Goal: Task Accomplishment & Management: Complete application form

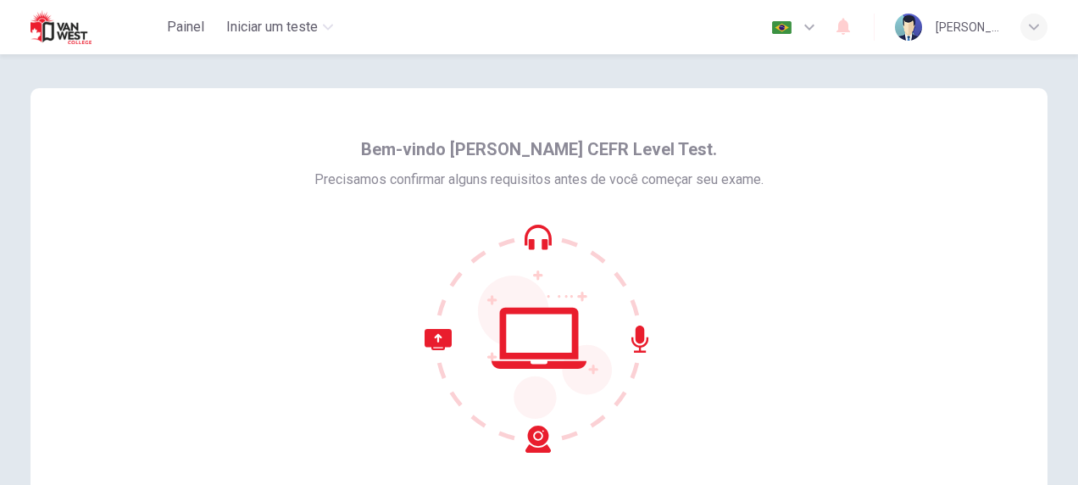
drag, startPoint x: 0, startPoint y: 0, endPoint x: 559, endPoint y: 232, distance: 605.7
click at [531, 253] on icon at bounding box center [539, 338] width 229 height 229
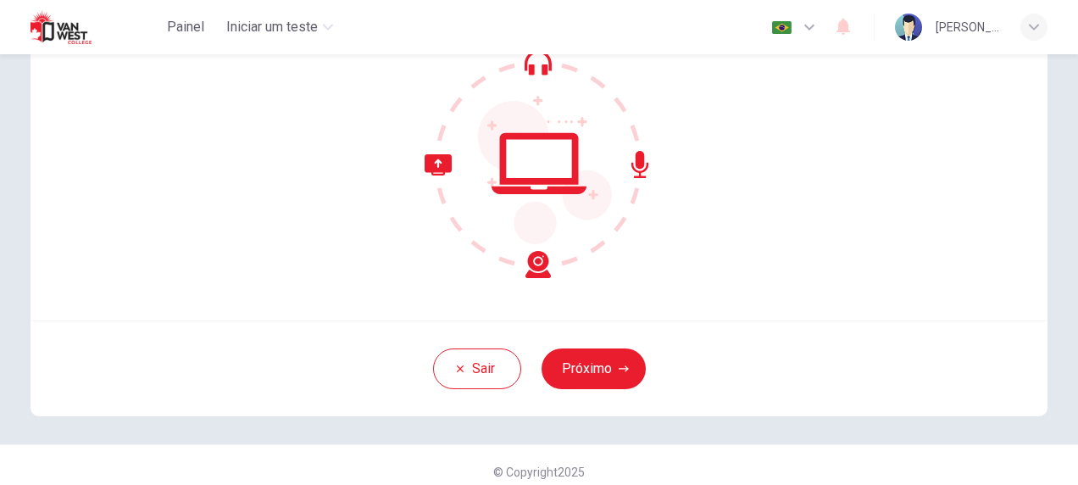
scroll to position [183, 0]
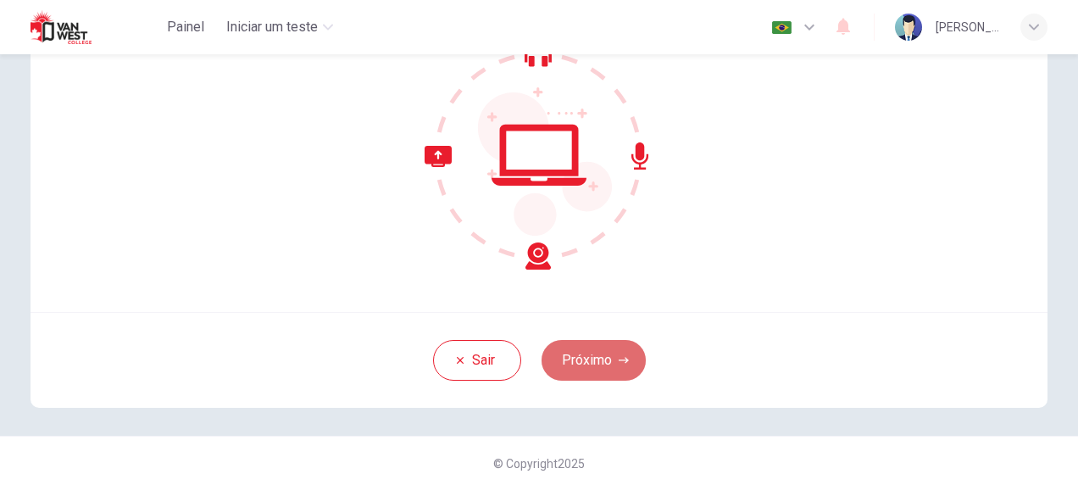
click at [602, 361] on button "Próximo" at bounding box center [594, 360] width 104 height 41
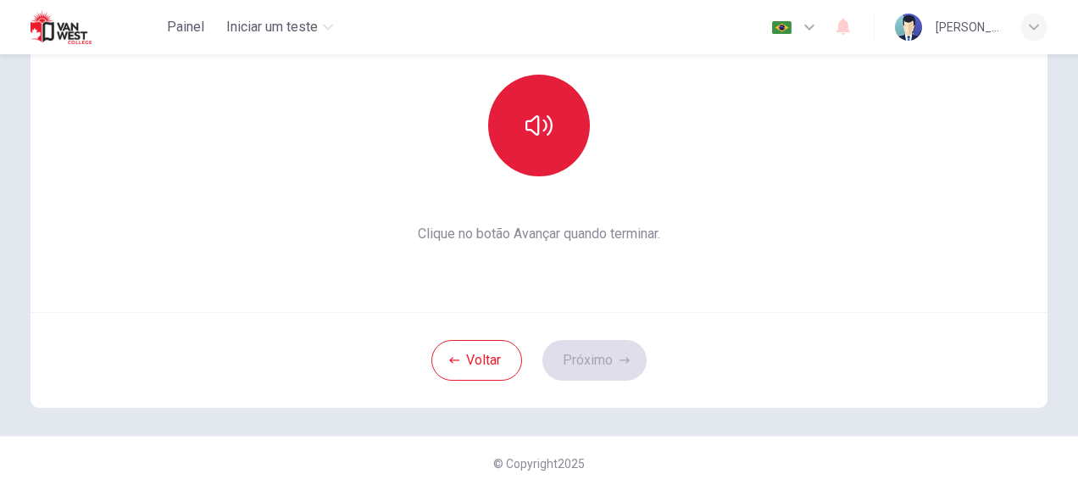
click at [532, 142] on button "button" at bounding box center [539, 126] width 102 height 102
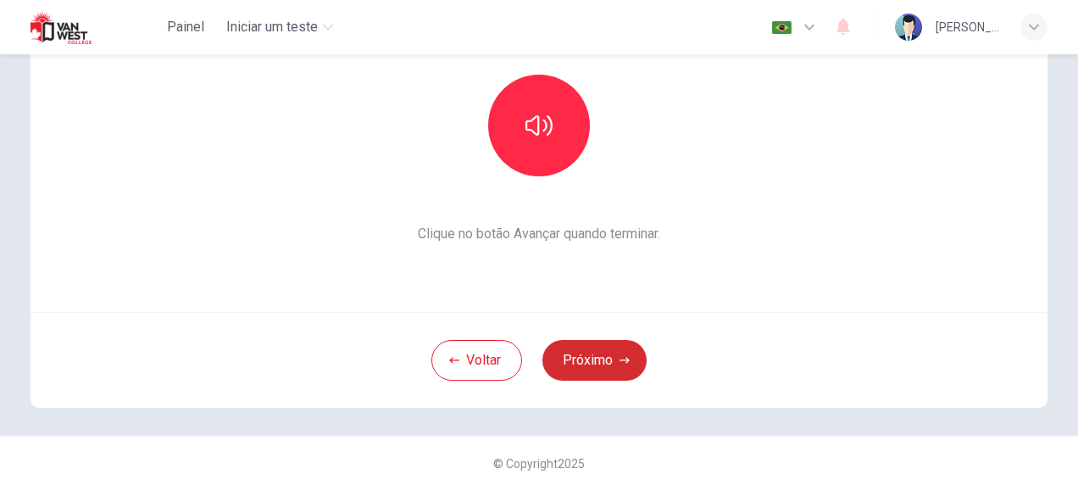
click at [591, 356] on button "Próximo" at bounding box center [594, 360] width 104 height 41
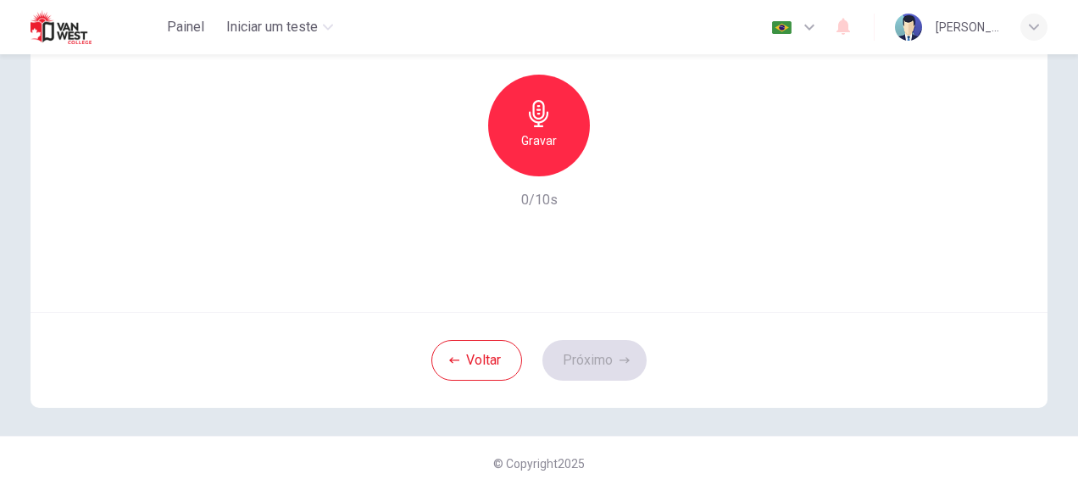
click at [540, 122] on icon "button" at bounding box center [539, 113] width 27 height 27
click at [597, 362] on button "Próximo" at bounding box center [594, 360] width 104 height 41
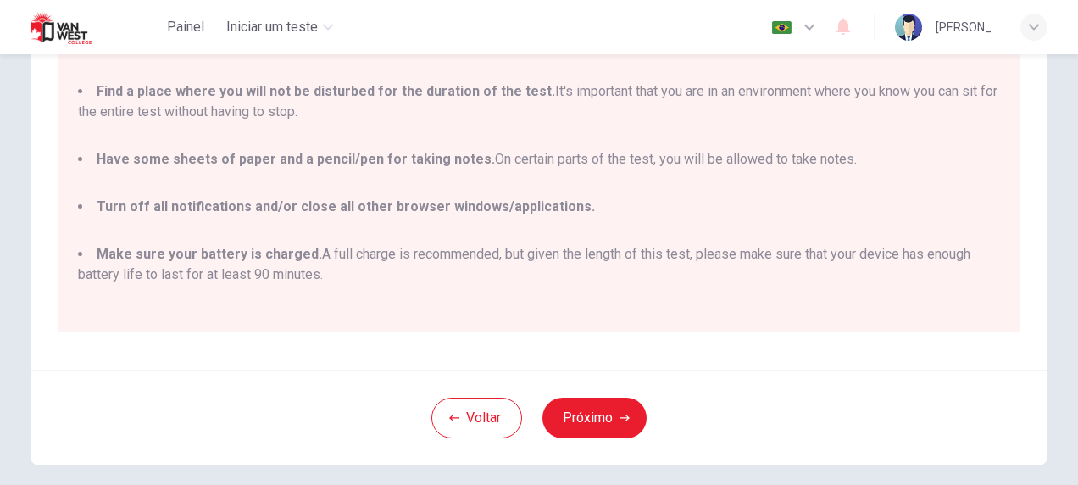
scroll to position [339, 0]
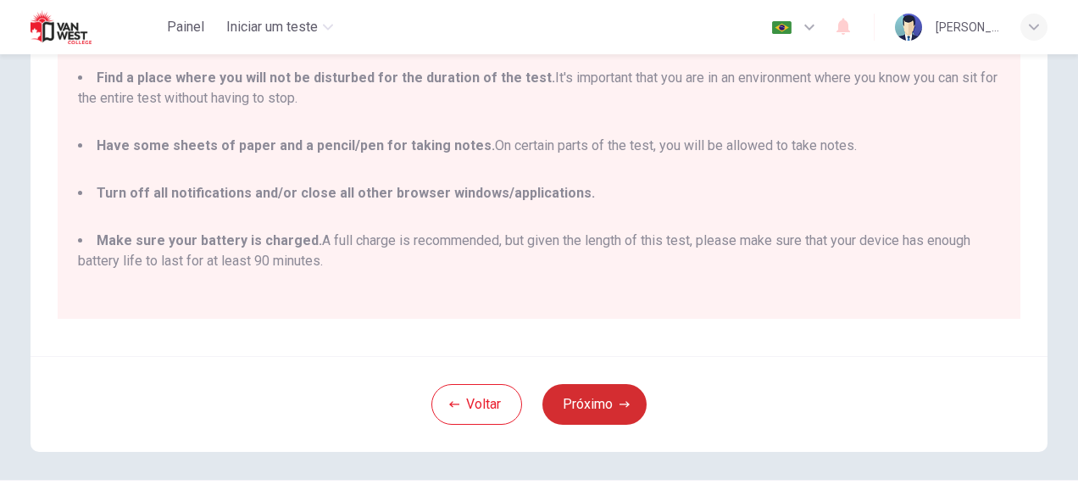
click at [592, 395] on button "Próximo" at bounding box center [594, 404] width 104 height 41
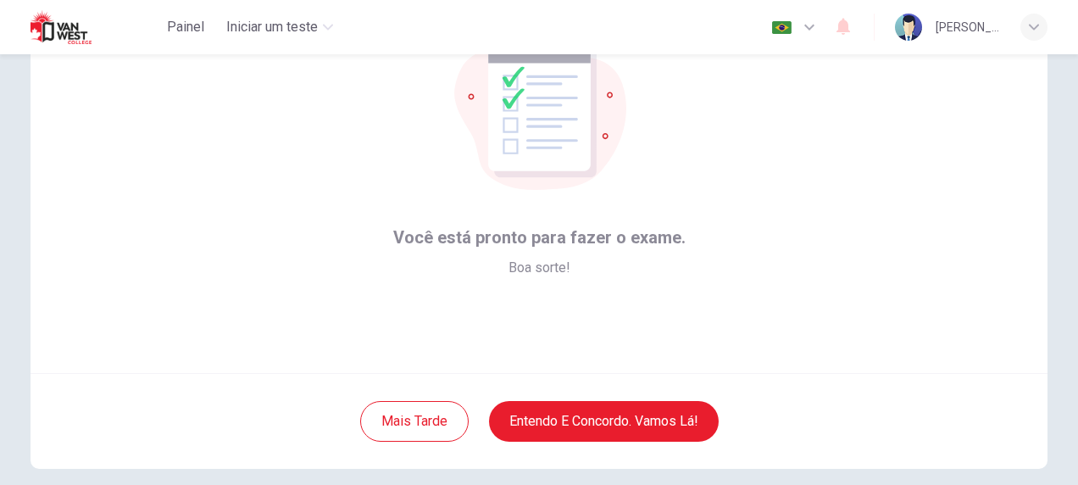
scroll to position [188, 0]
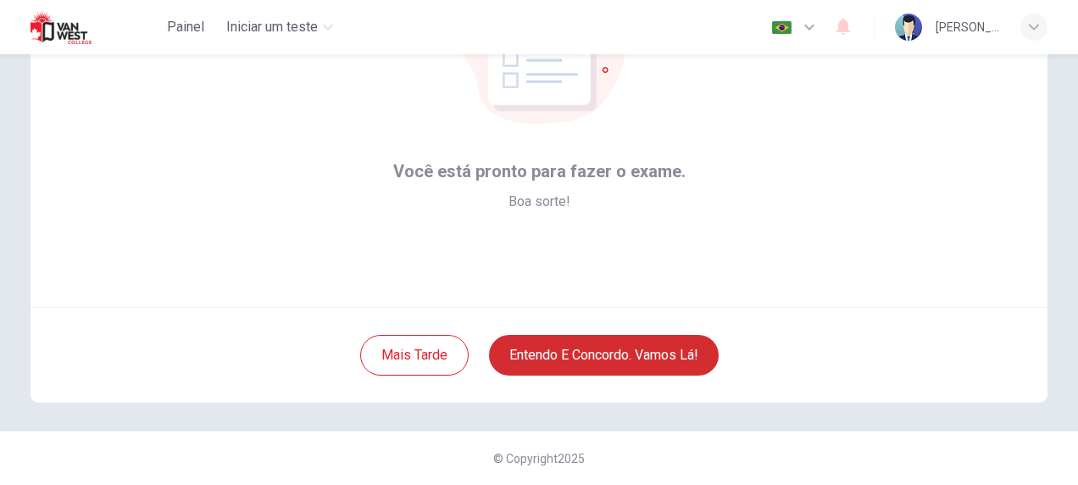
click at [593, 354] on button "Entendo e concordo. Vamos lá!" at bounding box center [604, 355] width 230 height 41
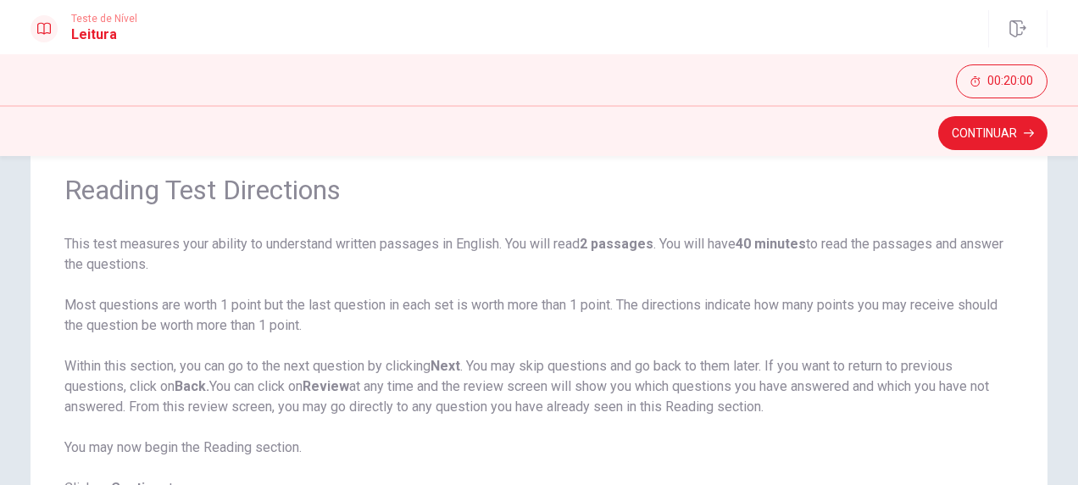
scroll to position [65, 0]
drag, startPoint x: 62, startPoint y: 361, endPoint x: 256, endPoint y: 426, distance: 204.5
click at [255, 427] on span "This test measures your ability to understand written passages in English. You …" at bounding box center [538, 365] width 949 height 264
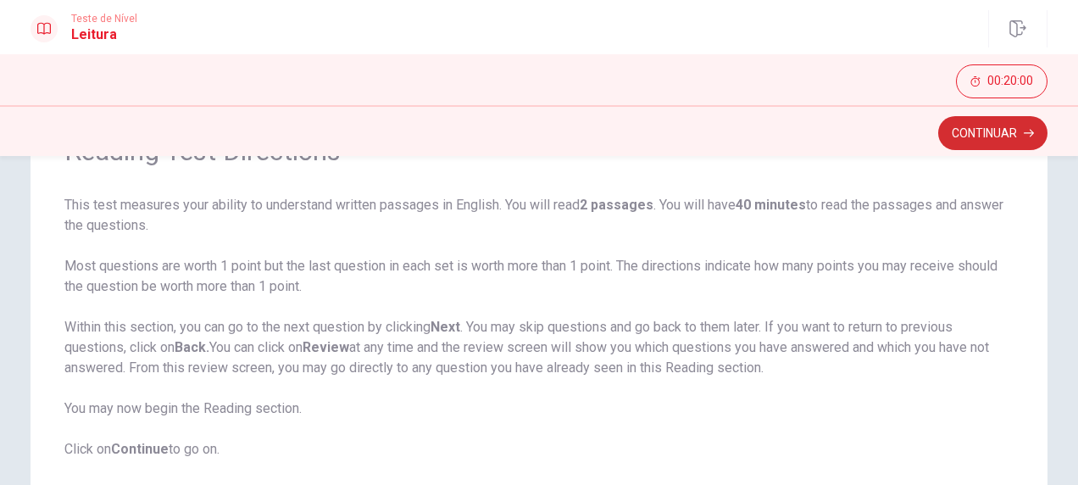
click at [1002, 137] on button "Continuar" at bounding box center [992, 133] width 109 height 34
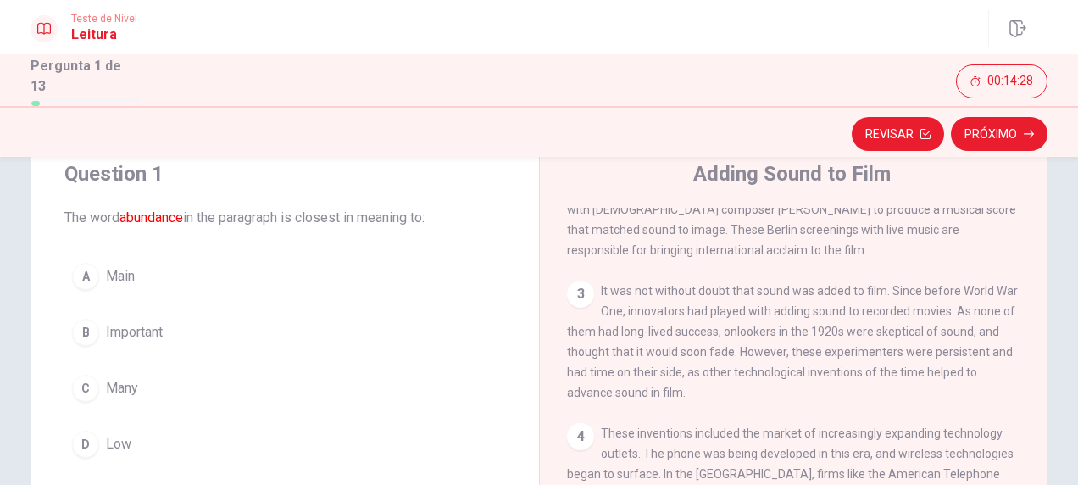
scroll to position [375, 0]
drag, startPoint x: 580, startPoint y: 349, endPoint x: 578, endPoint y: 367, distance: 17.9
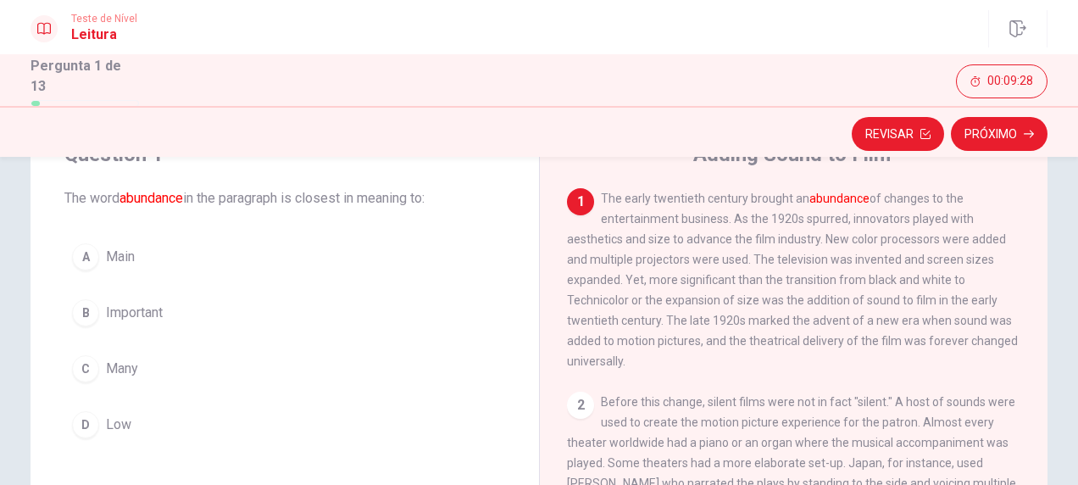
scroll to position [78, 0]
click at [95, 313] on div "B" at bounding box center [85, 311] width 27 height 27
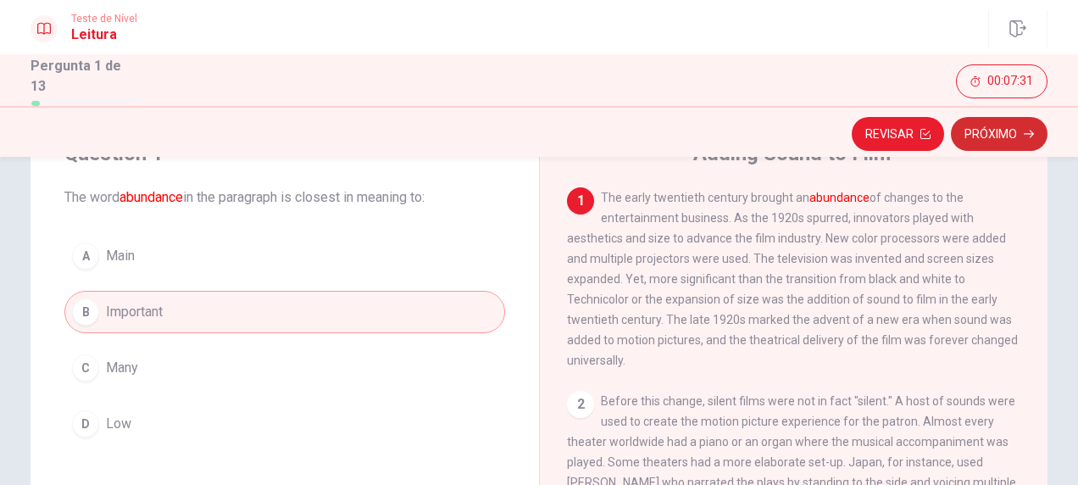
click at [988, 131] on button "Próximo" at bounding box center [999, 134] width 97 height 34
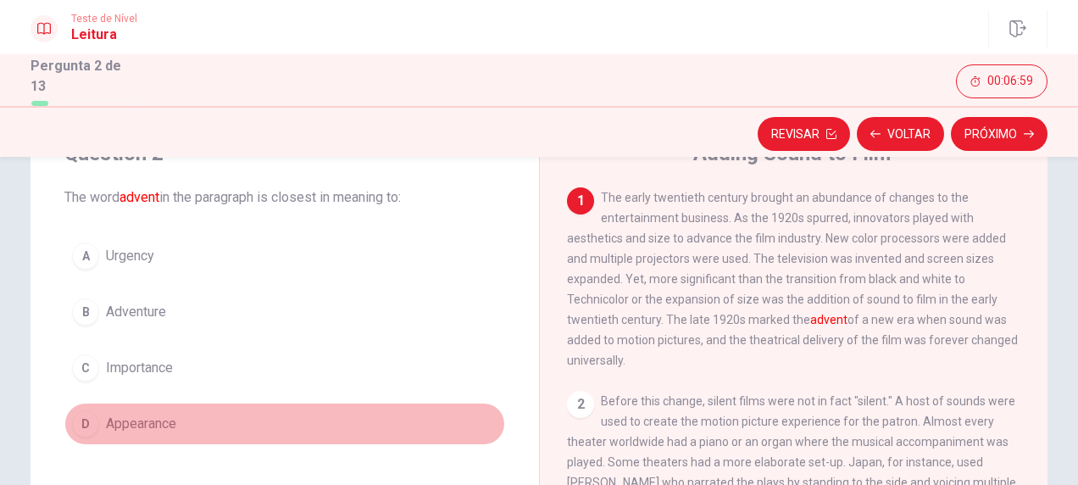
click at [122, 418] on span "Appearance" at bounding box center [141, 424] width 70 height 20
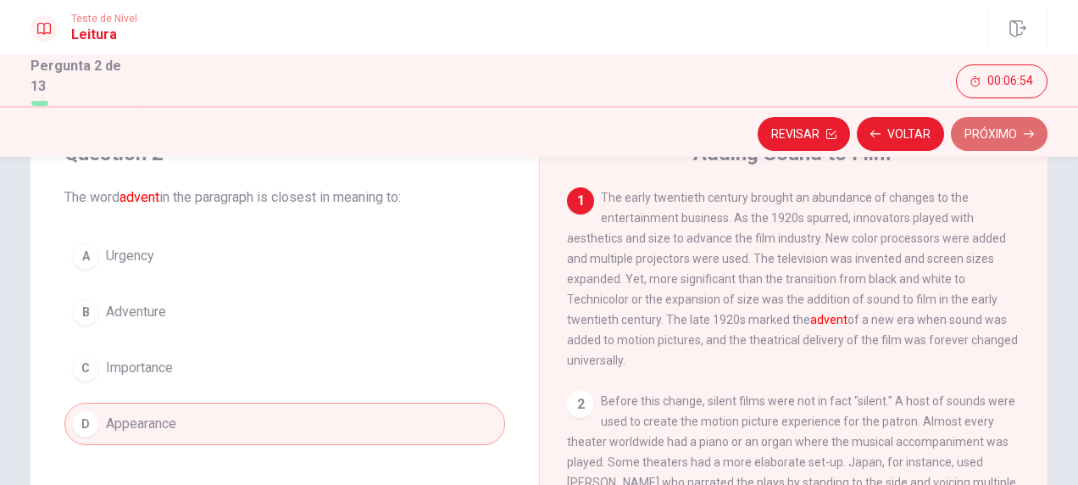
click at [993, 134] on button "Próximo" at bounding box center [999, 134] width 97 height 34
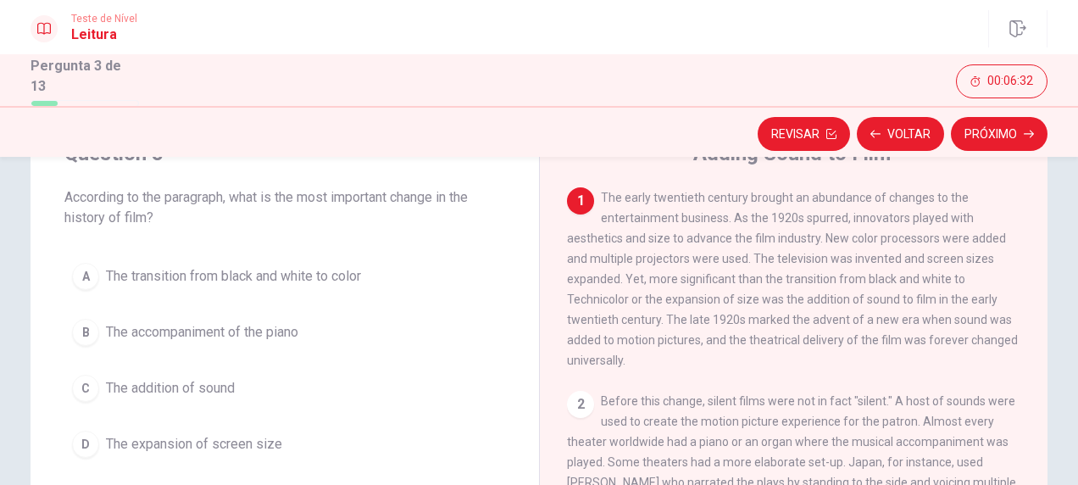
click at [234, 278] on span "The transition from black and white to color" at bounding box center [233, 276] width 255 height 20
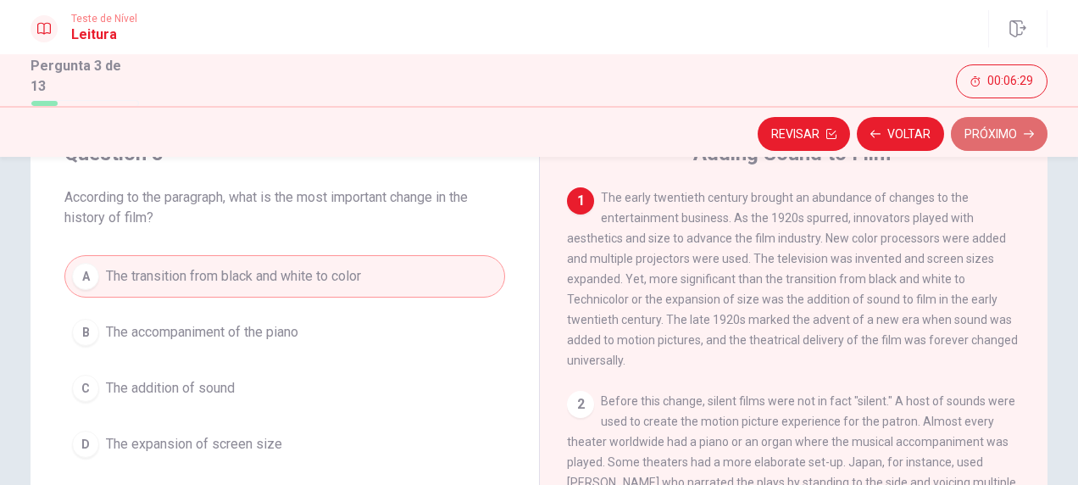
click at [992, 127] on button "Próximo" at bounding box center [999, 134] width 97 height 34
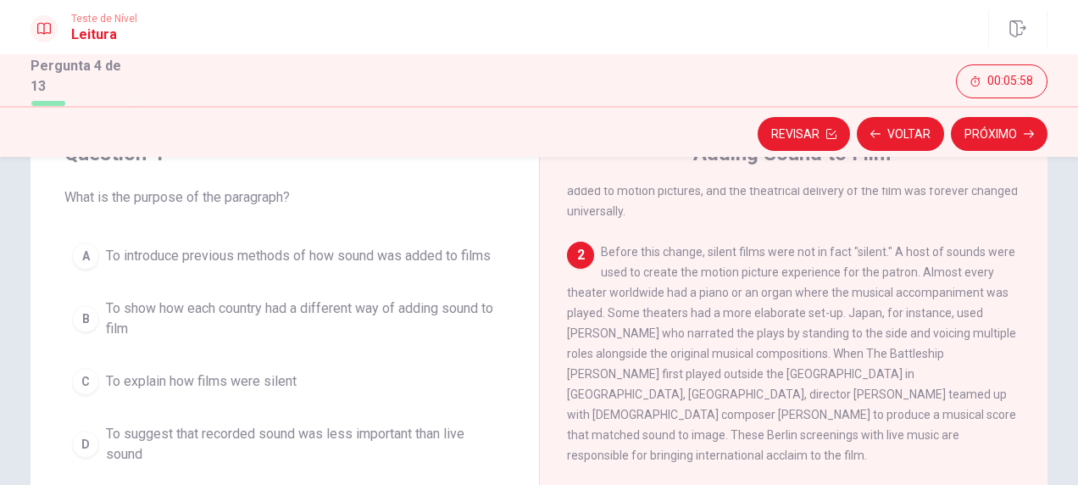
scroll to position [150, 0]
click at [358, 253] on span "To introduce previous methods of how sound was added to films" at bounding box center [298, 256] width 385 height 20
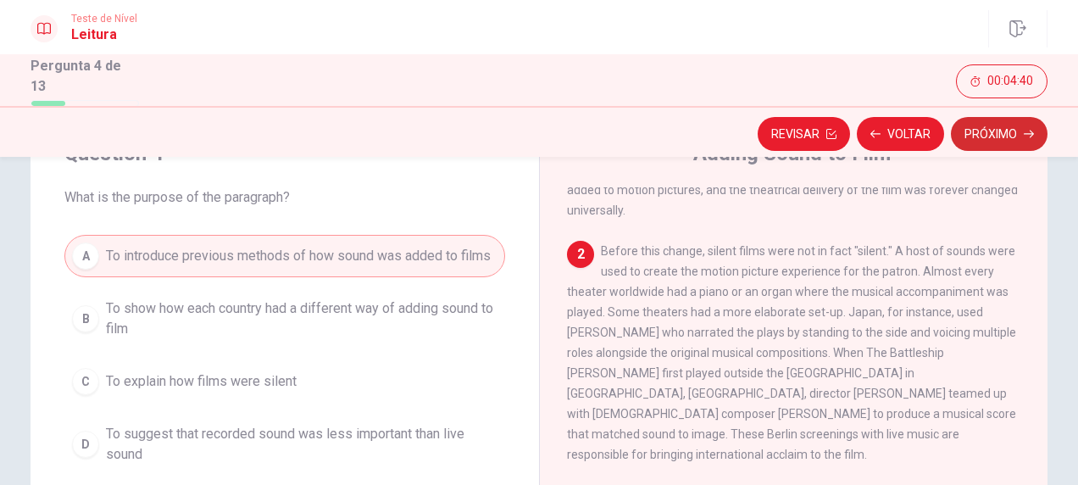
click at [994, 135] on button "Próximo" at bounding box center [999, 134] width 97 height 34
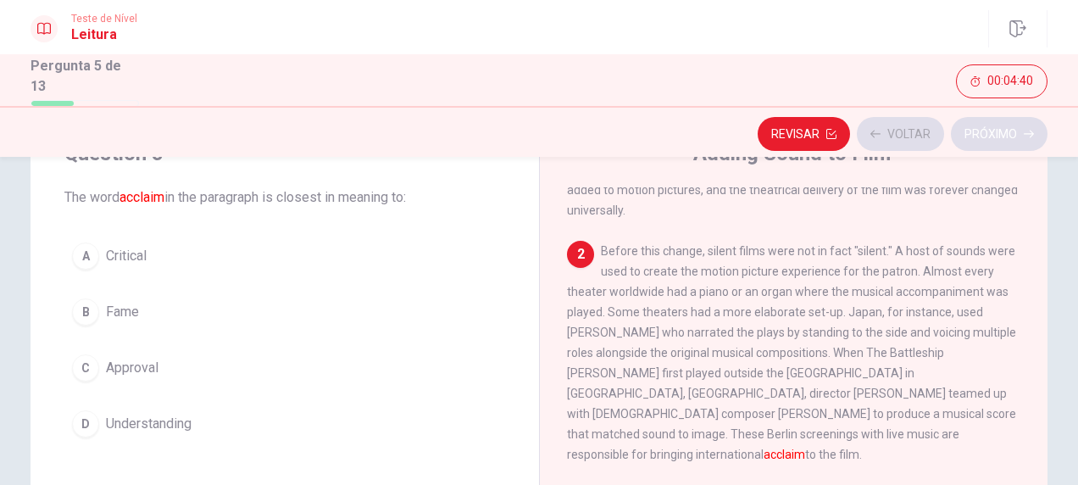
scroll to position [209, 0]
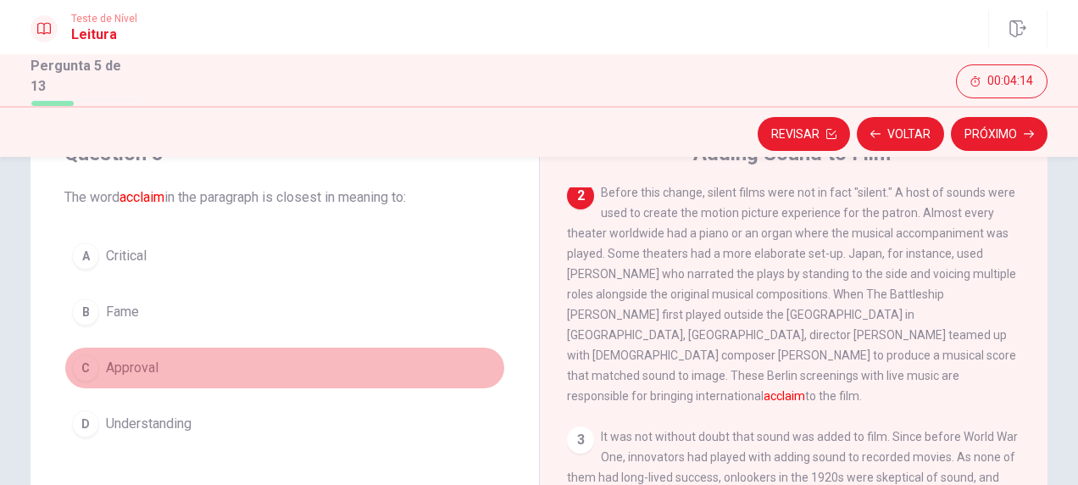
click at [139, 364] on span "Approval" at bounding box center [132, 368] width 53 height 20
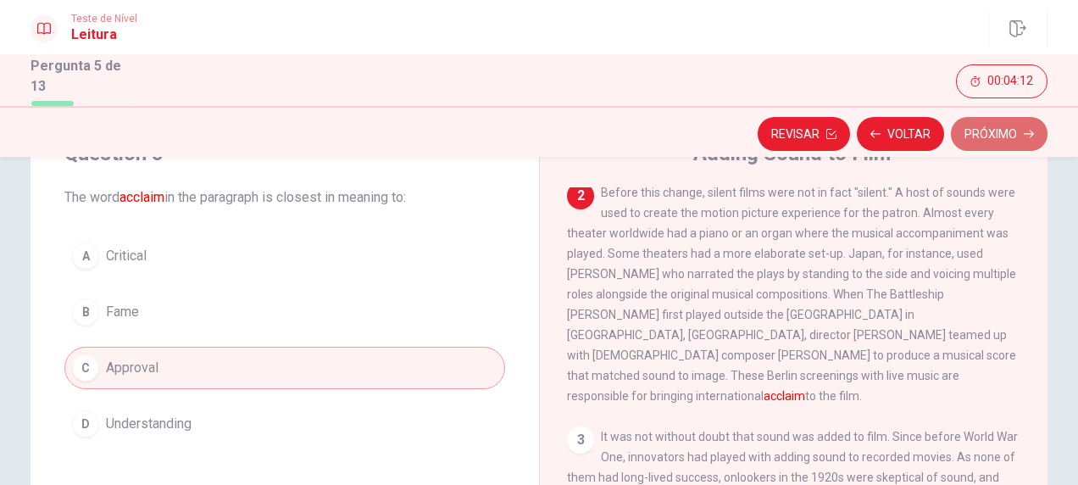
click at [985, 139] on button "Próximo" at bounding box center [999, 134] width 97 height 34
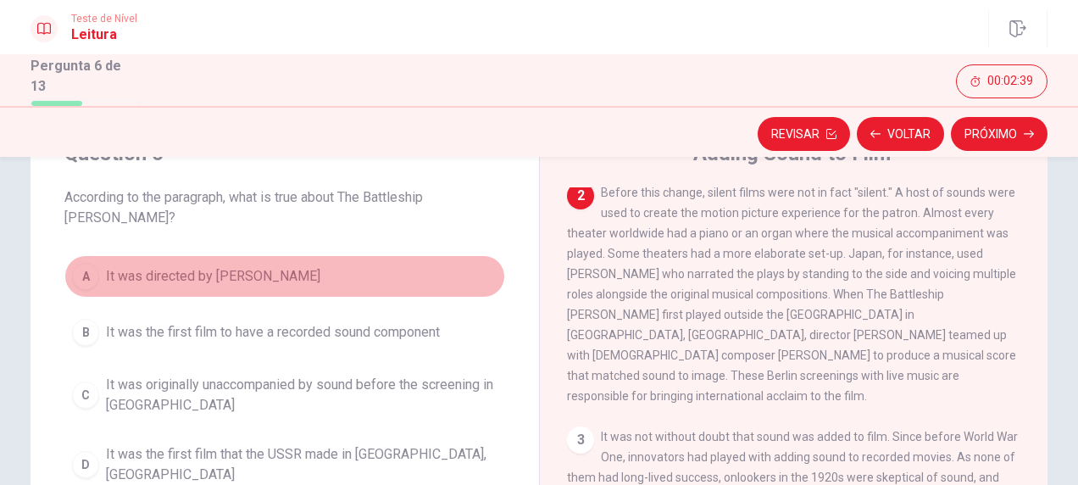
click at [230, 266] on span "It was directed by [PERSON_NAME]" at bounding box center [213, 276] width 214 height 20
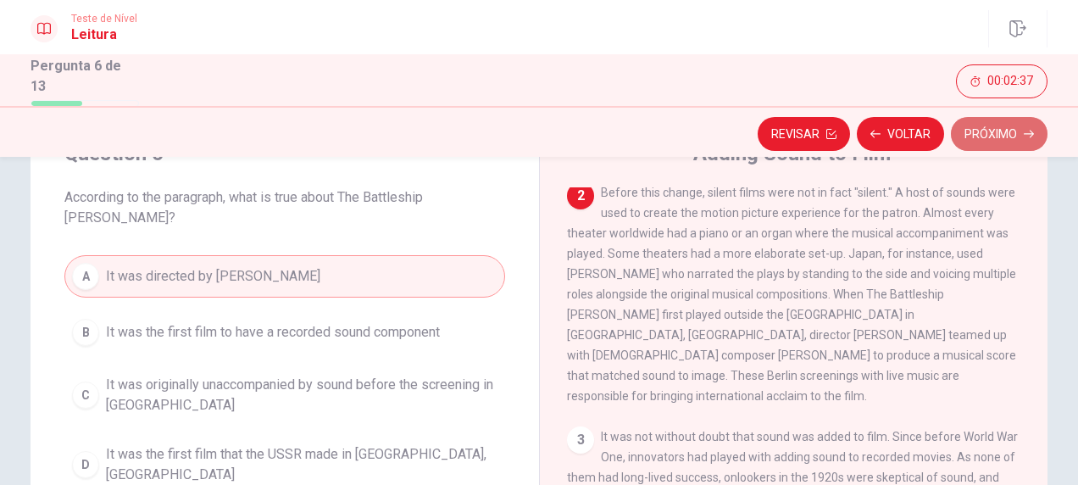
click at [997, 133] on button "Próximo" at bounding box center [999, 134] width 97 height 34
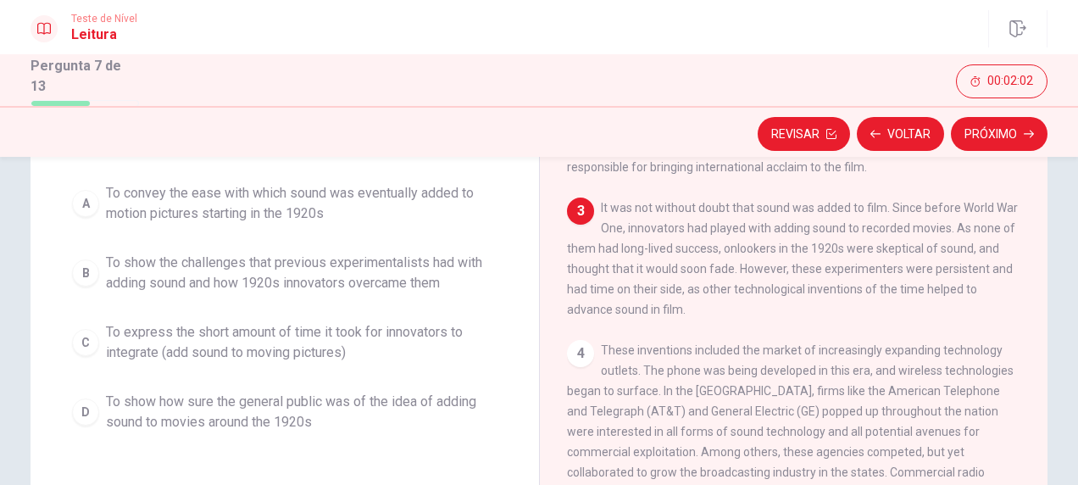
scroll to position [140, 0]
click at [250, 405] on span "To show how sure the general public was of the idea of adding sound to movies a…" at bounding box center [302, 409] width 392 height 41
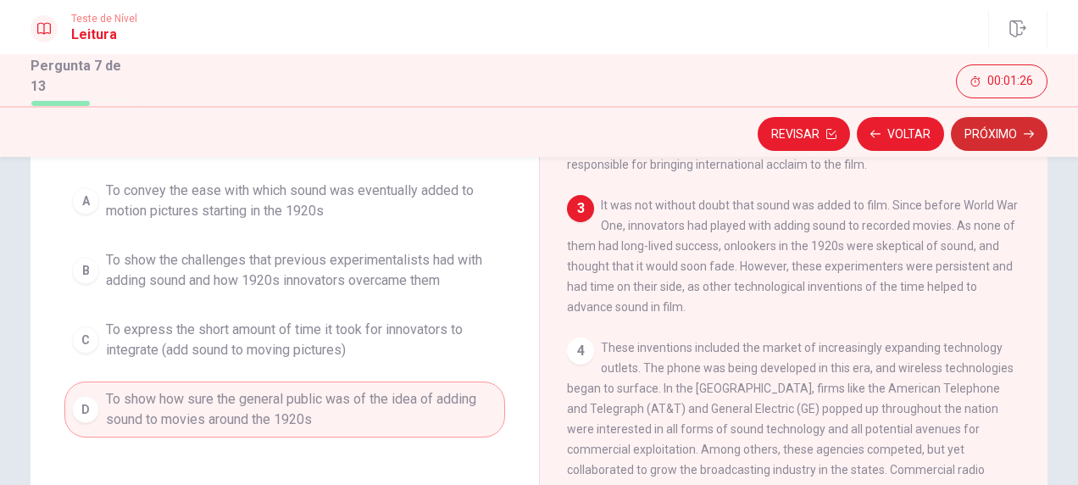
click at [990, 129] on button "Próximo" at bounding box center [999, 134] width 97 height 34
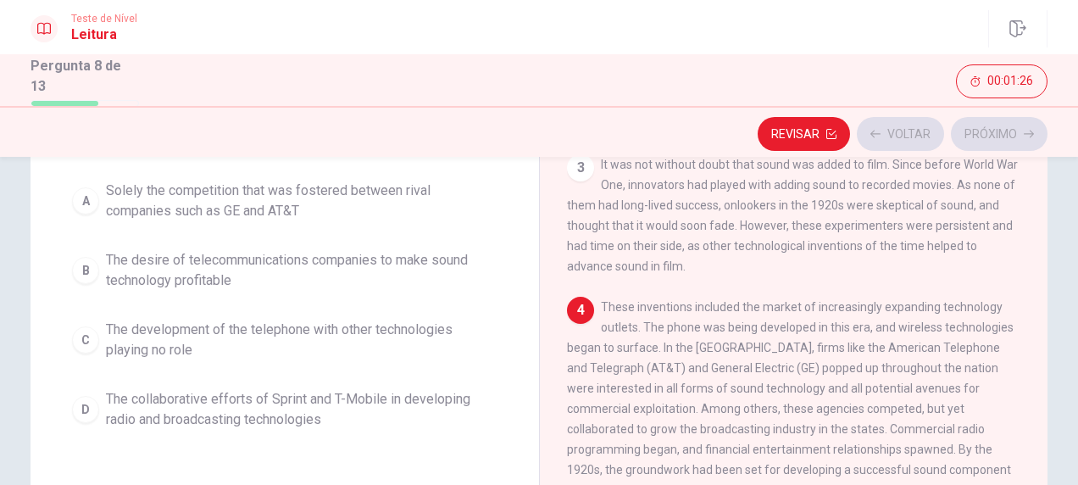
scroll to position [450, 0]
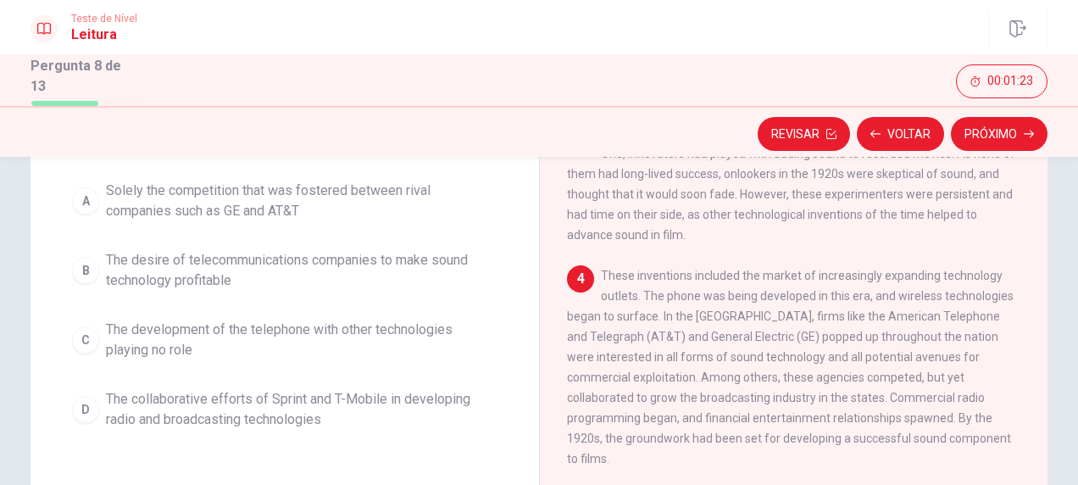
drag, startPoint x: 453, startPoint y: 236, endPoint x: 439, endPoint y: 288, distance: 54.3
click at [439, 288] on div "A Solely the competition that was fostered between rival companies such as GE a…" at bounding box center [284, 305] width 441 height 264
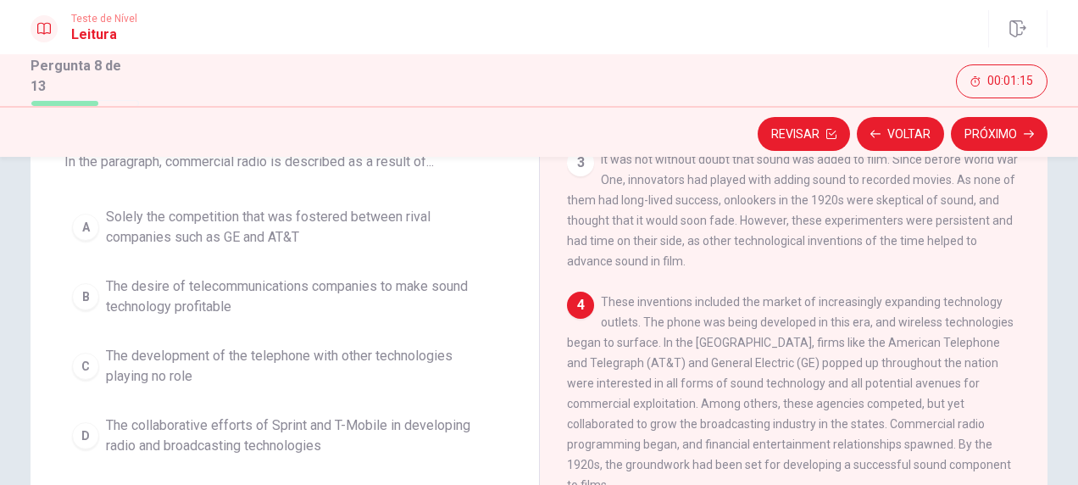
scroll to position [116, 0]
click at [234, 220] on span "Solely the competition that was fostered between rival companies such as GE and…" at bounding box center [302, 224] width 392 height 41
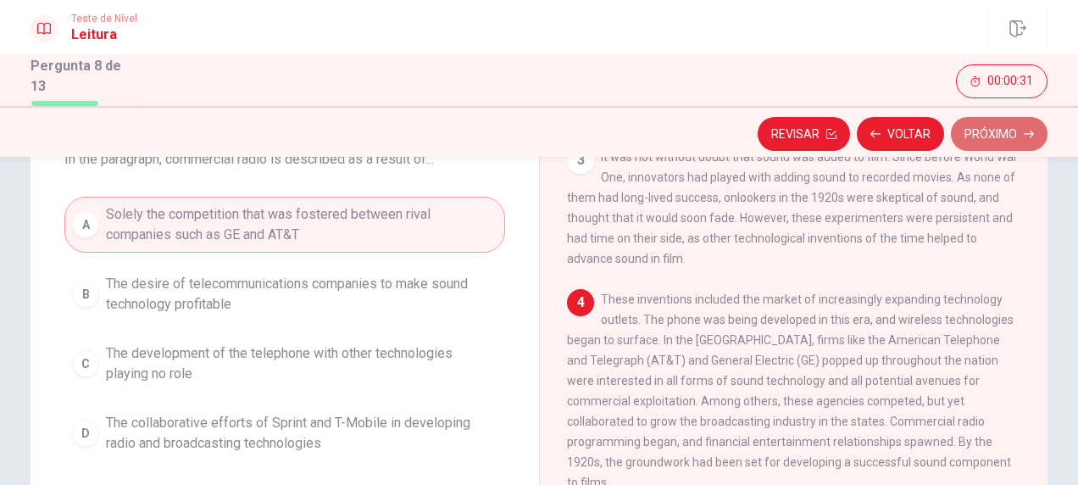
click at [987, 136] on button "Próximo" at bounding box center [999, 134] width 97 height 34
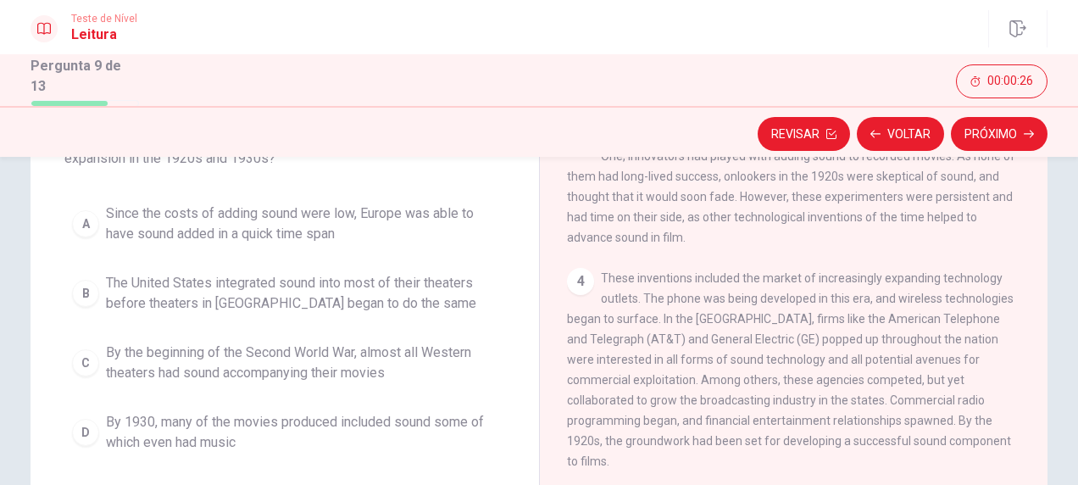
scroll to position [140, 0]
click at [293, 296] on span "The United States integrated sound into most of their theaters before theaters …" at bounding box center [302, 290] width 392 height 41
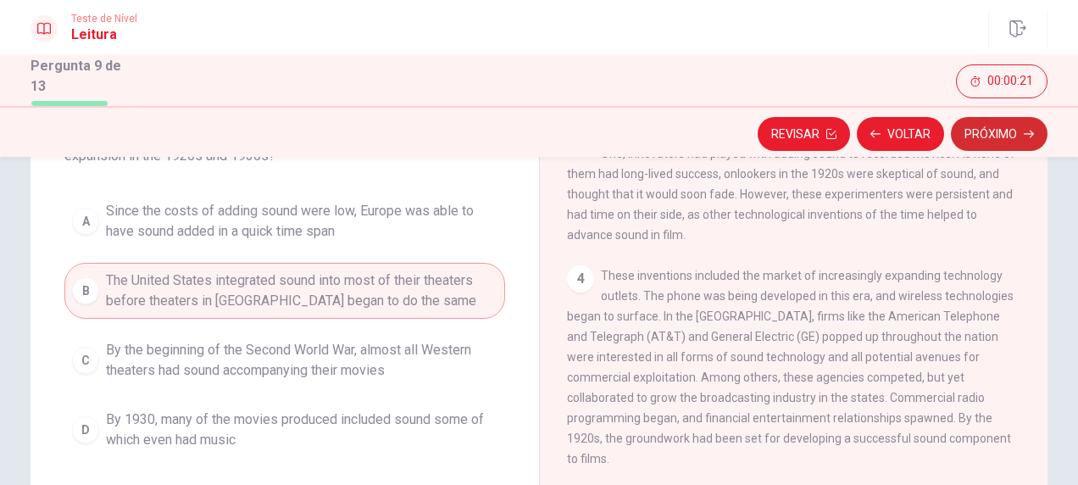
click at [1003, 132] on button "Próximo" at bounding box center [999, 134] width 97 height 34
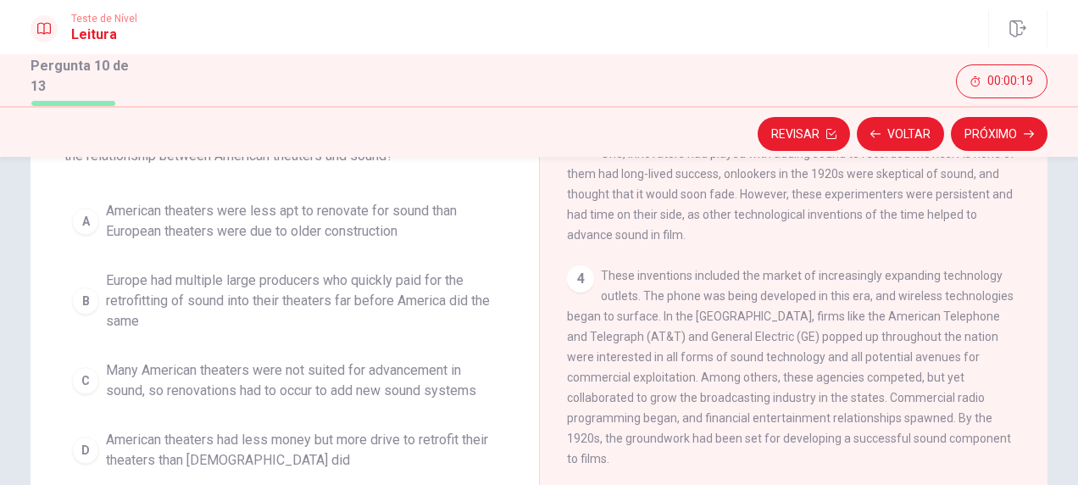
click at [290, 367] on span "Many American theaters were not suited for advancement in sound, so renovations…" at bounding box center [302, 380] width 392 height 41
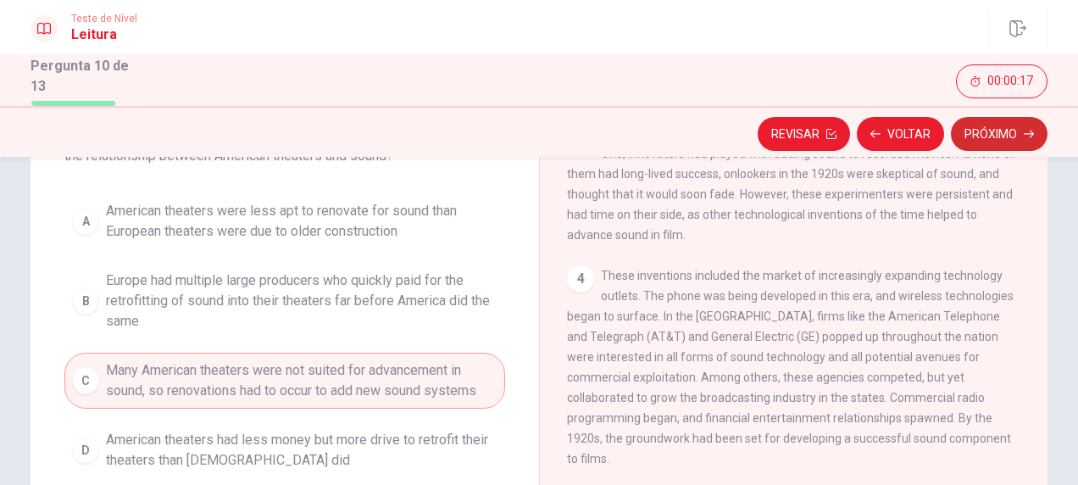
click at [1006, 129] on button "Próximo" at bounding box center [999, 134] width 97 height 34
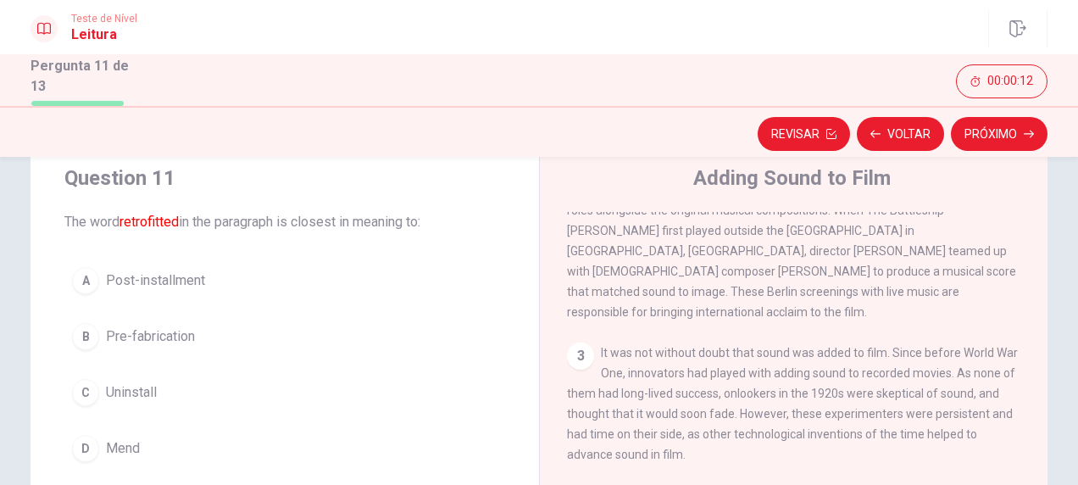
scroll to position [81, 0]
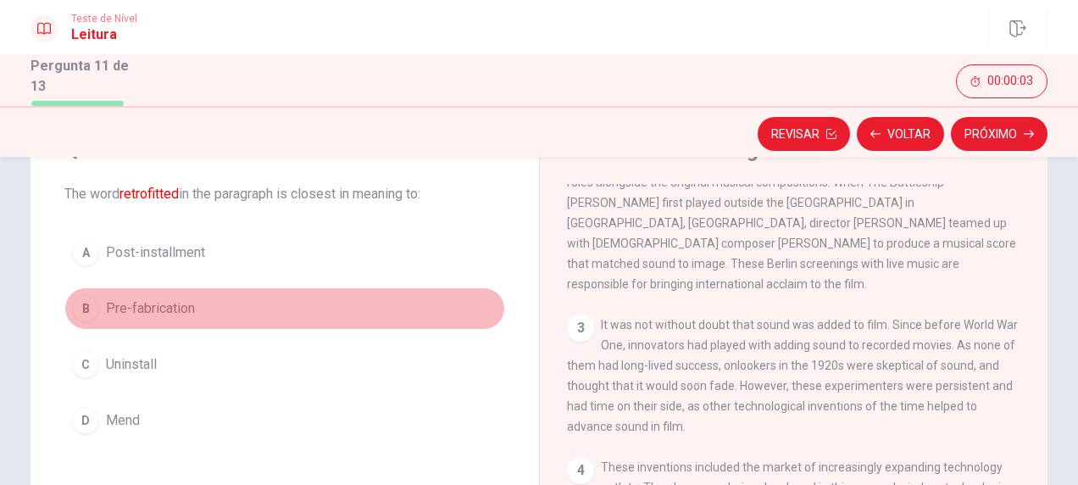
click at [175, 307] on span "Pre-fabrication" at bounding box center [150, 308] width 89 height 20
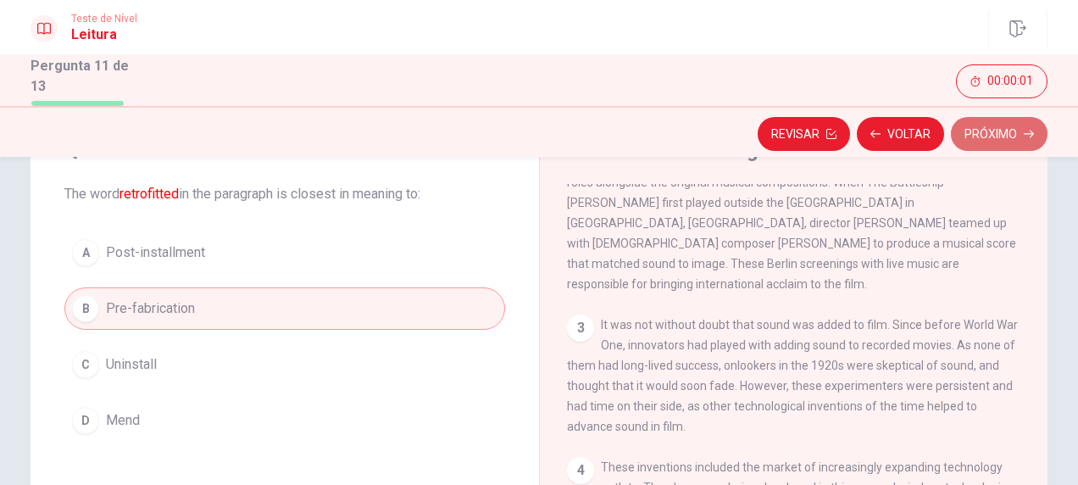
click at [1004, 135] on button "Próximo" at bounding box center [999, 134] width 97 height 34
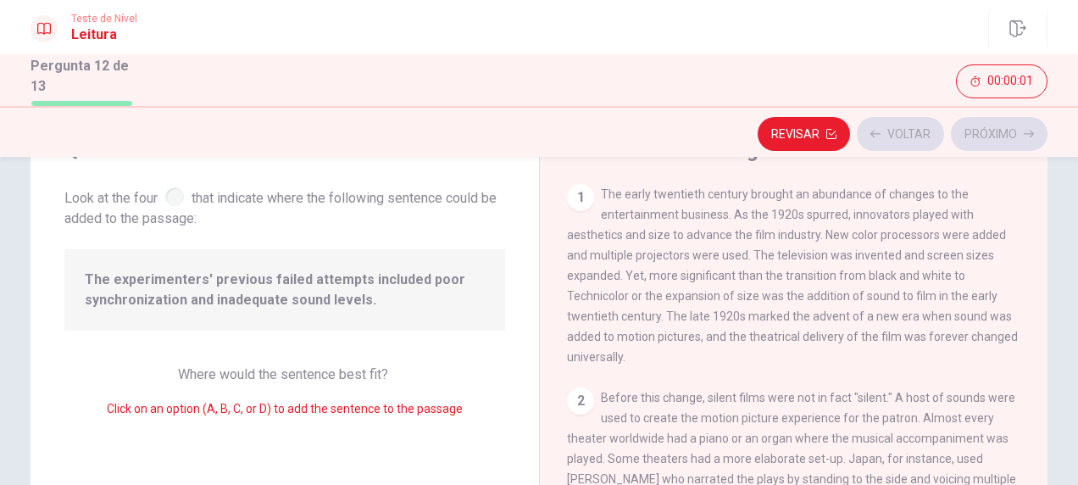
scroll to position [263, 0]
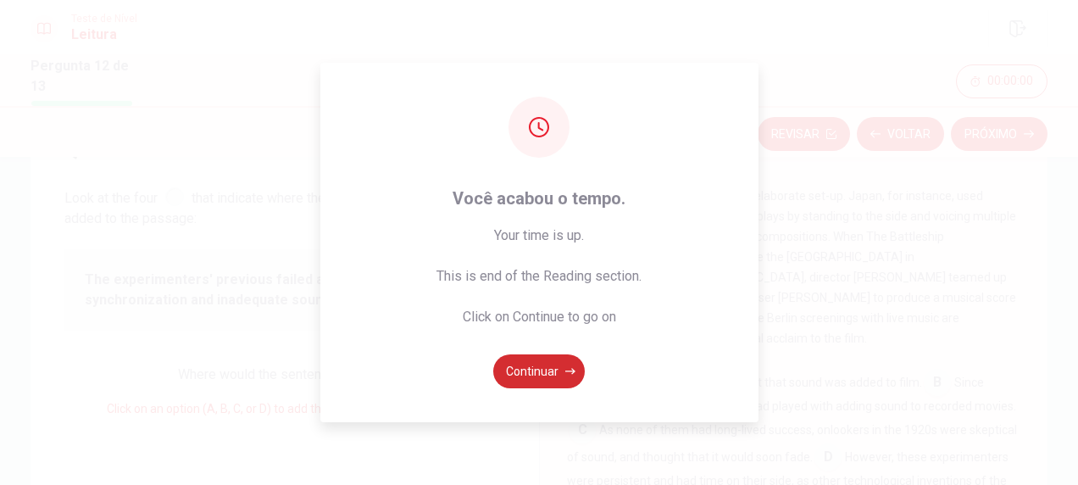
click at [546, 367] on button "Continuar" at bounding box center [539, 371] width 92 height 34
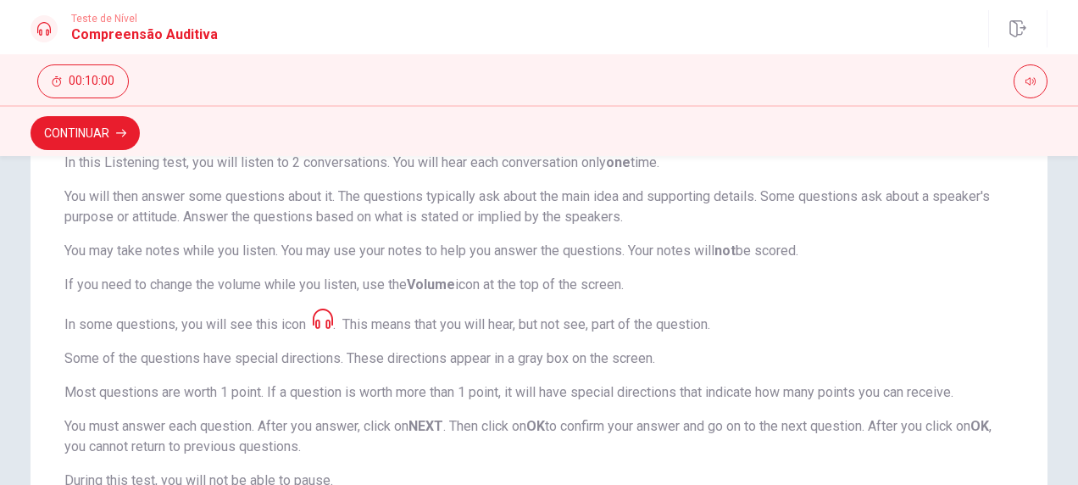
scroll to position [0, 0]
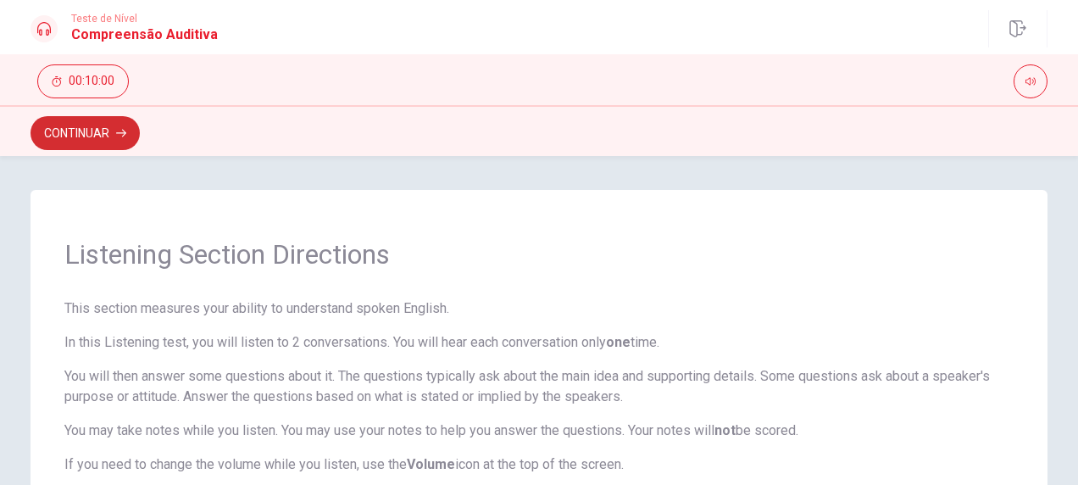
click at [90, 132] on button "Continuar" at bounding box center [85, 133] width 109 height 34
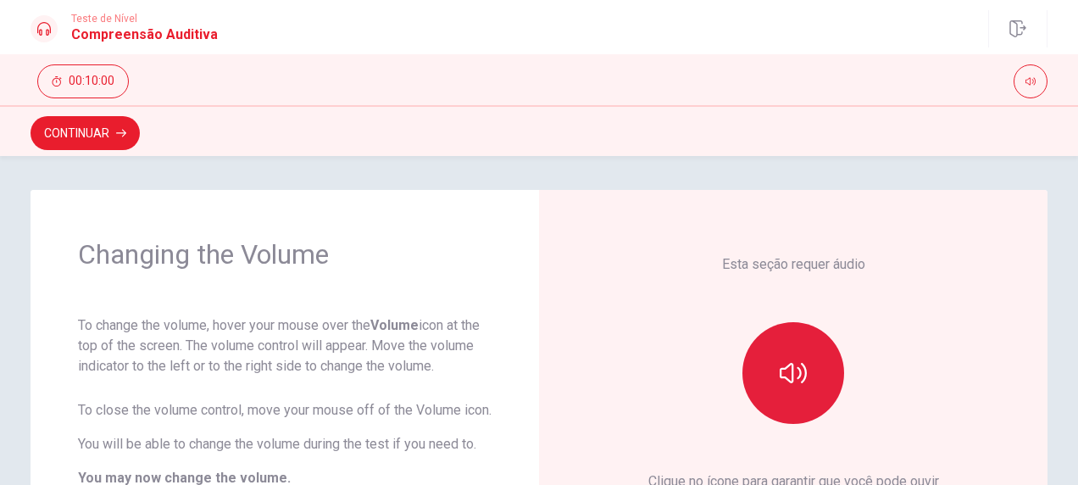
click at [798, 380] on icon "button" at bounding box center [793, 372] width 27 height 27
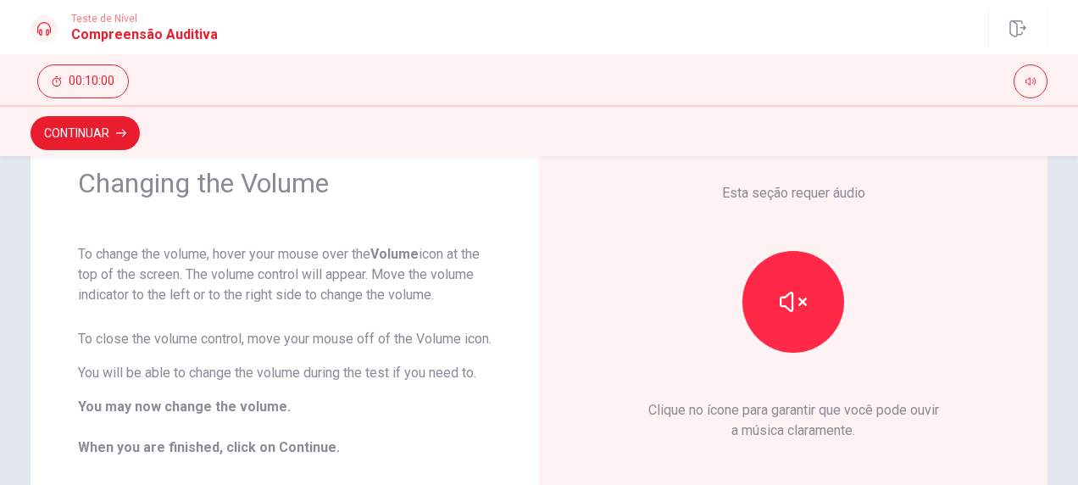
scroll to position [85, 0]
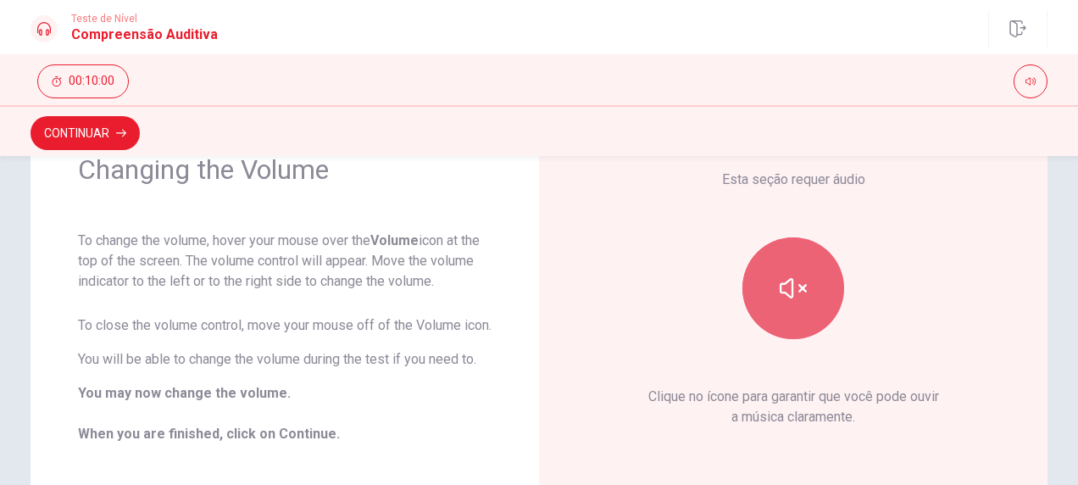
click at [798, 292] on icon "button" at bounding box center [793, 288] width 27 height 27
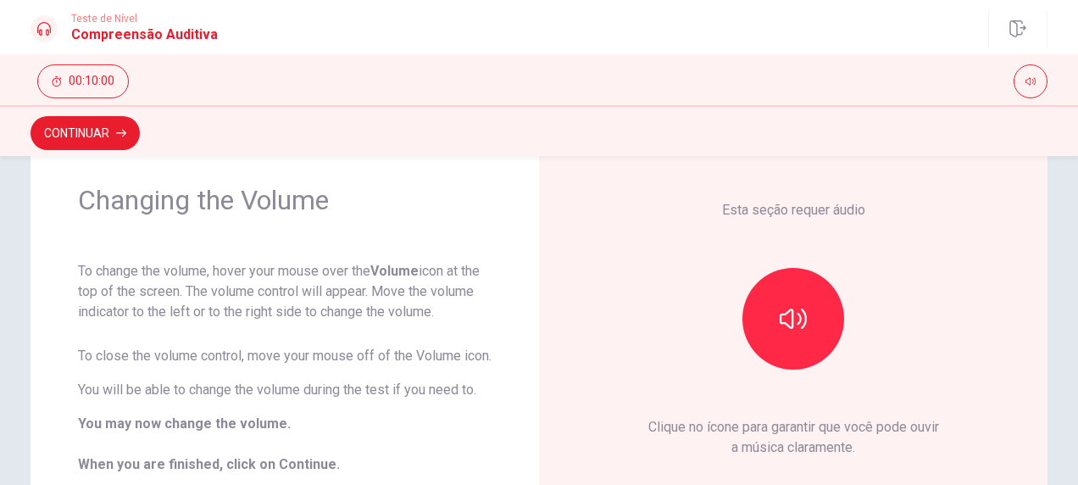
scroll to position [55, 0]
click at [90, 125] on button "Continuar" at bounding box center [85, 133] width 109 height 34
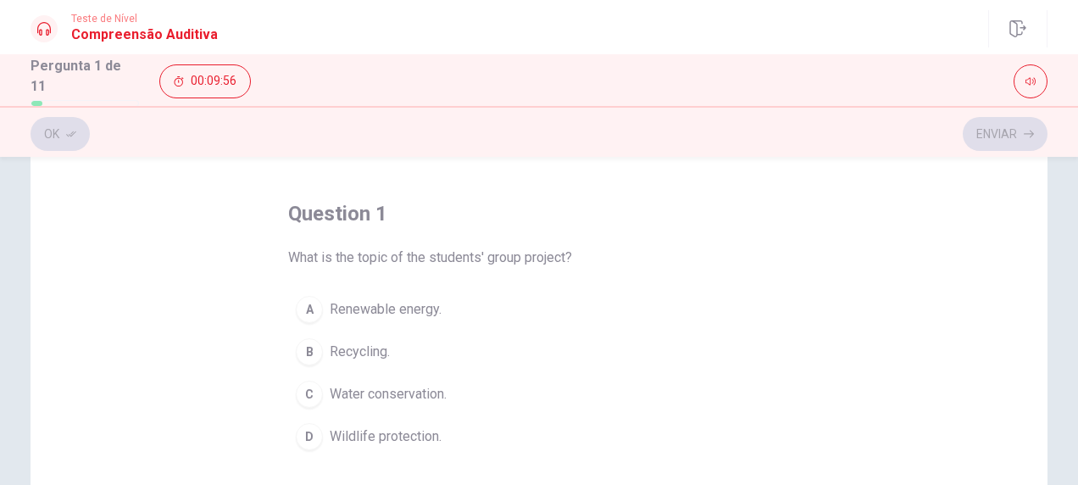
scroll to position [90, 0]
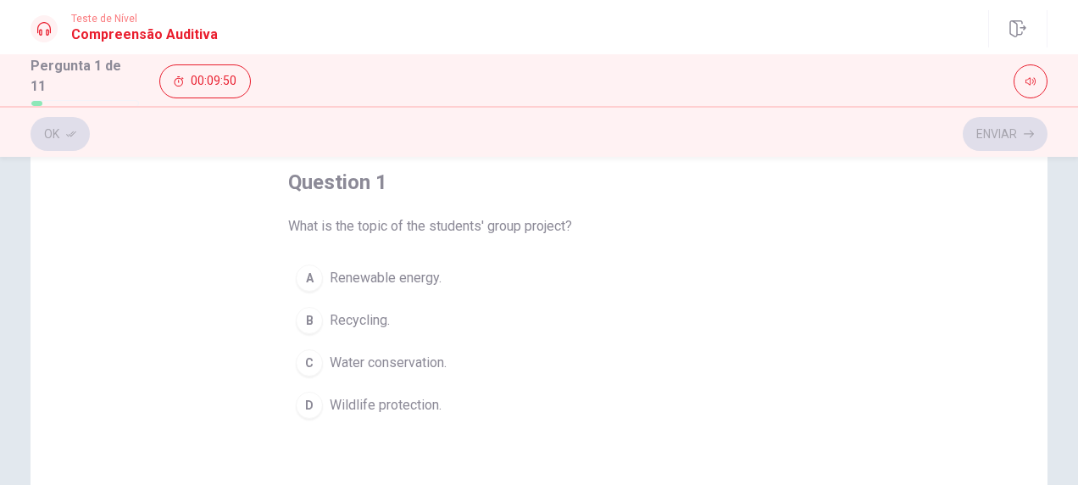
click at [402, 275] on span "Renewable energy." at bounding box center [386, 278] width 112 height 20
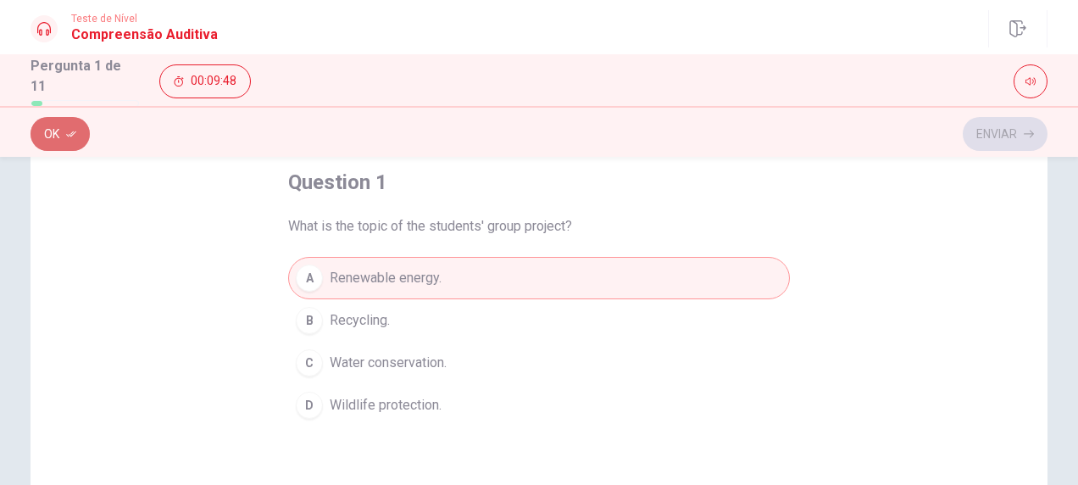
click at [58, 131] on button "Ok" at bounding box center [60, 134] width 59 height 34
click at [993, 127] on button "Enviar" at bounding box center [1005, 134] width 85 height 34
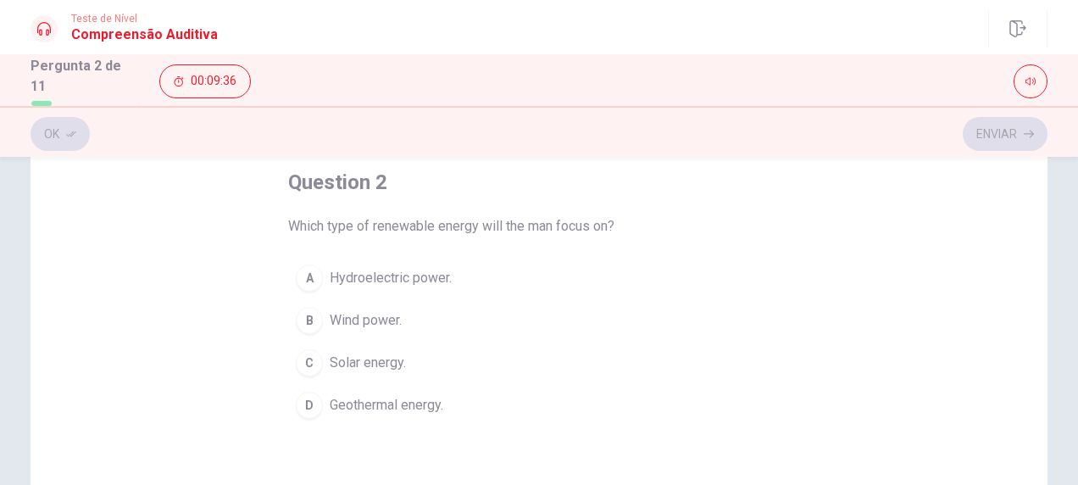
click at [374, 358] on span "Solar energy." at bounding box center [368, 363] width 76 height 20
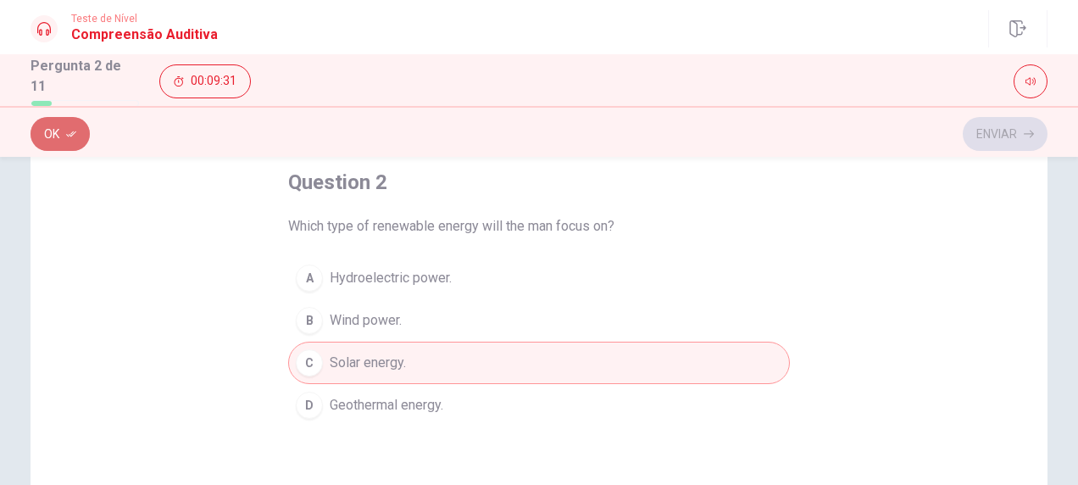
click at [53, 136] on button "Ok" at bounding box center [60, 134] width 59 height 34
click at [997, 131] on button "Enviar" at bounding box center [1005, 134] width 85 height 34
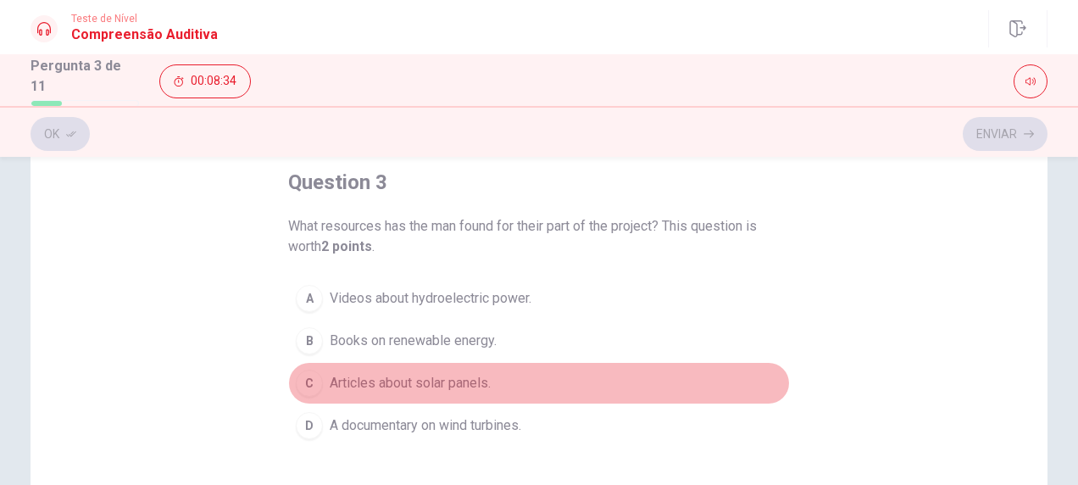
click at [420, 374] on span "Articles about solar panels." at bounding box center [410, 383] width 161 height 20
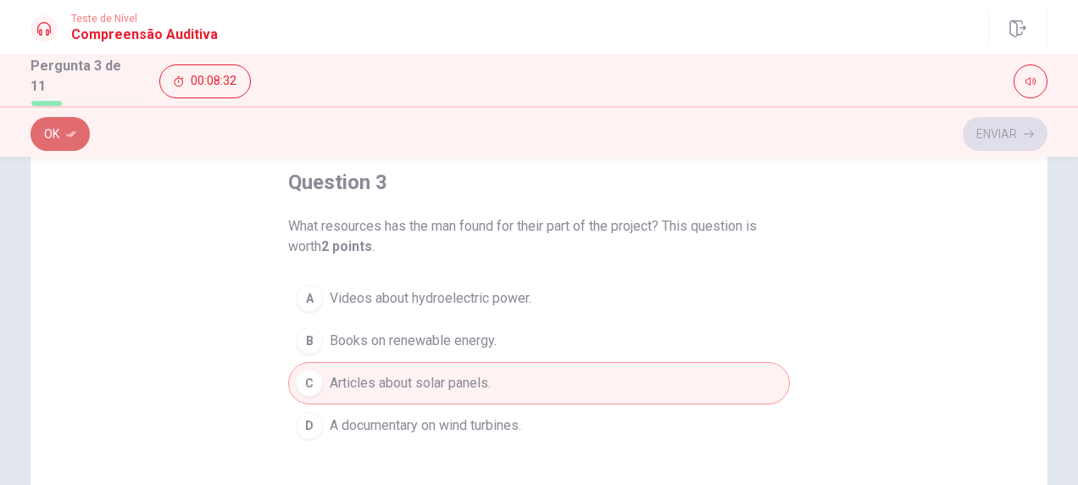
click at [64, 132] on button "Ok" at bounding box center [60, 134] width 59 height 34
click at [991, 136] on button "Enviar" at bounding box center [1005, 134] width 85 height 34
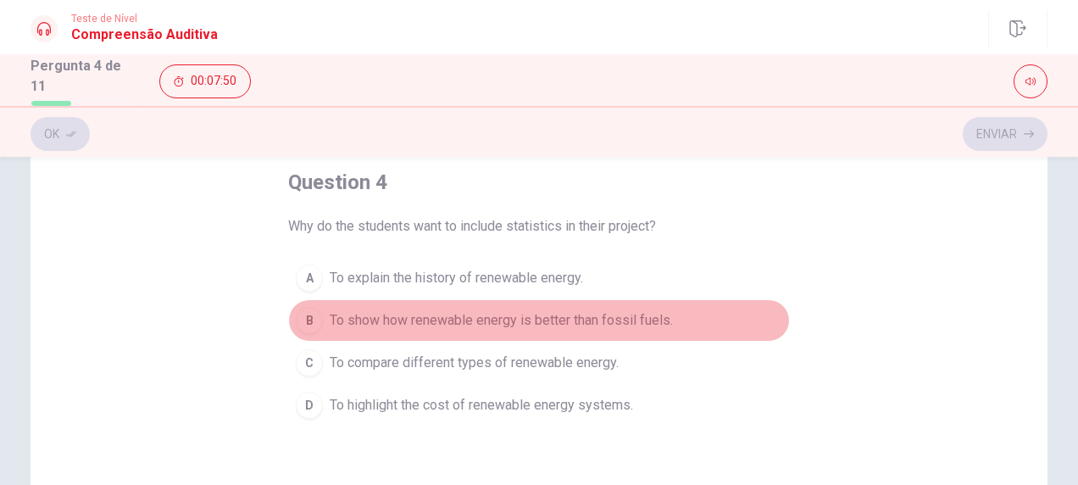
click at [517, 320] on span "To show how renewable energy is better than fossil fuels." at bounding box center [501, 320] width 343 height 20
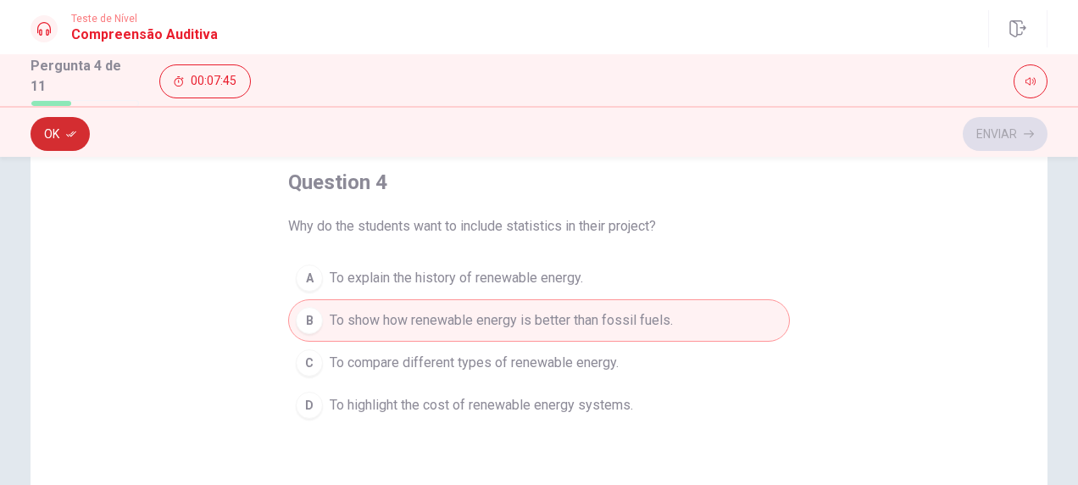
click at [73, 132] on icon "button" at bounding box center [71, 134] width 10 height 10
click at [999, 133] on button "Enviar" at bounding box center [1005, 134] width 85 height 34
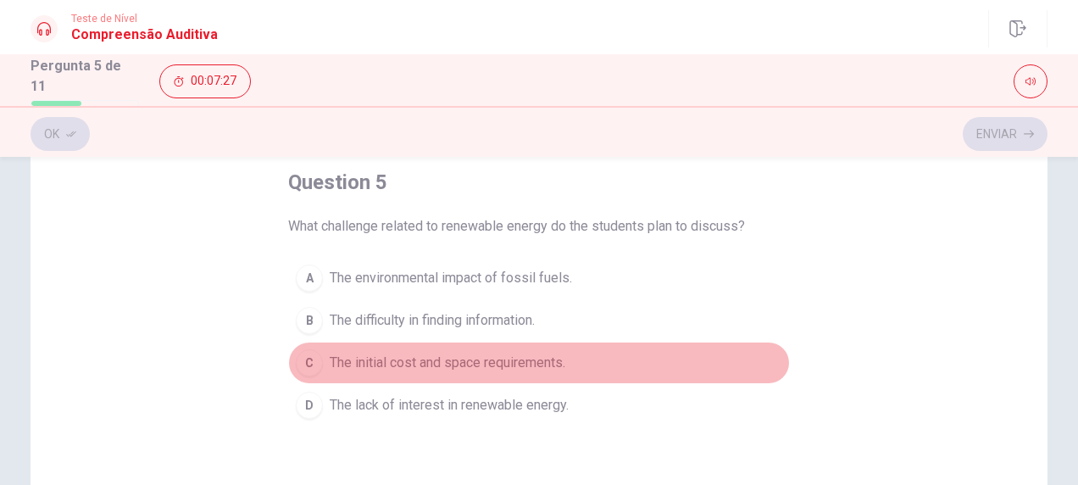
click at [517, 363] on span "The initial cost and space requirements." at bounding box center [448, 363] width 236 height 20
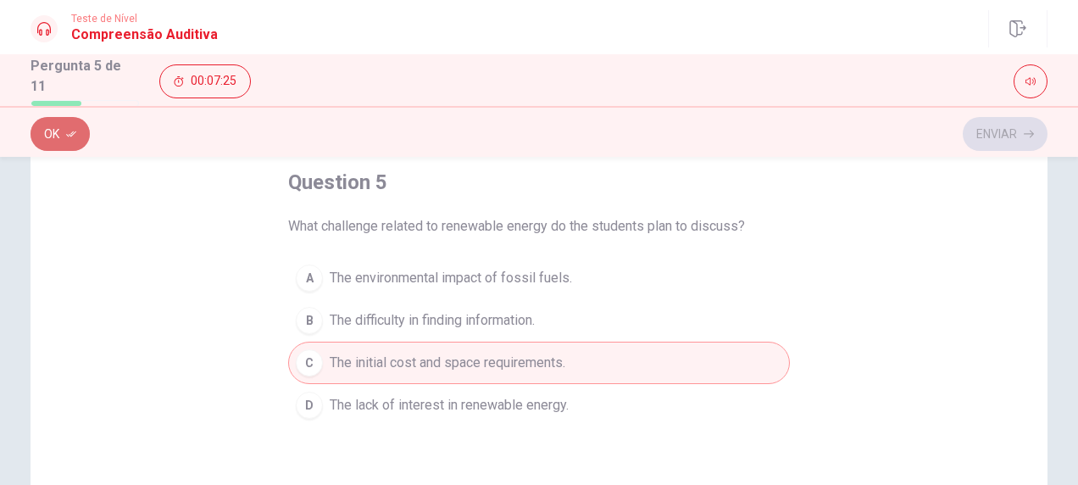
click at [73, 131] on icon "button" at bounding box center [71, 134] width 10 height 10
click at [988, 141] on button "Enviar" at bounding box center [1005, 134] width 85 height 34
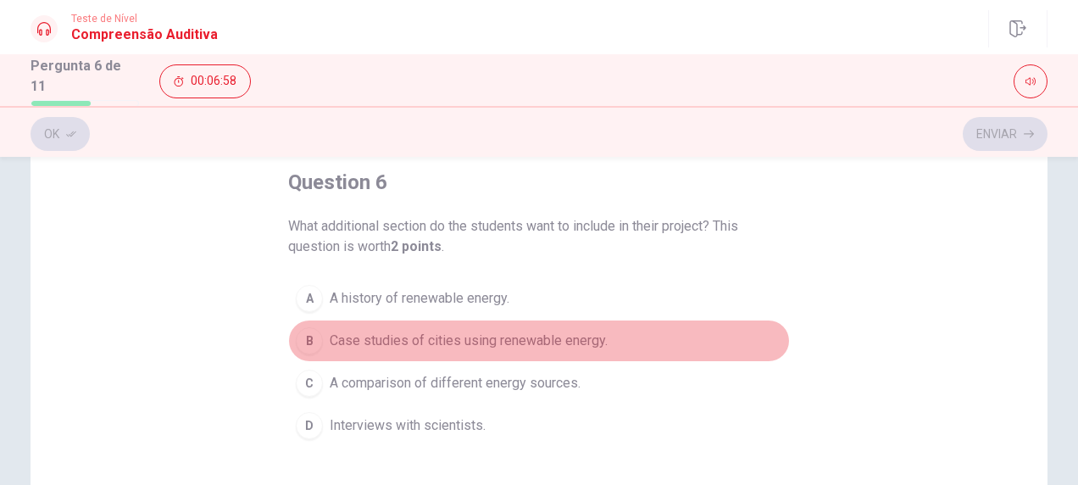
click at [559, 342] on span "Case studies of cities using renewable energy." at bounding box center [469, 341] width 278 height 20
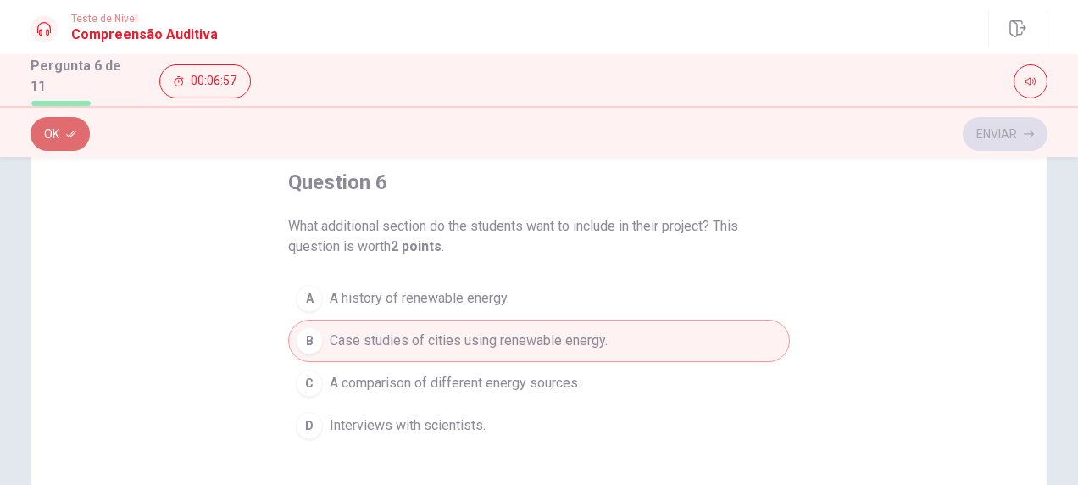
click at [58, 120] on button "Ok" at bounding box center [60, 134] width 59 height 34
click at [990, 132] on button "Enviar" at bounding box center [1005, 134] width 85 height 34
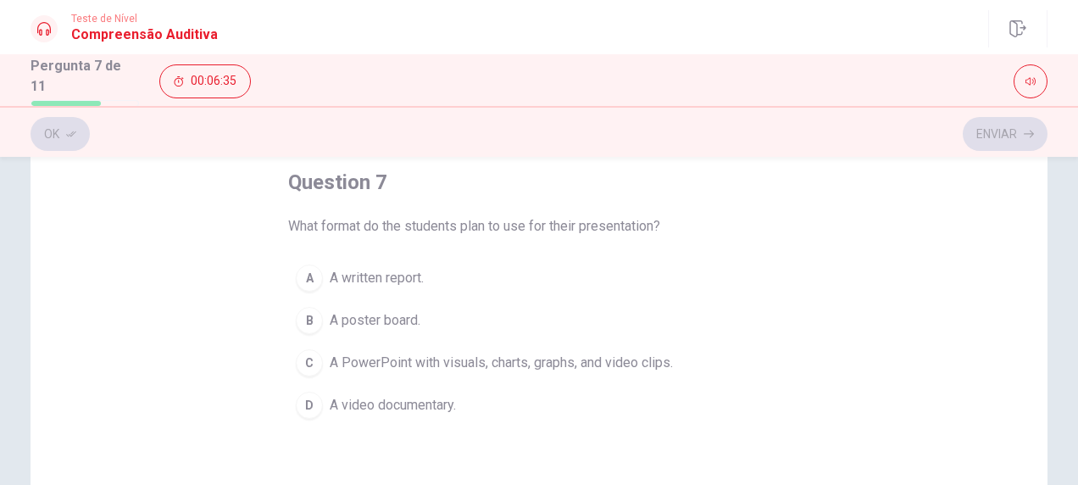
click at [481, 358] on span "A PowerPoint with visuals, charts, graphs, and video clips." at bounding box center [501, 363] width 343 height 20
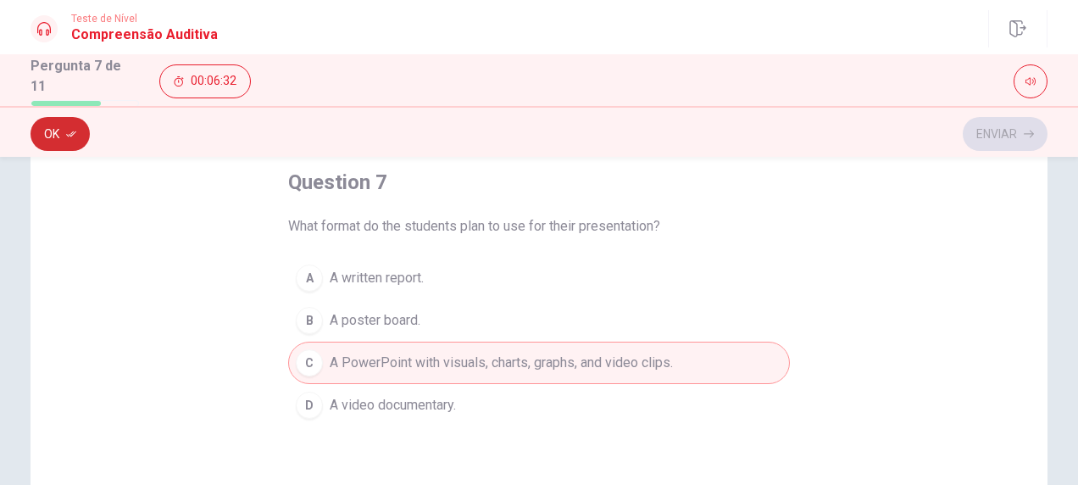
click at [53, 130] on button "Ok" at bounding box center [60, 134] width 59 height 34
click at [988, 131] on button "Enviar" at bounding box center [1005, 134] width 85 height 34
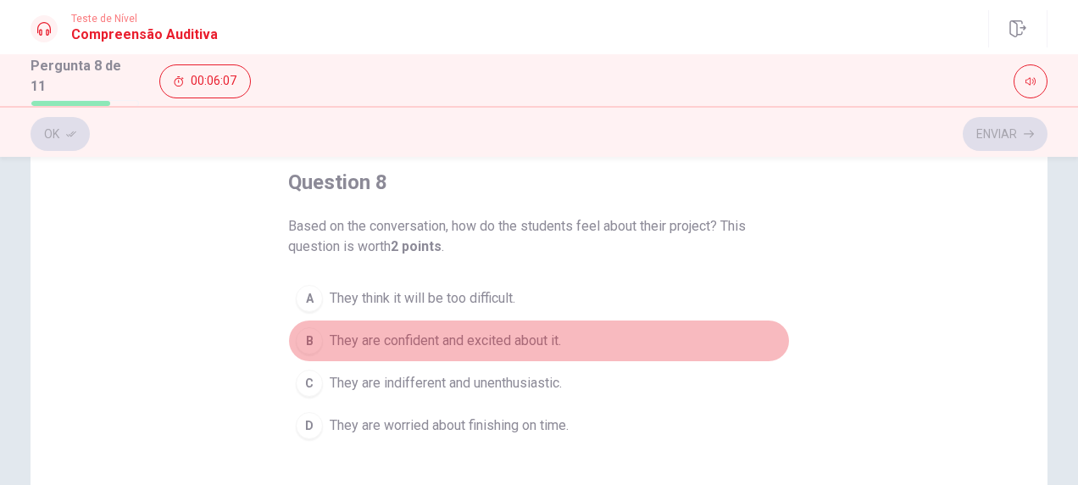
click at [418, 340] on span "They are confident and excited about it." at bounding box center [445, 341] width 231 height 20
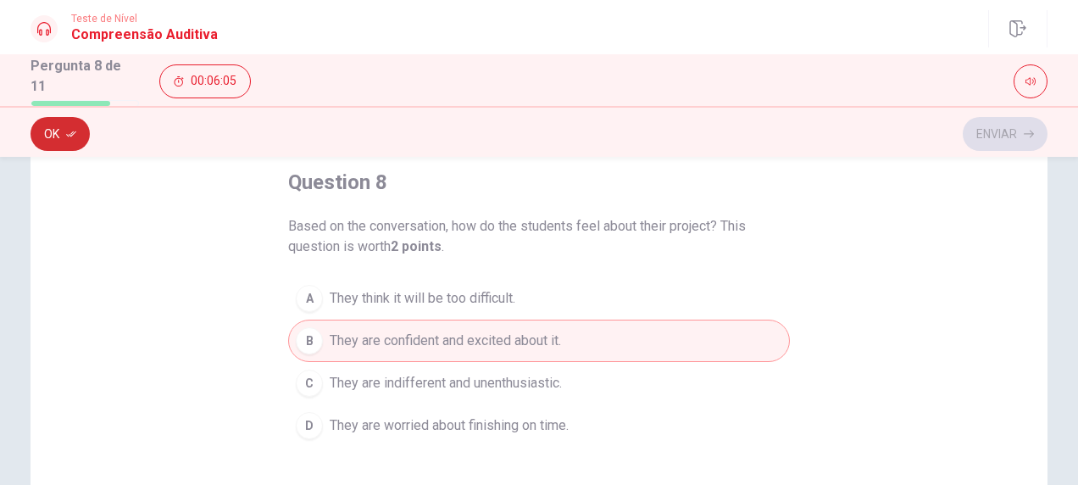
click at [44, 136] on button "Ok" at bounding box center [60, 134] width 59 height 34
click at [1009, 132] on button "Enviar" at bounding box center [1005, 134] width 85 height 34
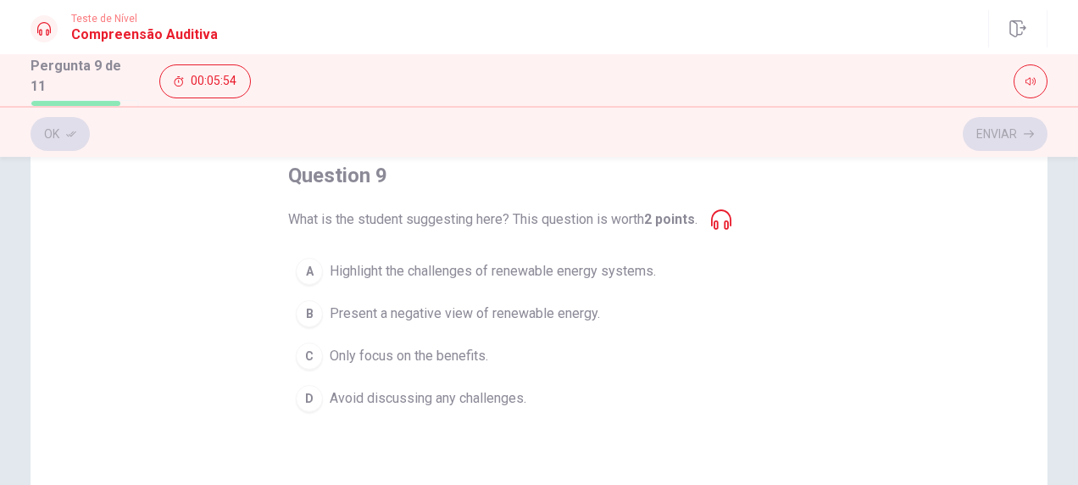
scroll to position [99, 0]
click at [402, 354] on span "Only focus on the benefits." at bounding box center [409, 353] width 159 height 20
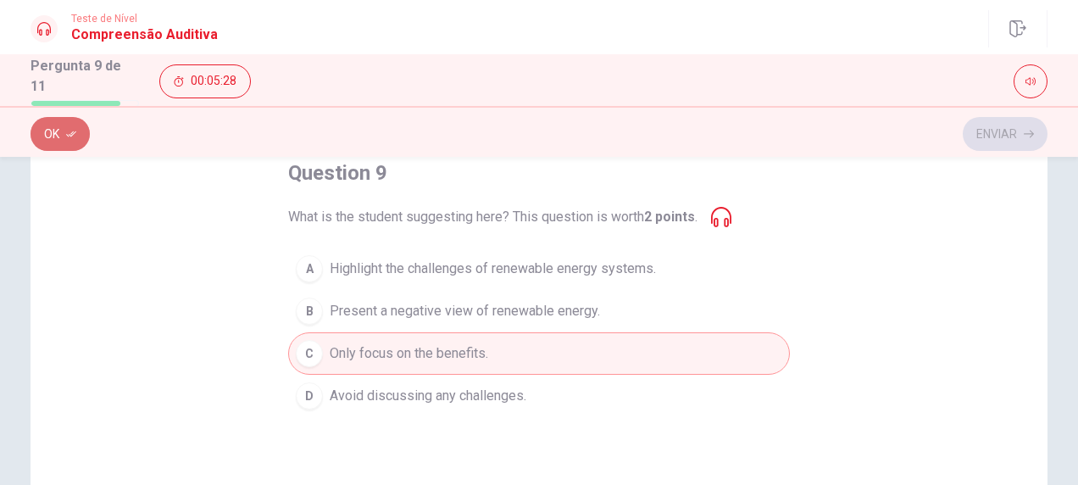
click at [55, 137] on button "Ok" at bounding box center [60, 134] width 59 height 34
click at [999, 136] on button "Enviar" at bounding box center [1005, 134] width 85 height 34
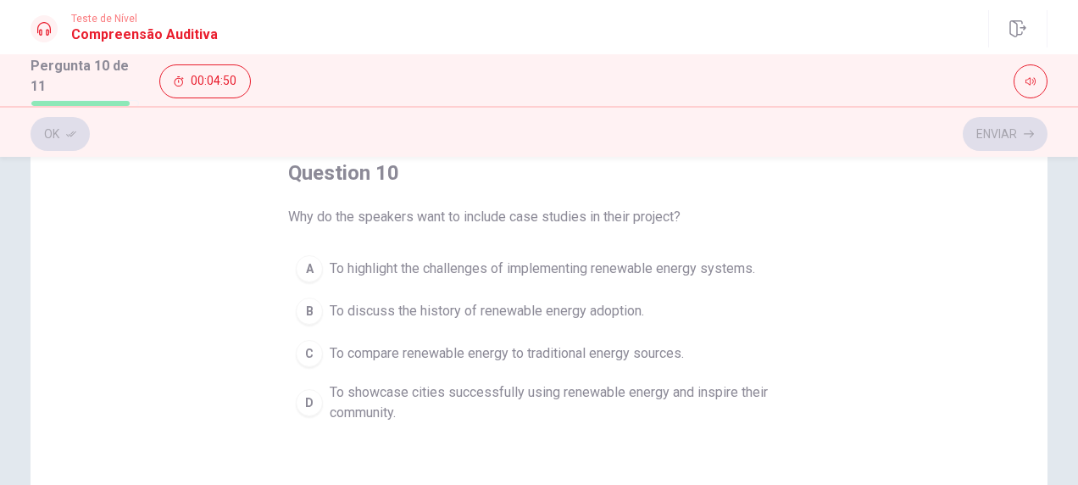
click at [590, 344] on span "To compare renewable energy to traditional energy sources." at bounding box center [507, 353] width 354 height 20
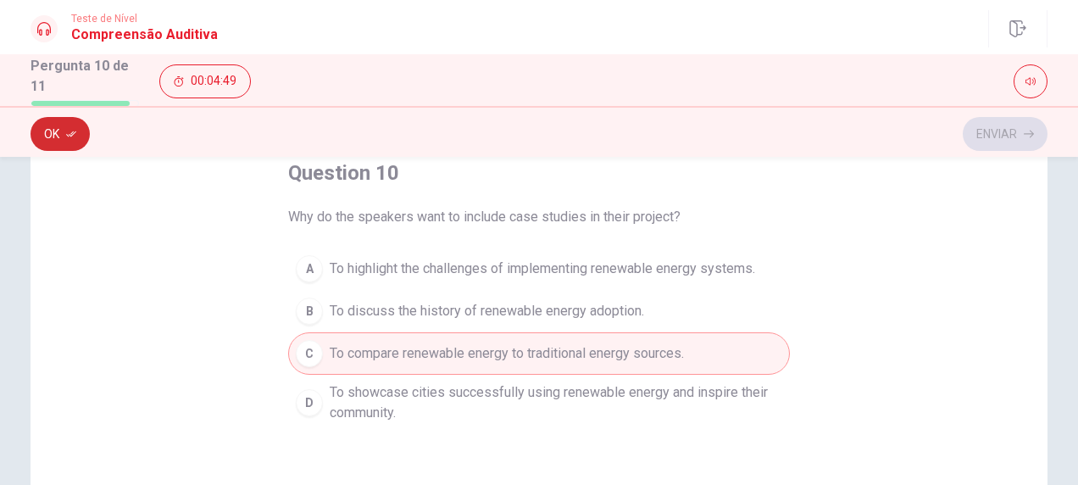
click at [49, 137] on button "Ok" at bounding box center [60, 134] width 59 height 34
click at [998, 127] on button "Enviar" at bounding box center [1005, 134] width 85 height 34
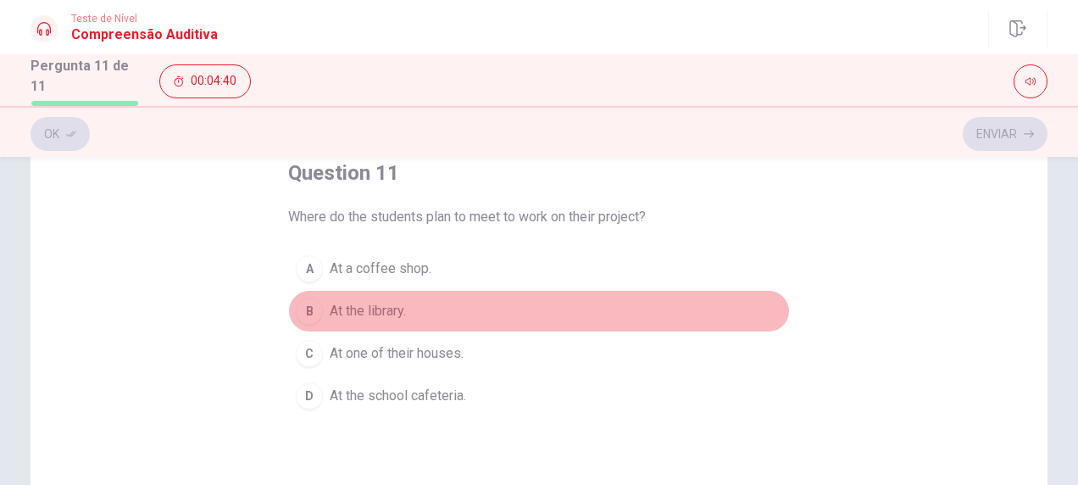
click at [378, 304] on span "At the library." at bounding box center [368, 311] width 76 height 20
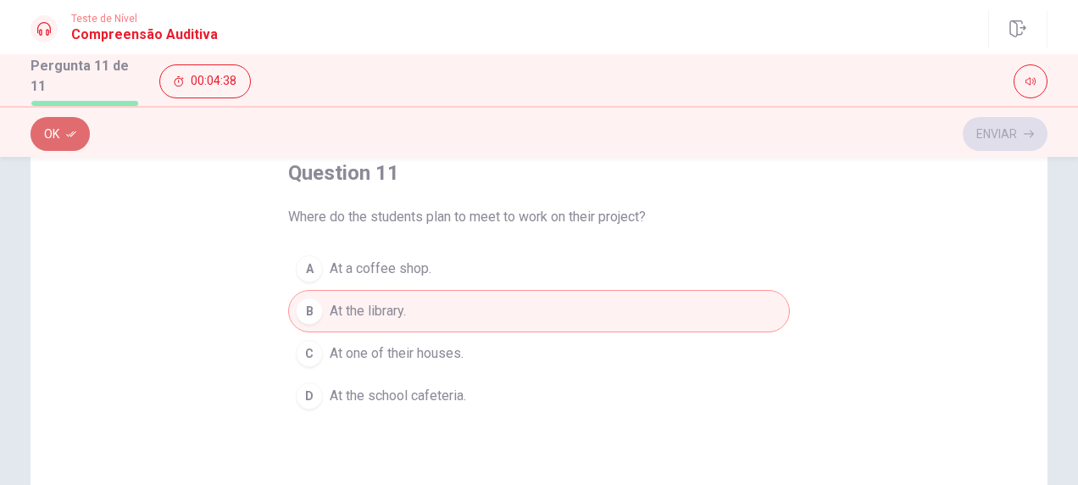
click at [51, 137] on button "Ok" at bounding box center [60, 134] width 59 height 34
click at [993, 132] on button "Enviar" at bounding box center [1005, 134] width 85 height 34
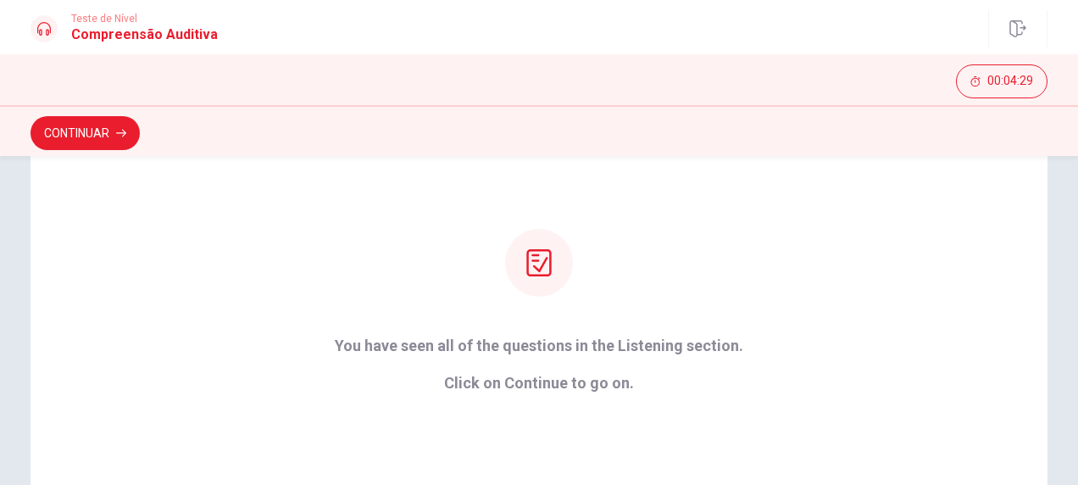
scroll to position [153, 0]
click at [85, 129] on button "Continuar" at bounding box center [85, 133] width 109 height 34
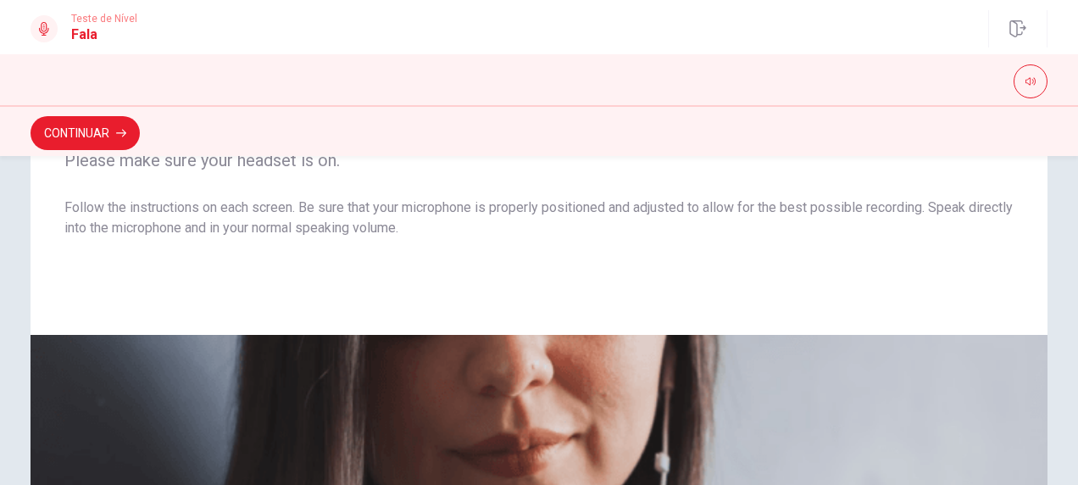
scroll to position [132, 0]
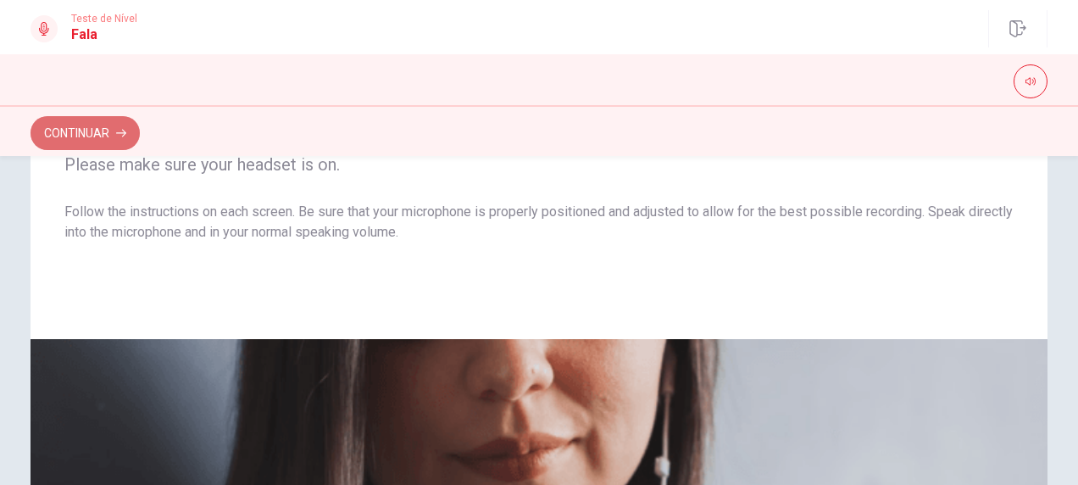
click at [92, 130] on button "Continuar" at bounding box center [85, 133] width 109 height 34
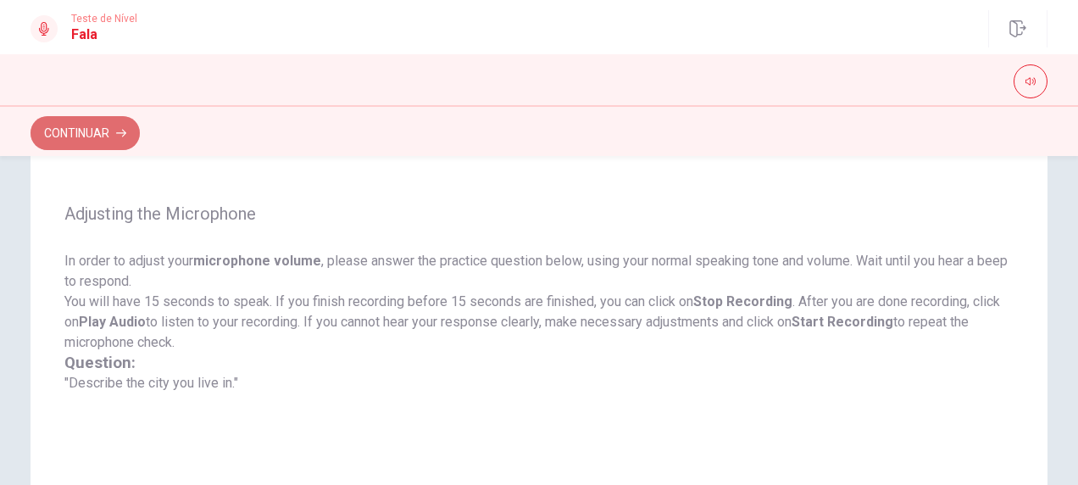
click at [92, 136] on button "Continuar" at bounding box center [85, 133] width 109 height 34
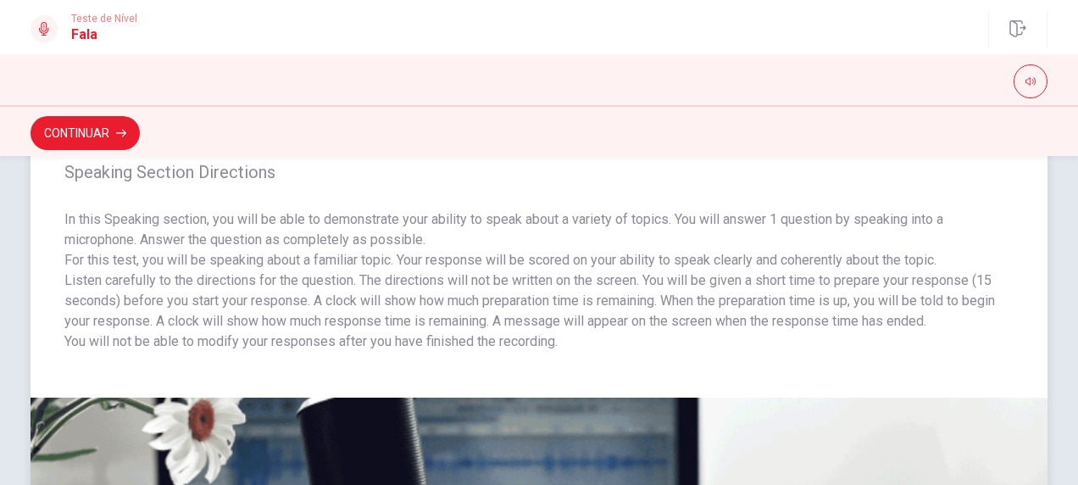
scroll to position [14, 0]
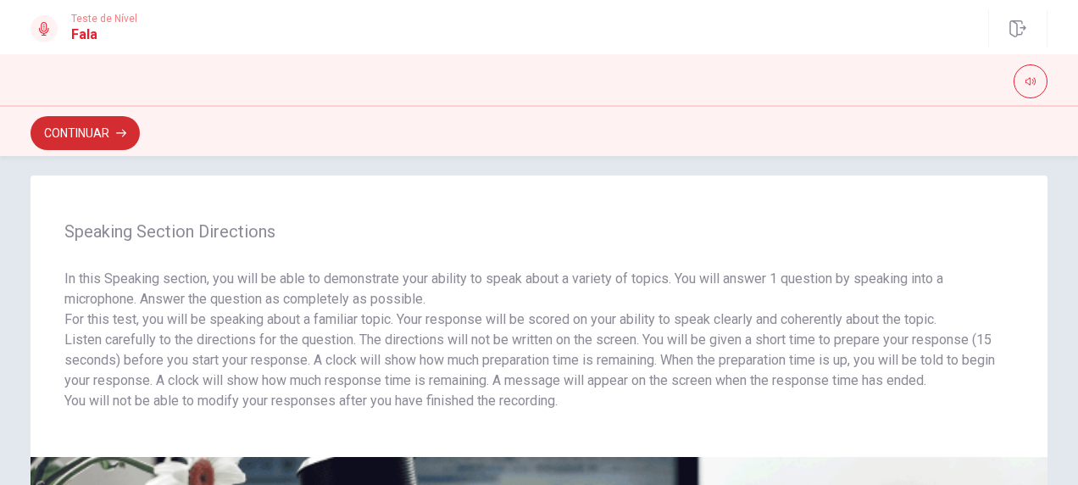
click at [97, 132] on button "Continuar" at bounding box center [85, 133] width 109 height 34
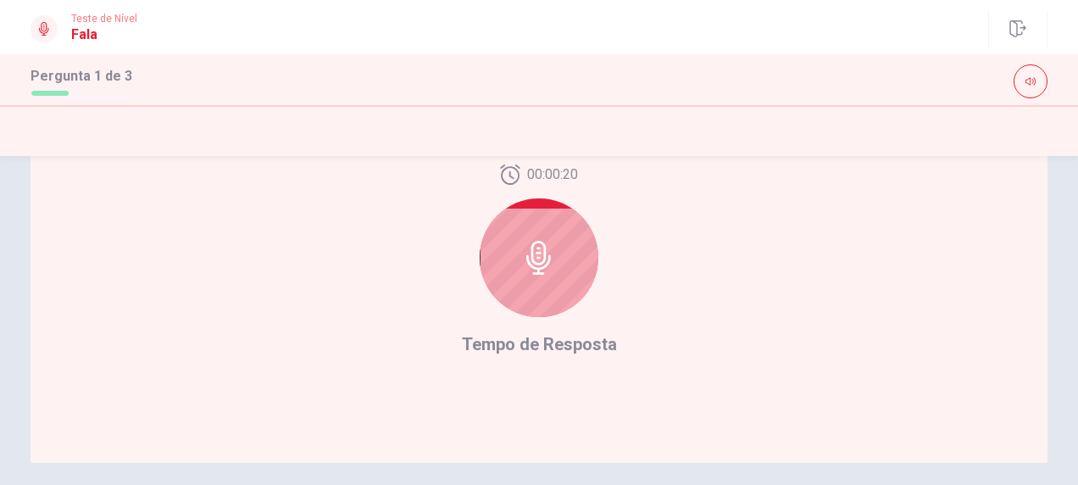
scroll to position [421, 0]
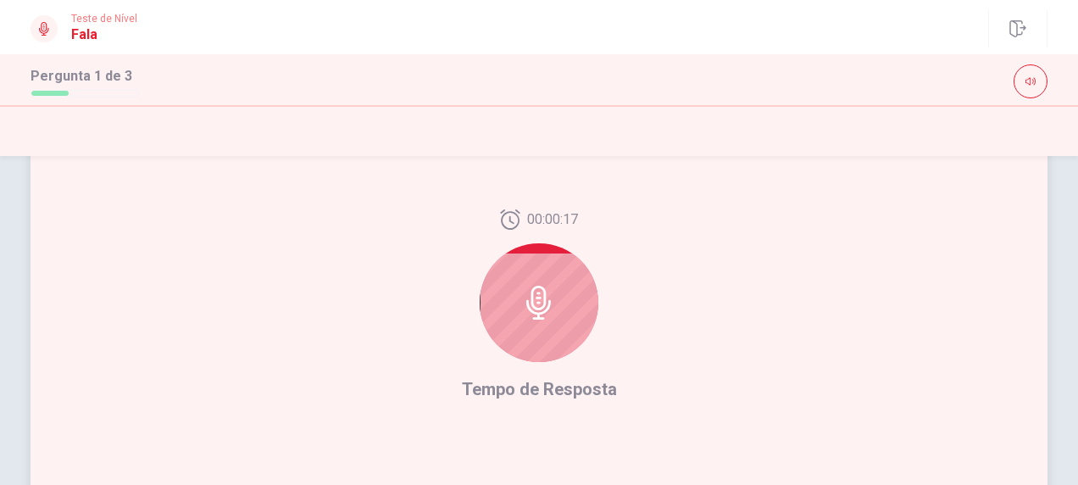
click at [544, 302] on icon at bounding box center [539, 303] width 34 height 34
click at [539, 308] on icon at bounding box center [538, 303] width 25 height 34
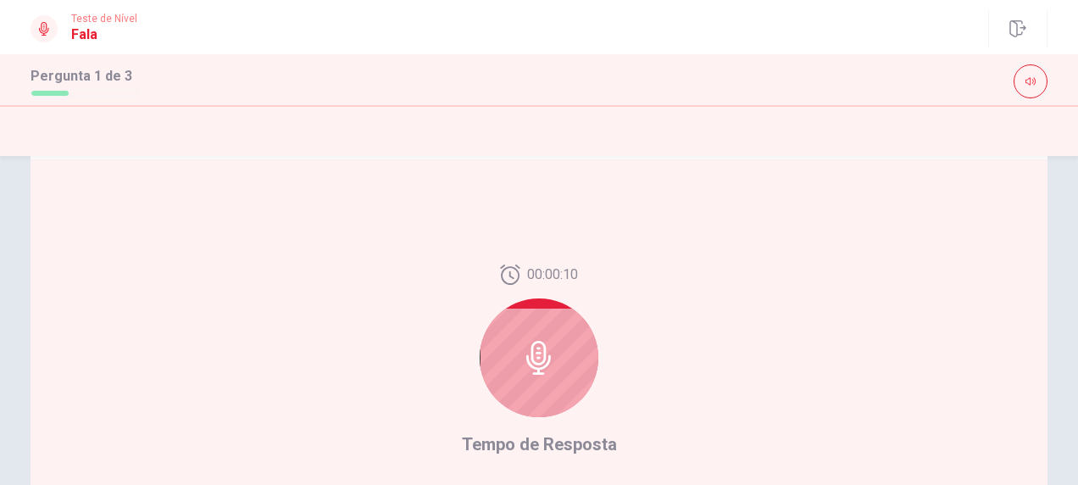
scroll to position [375, 0]
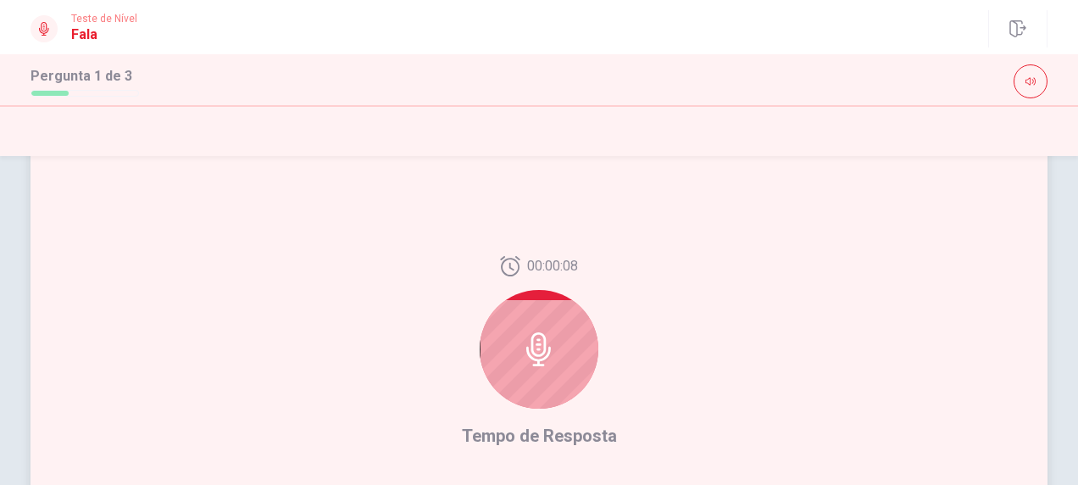
click at [546, 351] on icon at bounding box center [539, 349] width 34 height 34
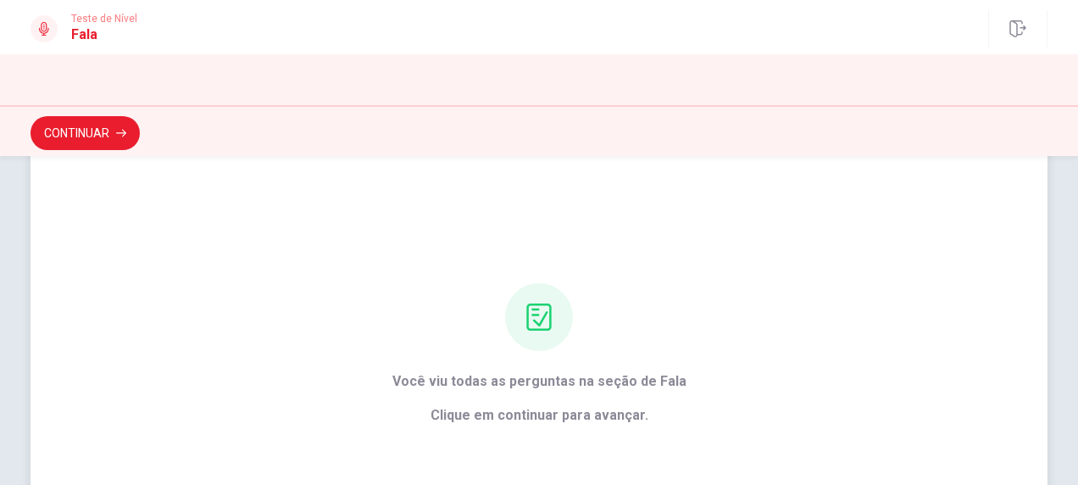
scroll to position [47, 0]
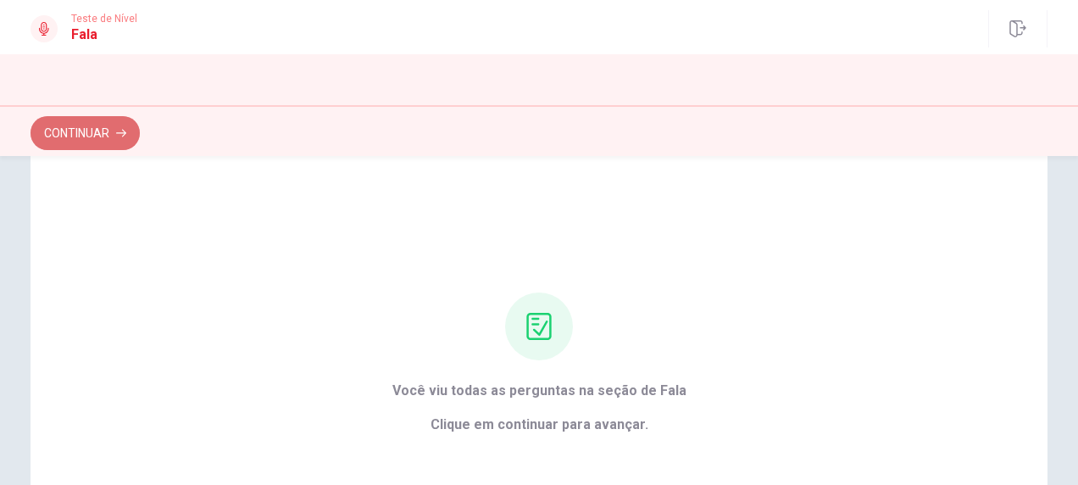
click at [90, 131] on button "Continuar" at bounding box center [85, 133] width 109 height 34
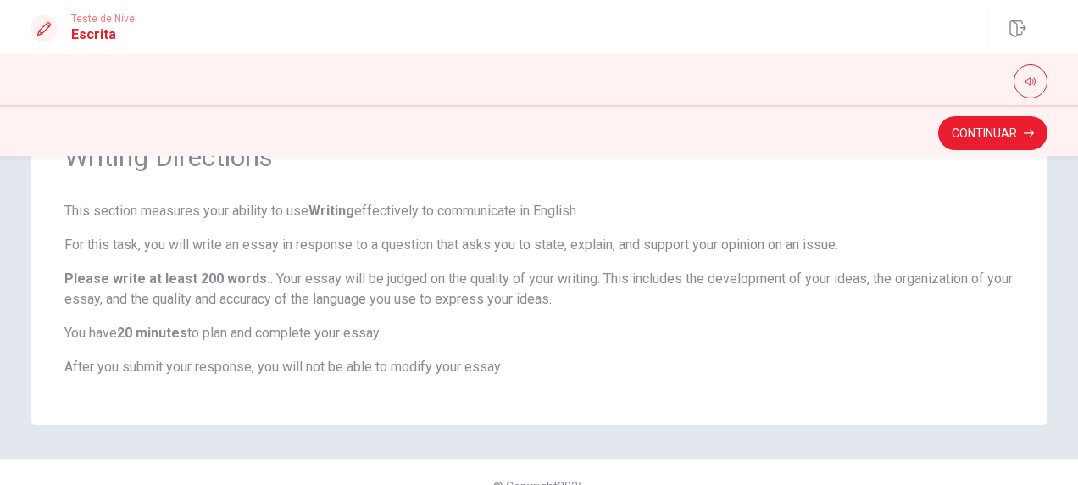
scroll to position [92, 0]
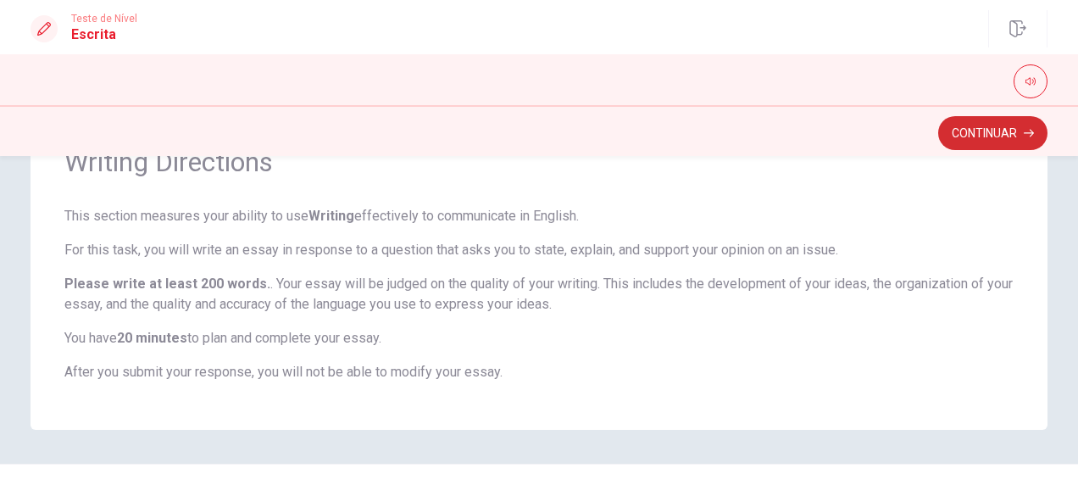
click at [997, 132] on button "Continuar" at bounding box center [992, 133] width 109 height 34
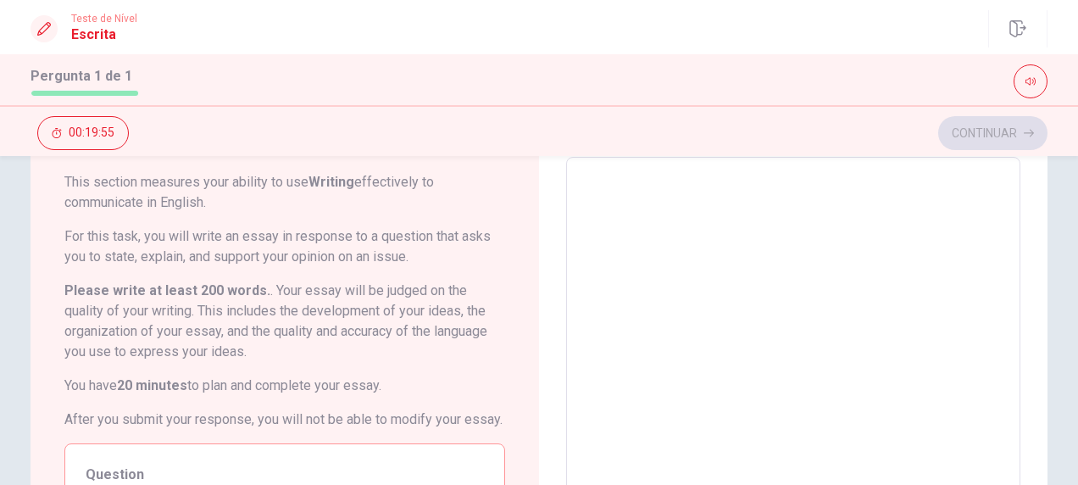
click at [647, 193] on textarea at bounding box center [793, 391] width 431 height 441
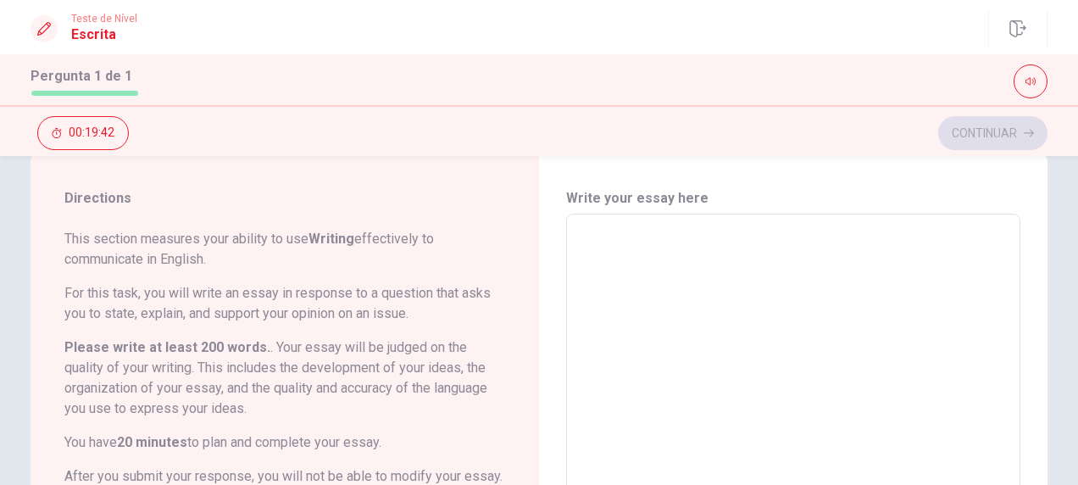
scroll to position [46, 0]
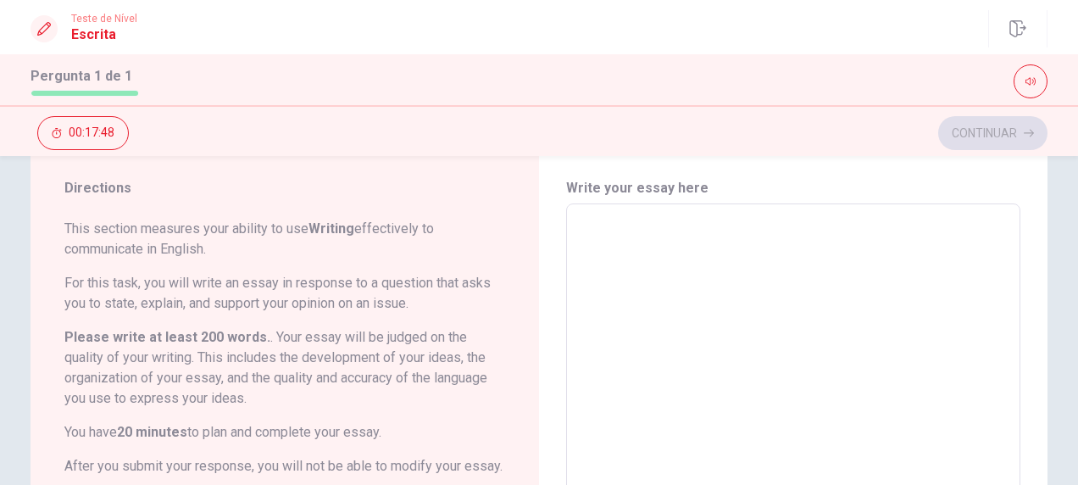
click at [634, 234] on textarea at bounding box center [793, 438] width 431 height 441
type textarea "E"
type textarea "x"
type textarea "EA"
type textarea "x"
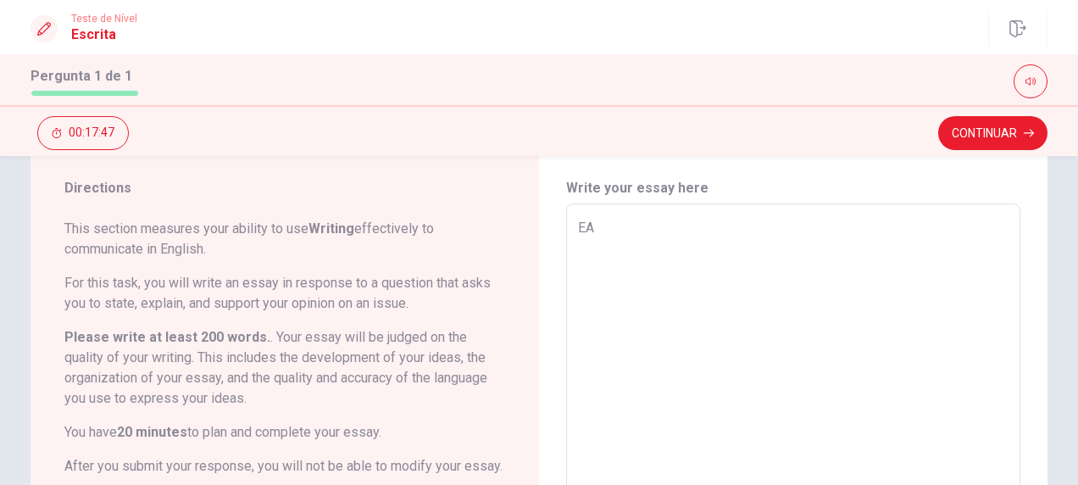
type textarea "EAT"
type textarea "x"
type textarea "EA"
type textarea "x"
type textarea "E"
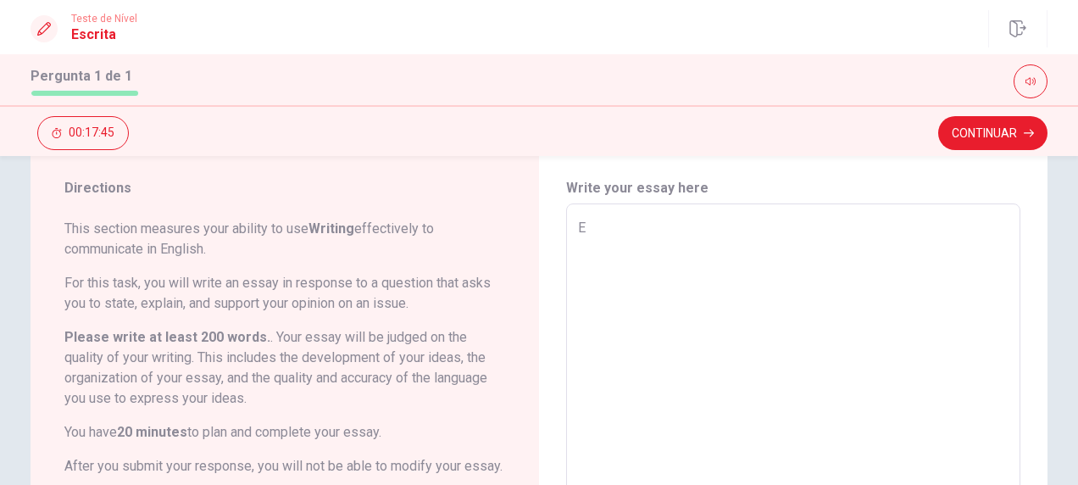
type textarea "x"
type textarea "e"
type textarea "x"
type textarea "ea"
type textarea "x"
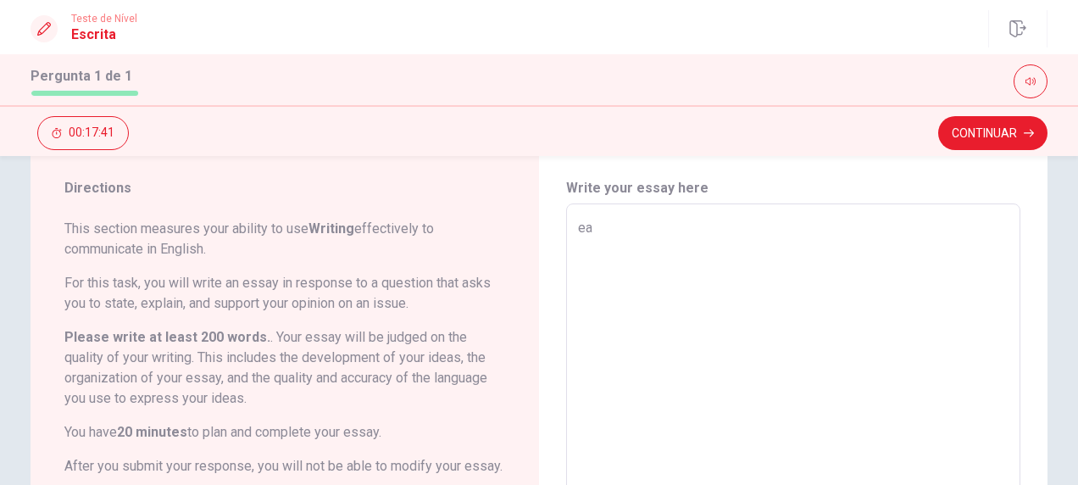
type textarea "eat"
type textarea "x"
type textarea "eat,"
type textarea "x"
type textarea "eat,"
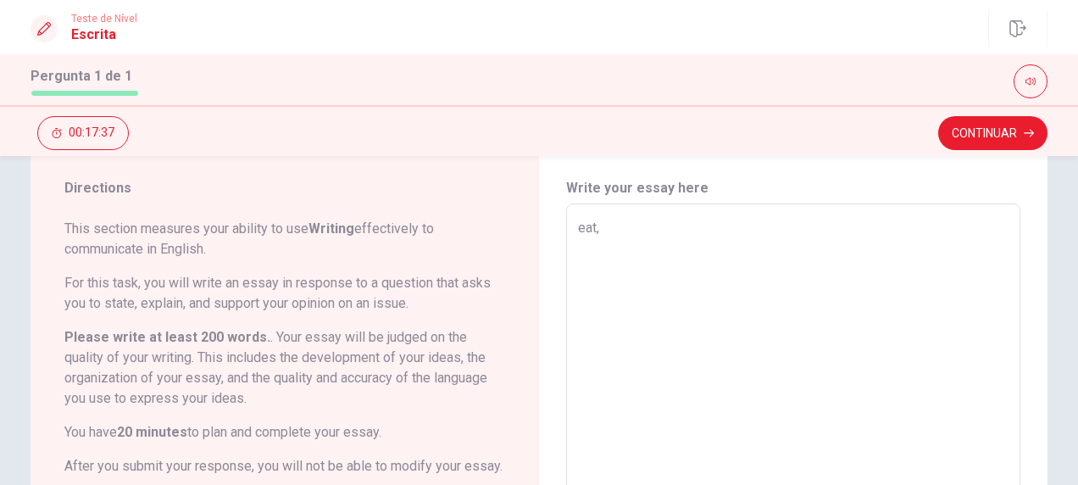
type textarea "x"
type textarea "eat, j"
type textarea "x"
type textarea "eat, ju"
type textarea "x"
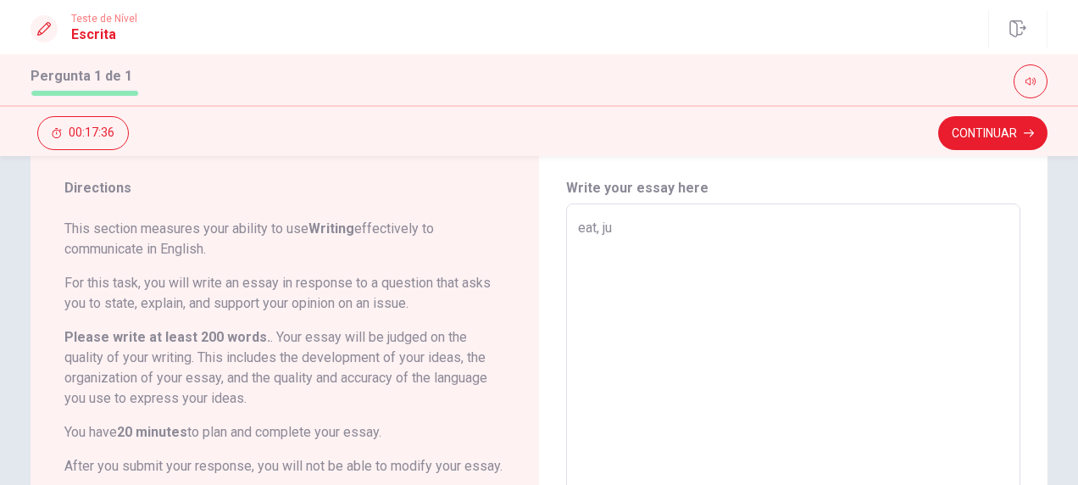
type textarea "eat, jus"
type textarea "x"
type textarea "eat, just"
type textarea "x"
type textarea "eat, just,"
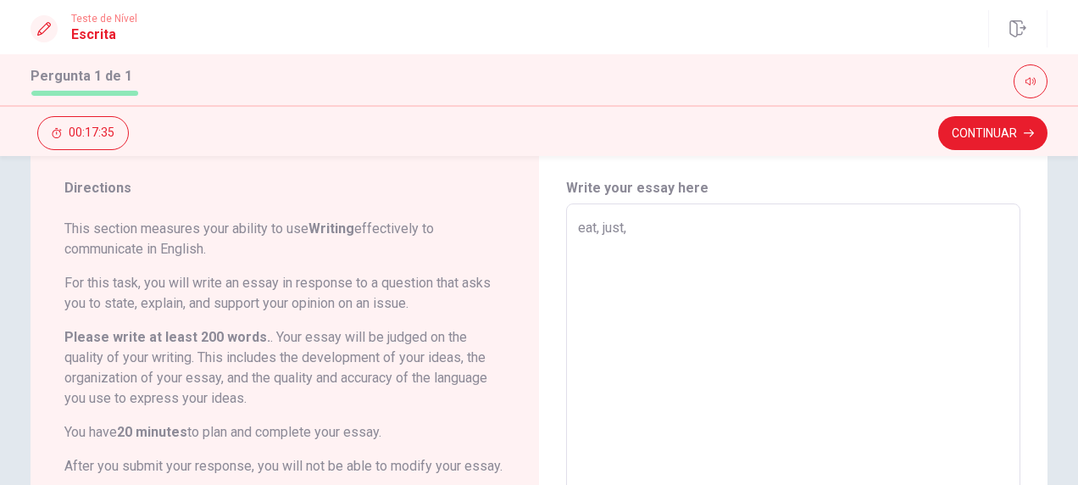
type textarea "x"
type textarea "eat, just,"
type textarea "x"
type textarea "eat, just, a"
type textarea "x"
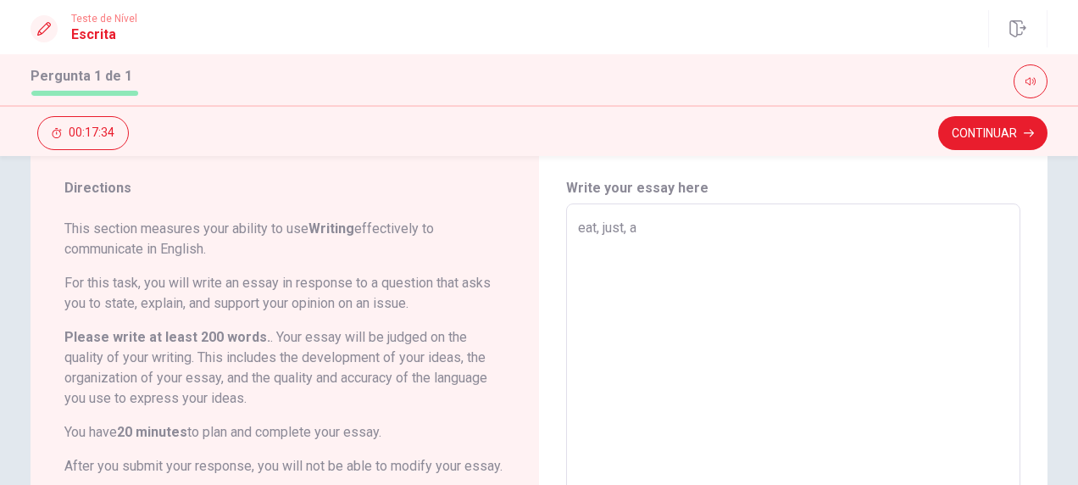
type textarea "eat, just, ab"
type textarea "x"
type textarea "eat, just, abo"
type textarea "x"
type textarea "eat, just, abou"
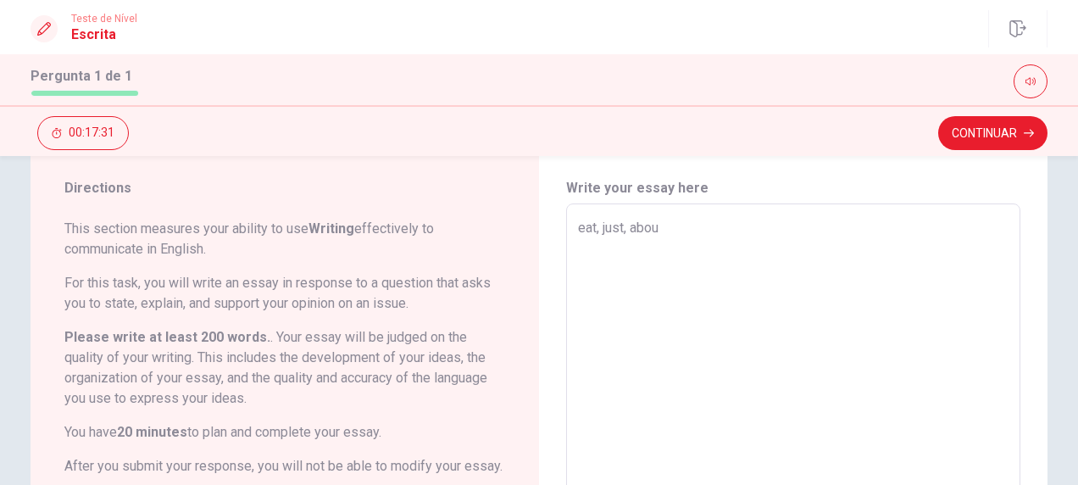
type textarea "x"
type textarea "eat, just, about"
type textarea "x"
type textarea "eat, just, about,"
type textarea "x"
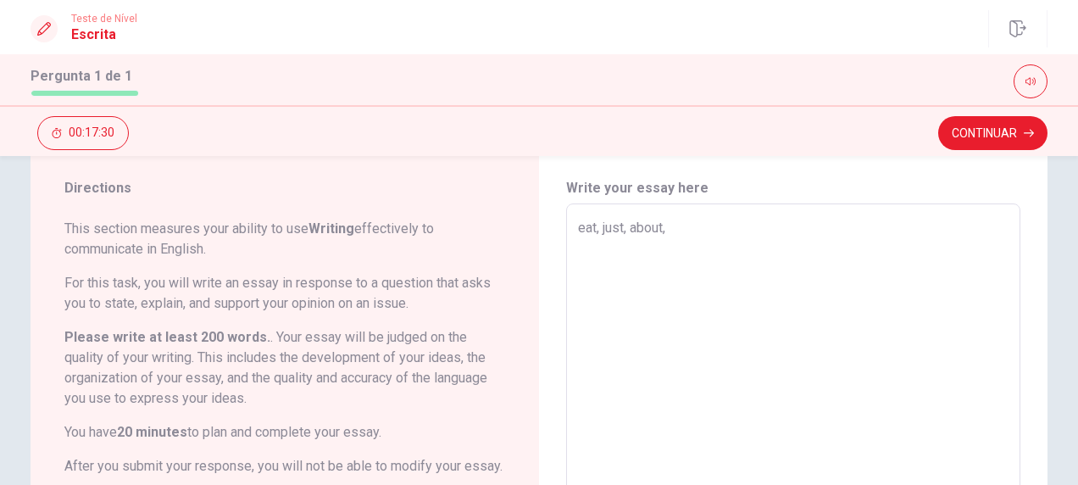
type textarea "eat, just, about,"
type textarea "x"
type textarea "eat, just, about, b"
type textarea "x"
type textarea "eat, just, about, ba"
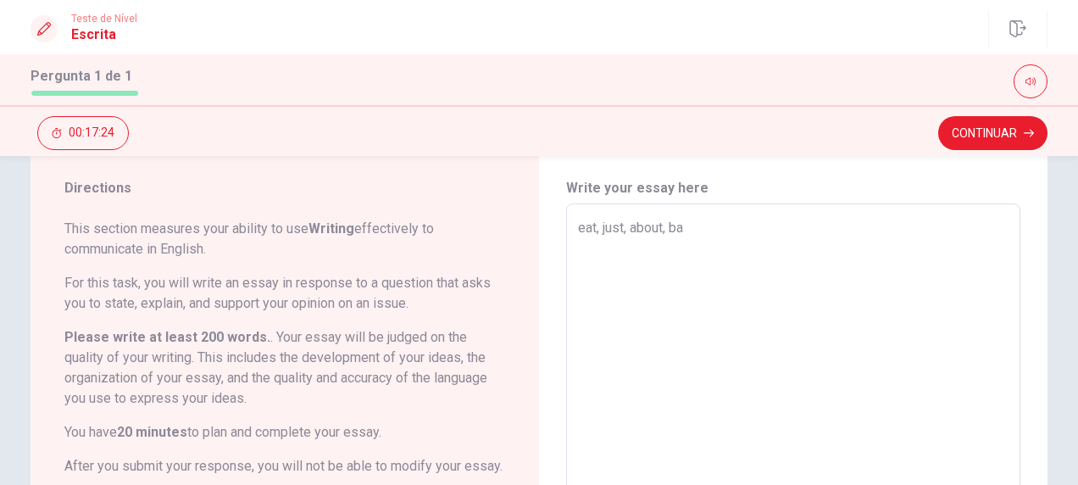
type textarea "x"
type textarea "eat, just, about, [MEDICAL_DATA]"
type textarea "x"
type textarea "eat, just, about, bala"
type textarea "x"
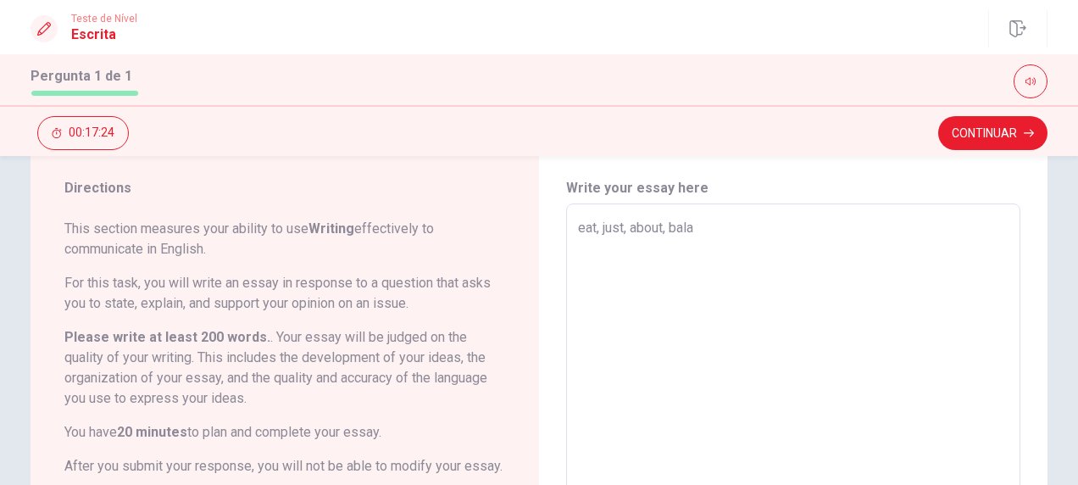
type textarea "eat, just, about, [PERSON_NAME]"
type textarea "x"
type textarea "eat, just, about, balanc"
type textarea "x"
type textarea "eat, just, about, balance"
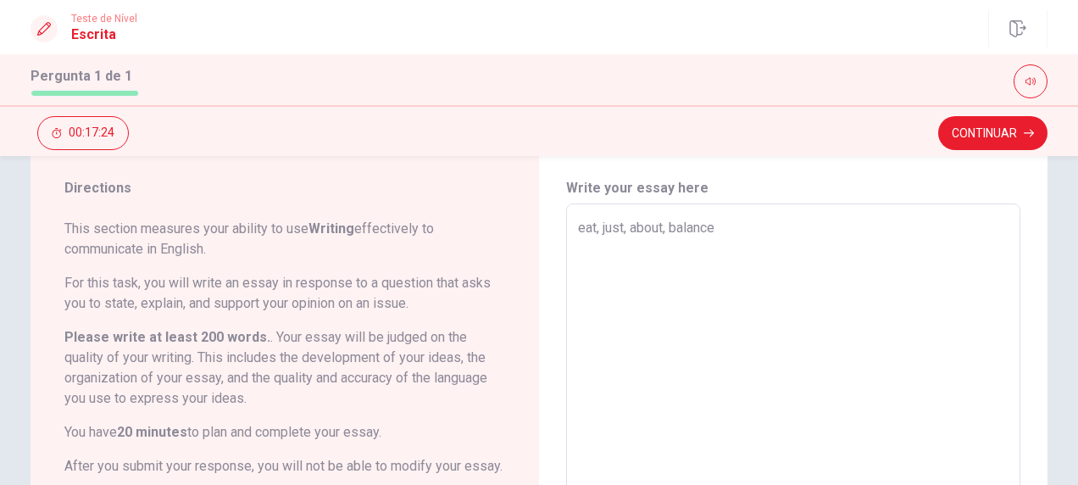
type textarea "x"
type textarea "eat, just, about, balance,"
type textarea "x"
type textarea "eat, just, about, balance,"
type textarea "x"
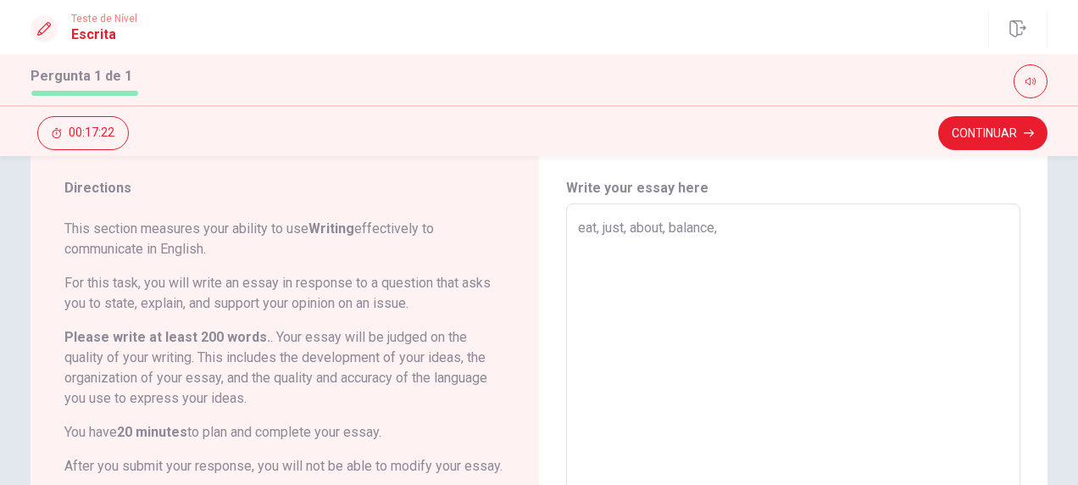
type textarea "eat, just, about, balance, c"
type textarea "x"
type textarea "eat, just, about, balance, cr"
type textarea "x"
type textarea "eat, just, about, balance, cre"
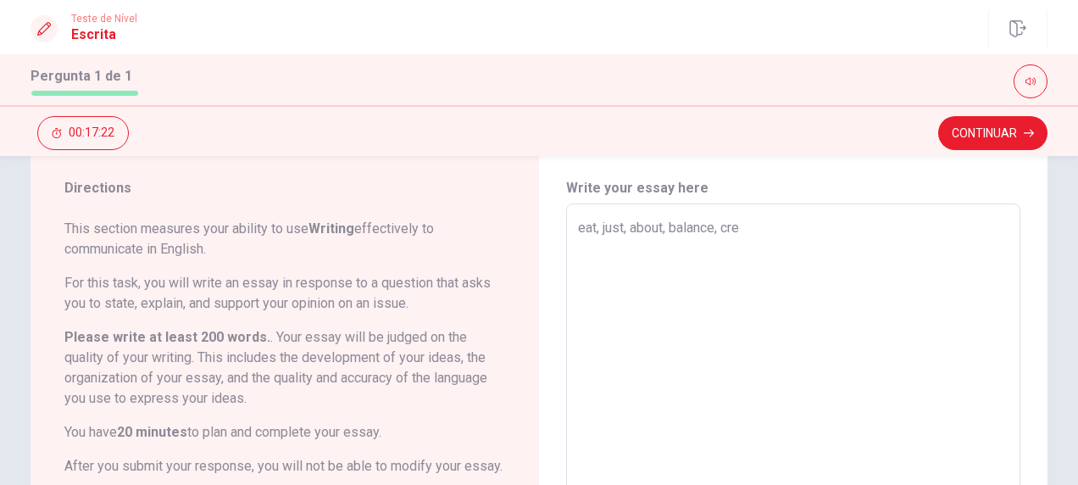
type textarea "x"
type textarea "eat, just, about, balance, crea"
type textarea "x"
type textarea "eat, just, about, balance, creat"
type textarea "x"
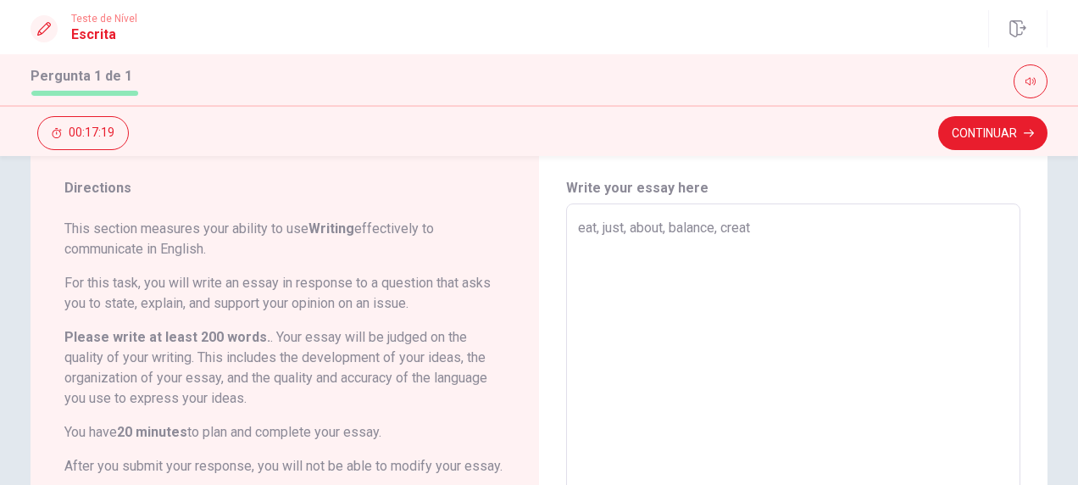
type textarea "eat, just, about, balance, creat,"
type textarea "x"
type textarea "eat, just, about, balance, creat,"
type textarea "x"
type textarea "eat, just, about, balance, creat, r"
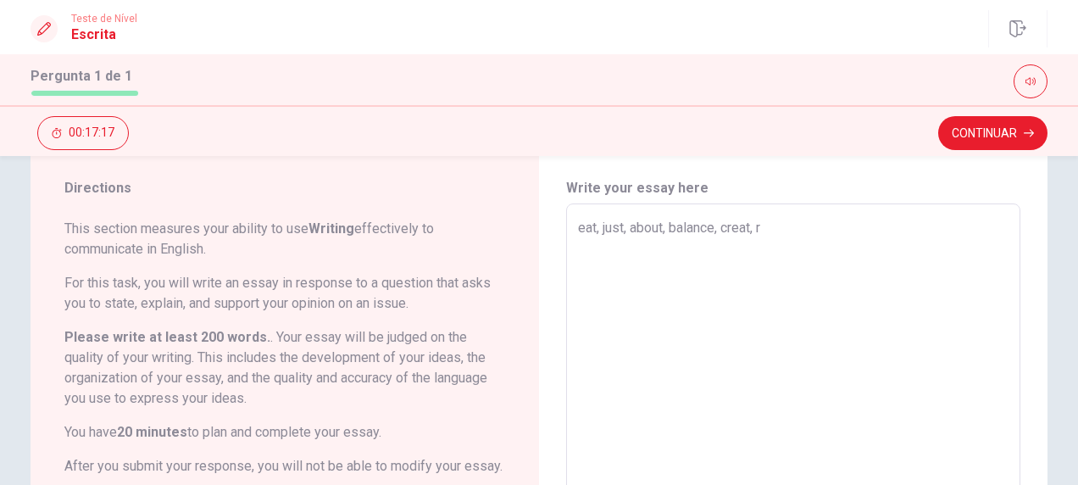
type textarea "x"
type textarea "eat, just, about, balance, creat, ru"
type textarea "x"
type textarea "eat, just, about, balance, creat, run"
type textarea "x"
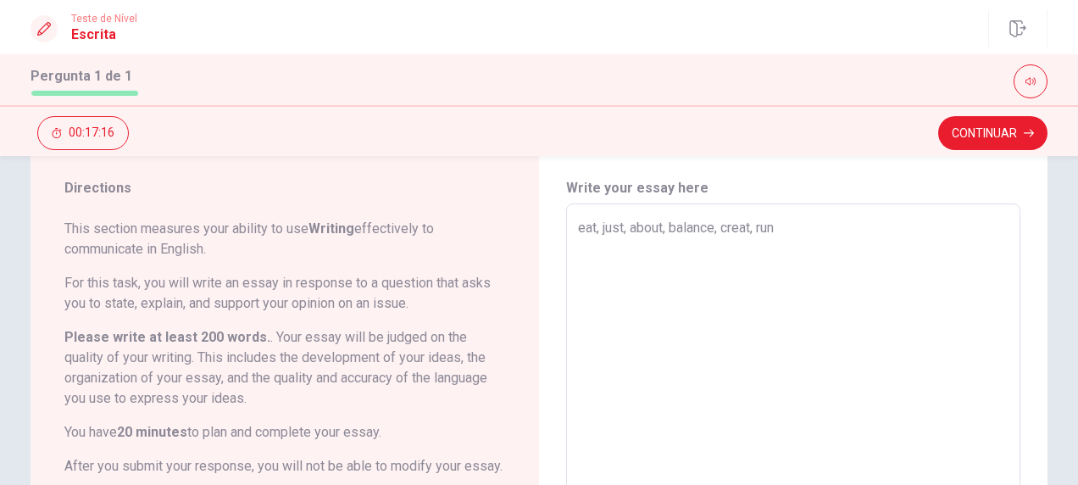
type textarea "eat, just, about, balance, creat, run,"
type textarea "x"
type textarea "eat, just, about, balance, creat, run,"
type textarea "x"
type textarea "eat, just, about, balance, creat, run, b"
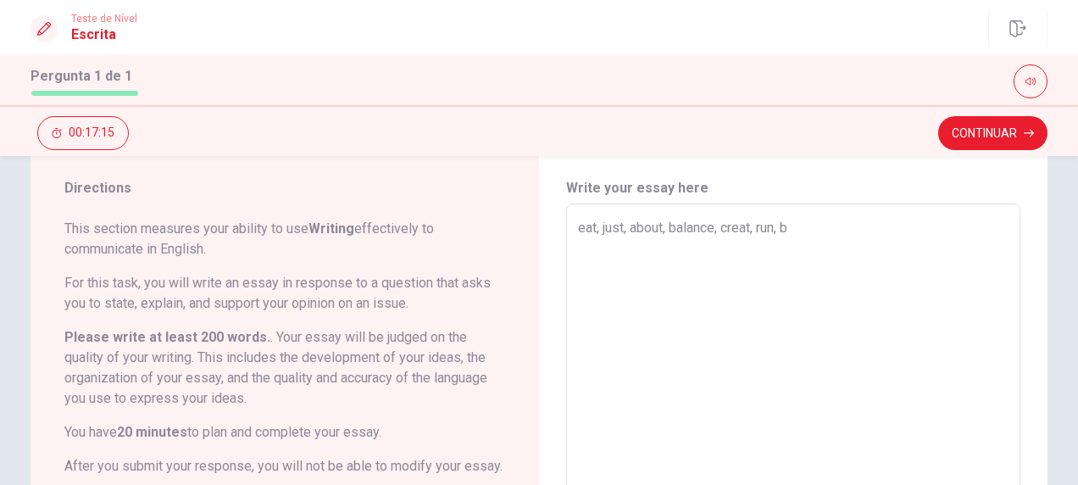
type textarea "x"
type textarea "eat, just, about, balance, creat, run, be"
type textarea "x"
type textarea "eat, just, about, balance, creat, run, bea"
type textarea "x"
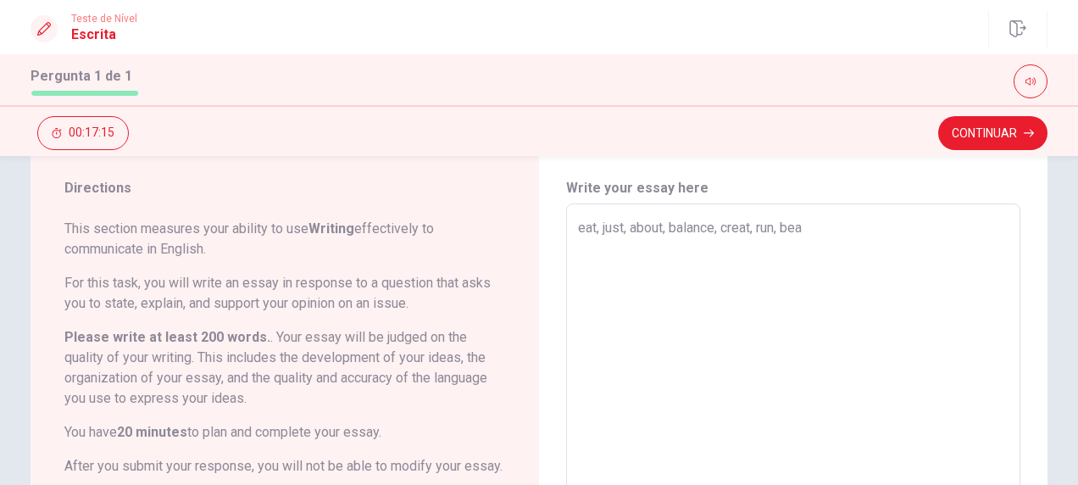
type textarea "eat, just, about, balance, creat, run, beat"
type textarea "x"
type textarea "eat, just, about, balance, creat, run, beat"
type textarea "x"
type textarea "eat, just, about, balance, creat, run, beat"
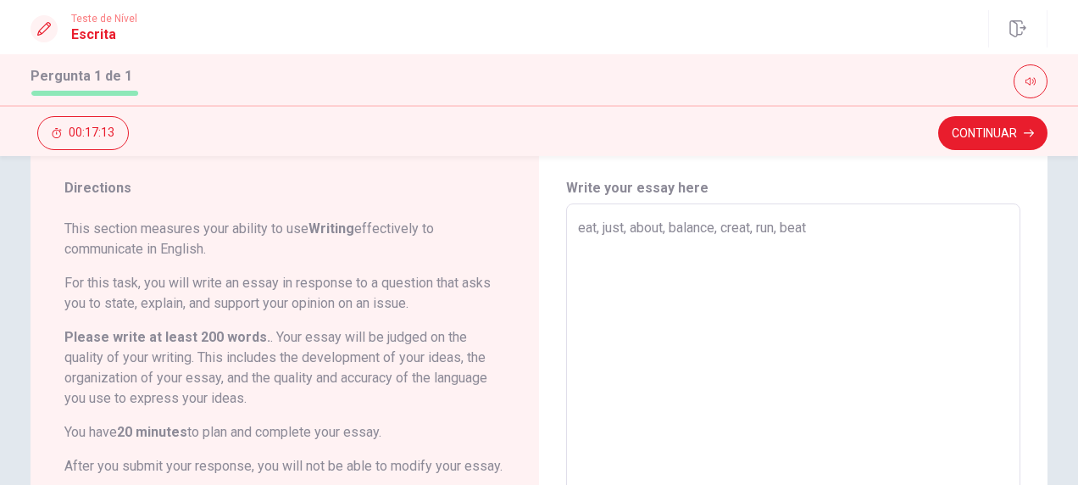
type textarea "x"
type textarea "eat, just, about, balance, creat, run, bea"
type textarea "x"
type textarea "eat, just, about, balance, creat, run, be"
type textarea "x"
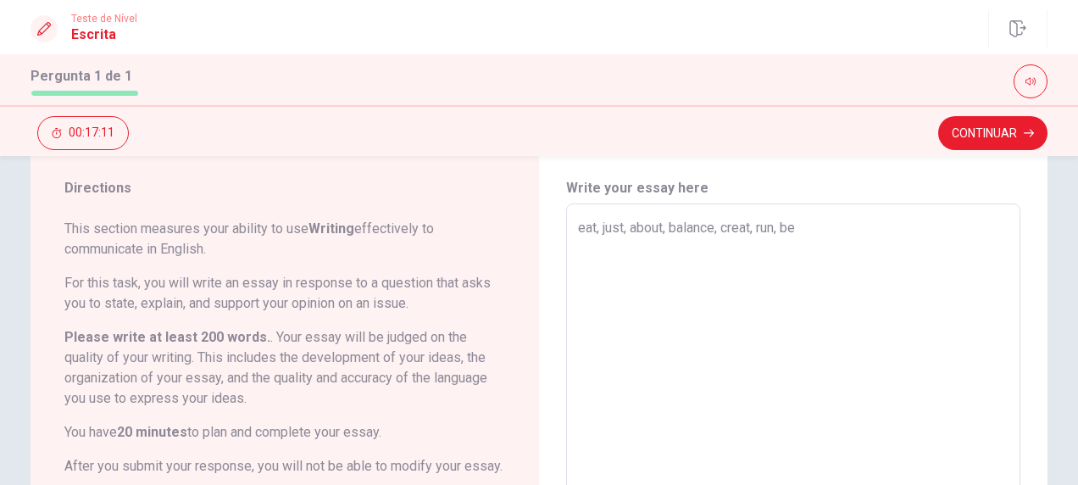
type textarea "eat, just, about, balance, creat, run, b"
type textarea "x"
type textarea "eat, just, about, balance, creat, run, be"
type textarea "x"
type textarea "eat, just, about, balance, creat, run, bea"
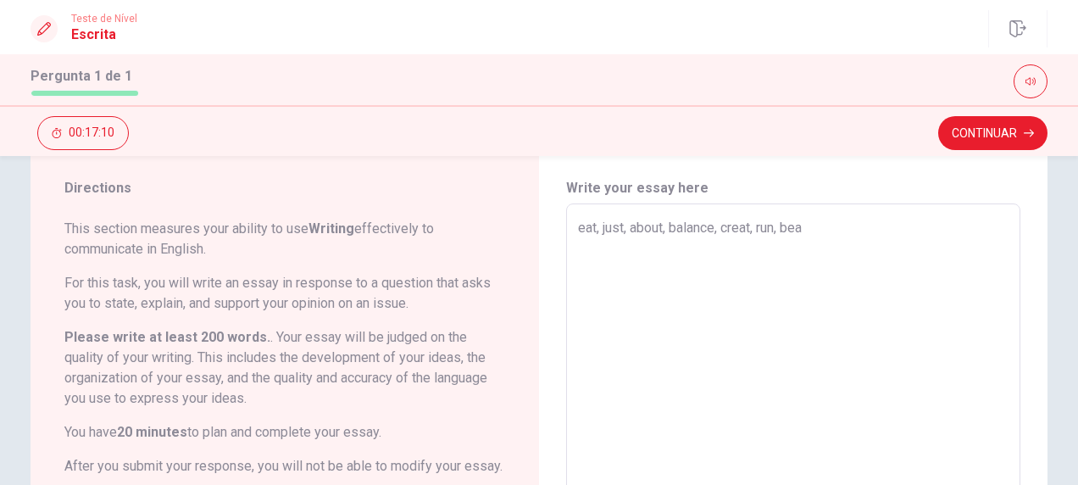
type textarea "x"
type textarea "eat, just, about, balance, creat, run, beac"
type textarea "x"
type textarea "eat, just, about, balance, creat, run, beach"
type textarea "x"
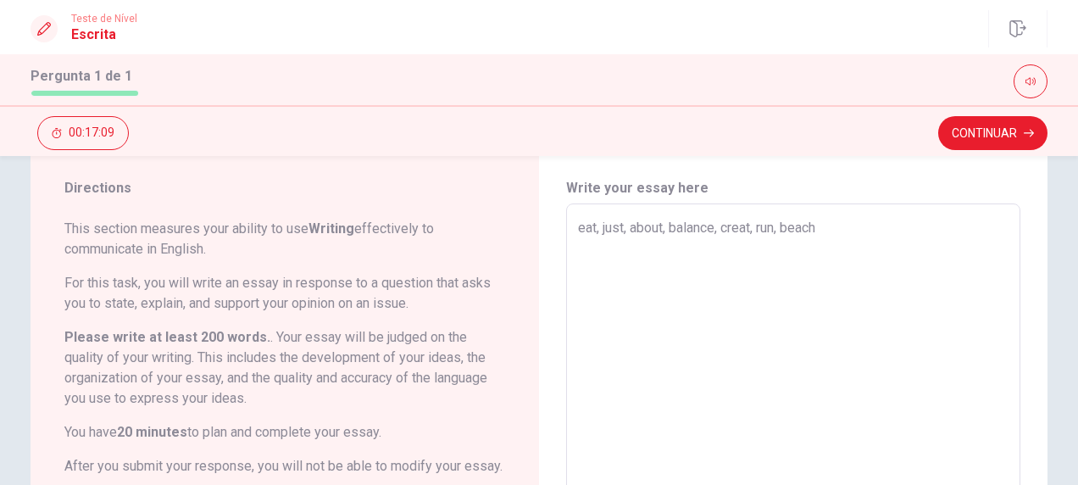
type textarea "eat, just, about, balance, creat, run, beach,"
type textarea "x"
type textarea "eat, just, about, balance, creat, run, beach,"
type textarea "x"
type textarea "eat, just, about, balance, creat, run, beach, b"
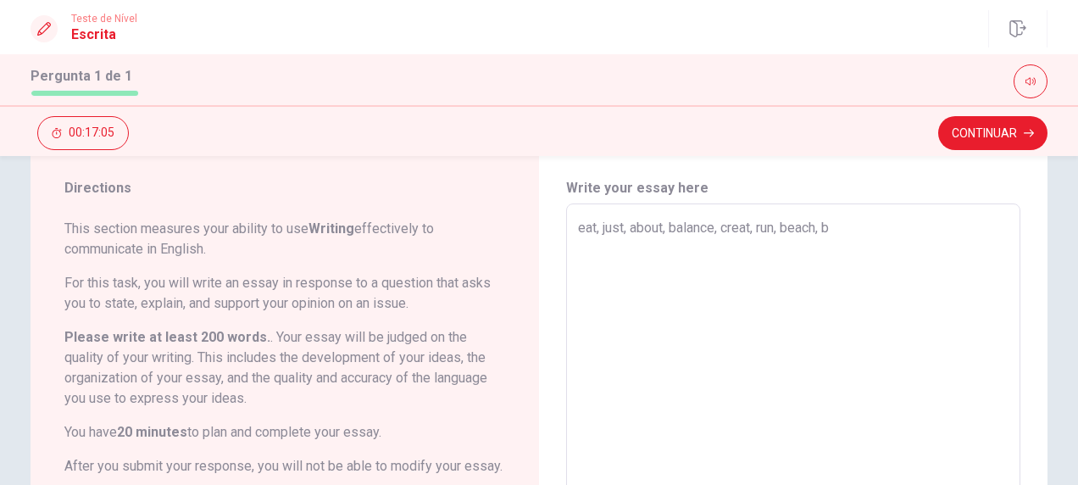
type textarea "x"
type textarea "eat, just, about, balance, creat, run, beach, bi"
type textarea "x"
type textarea "eat, just, about, balance, creat, run, beach, bik"
type textarea "x"
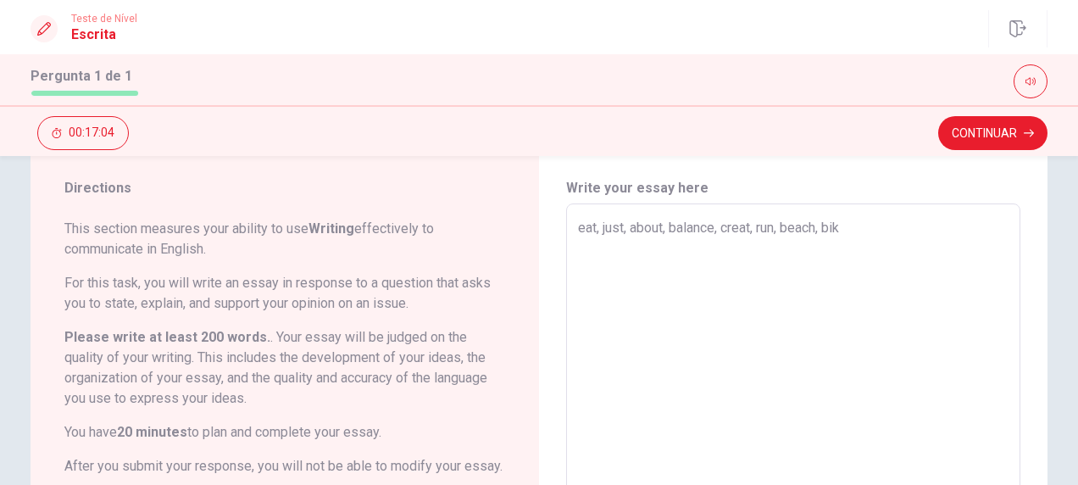
type textarea "eat, just, about, balance, creat, run, beach, bike"
type textarea "x"
type textarea "eat, just, about, balance, creat, run, beach, bike,"
type textarea "x"
type textarea "eat, just, about, balance, creat, run, beach, bike,"
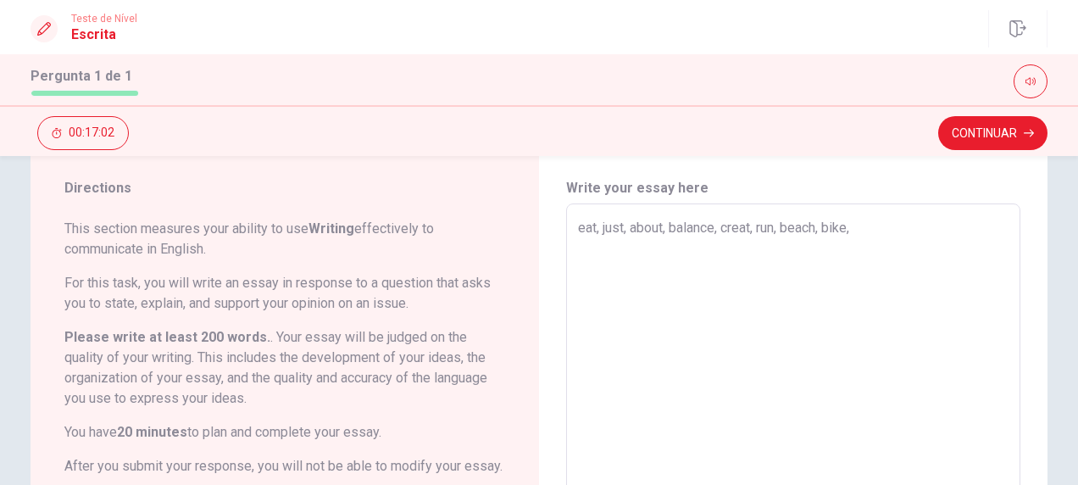
type textarea "x"
type textarea "eat, just, about, balance, creat, run, beach, bike, m"
type textarea "x"
type textarea "eat, just, about, balance, creat, run, beach, bike, mi"
type textarea "x"
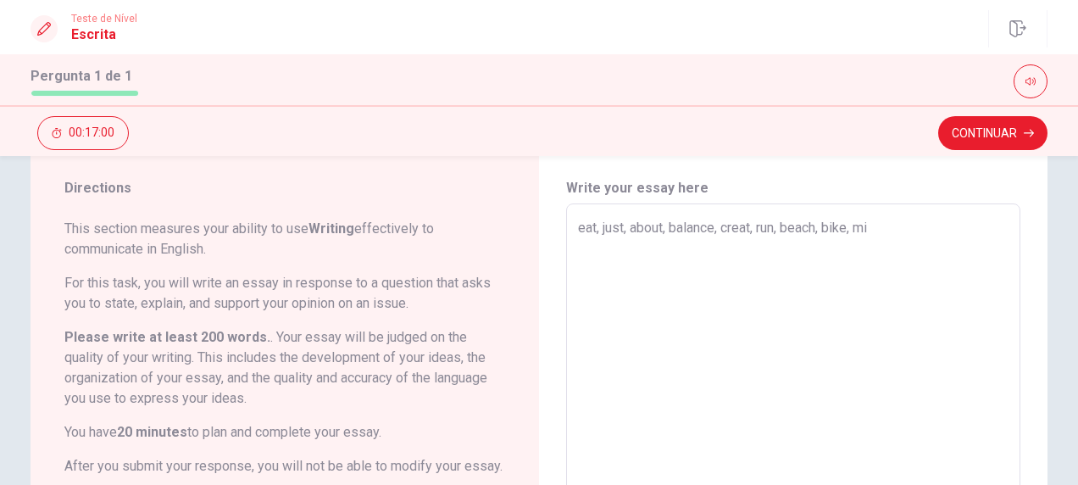
type textarea "eat, just, about, balance, creat, run, beach, bike, min"
type textarea "x"
type textarea "eat, just, about, balance, creat, run, beach, bike, minu"
type textarea "x"
type textarea "eat, just, about, balance, creat, run, beach, bike, minut"
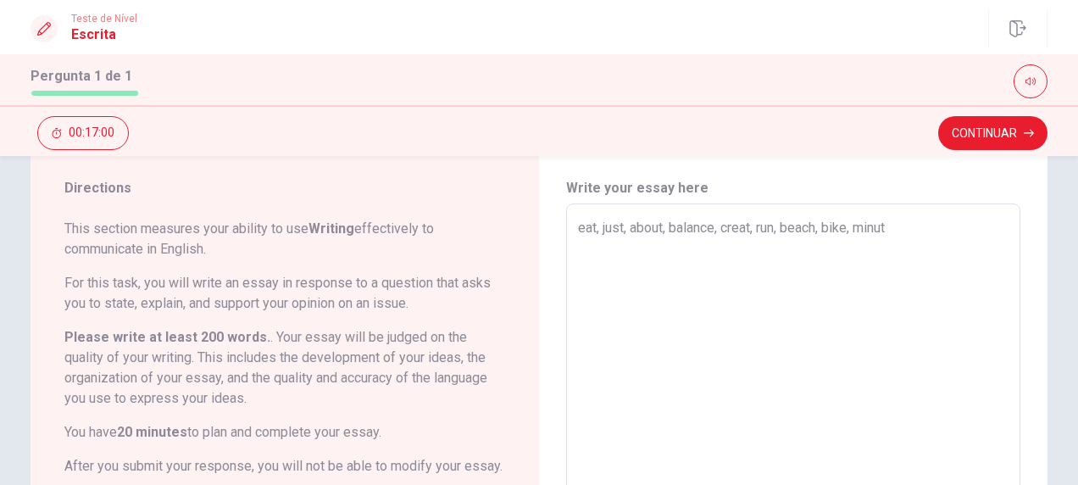
type textarea "x"
type textarea "eat, just, about, balance, creat, run, beach, bike, minute"
type textarea "x"
type textarea "eat, just, about, balance, creat, run, beach, bike, minutes"
type textarea "x"
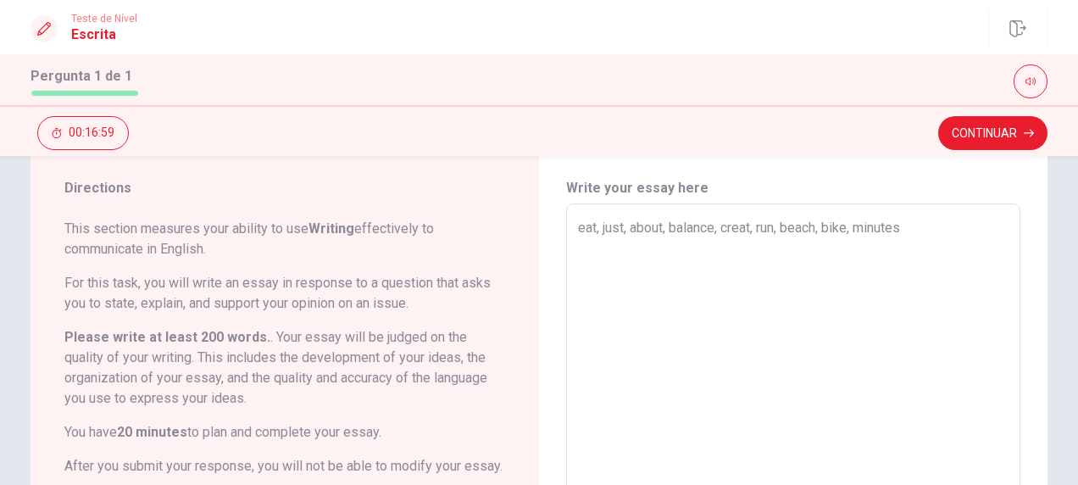
type textarea "eat, just, about, balance, creat, run, beach, bike, minutes"
type textarea "x"
type textarea "eat, just, about, balance, creat, run, beach, bike, minutes"
type textarea "x"
type textarea "eat, just, about, balance, creat, run, beach, bike, minutes,"
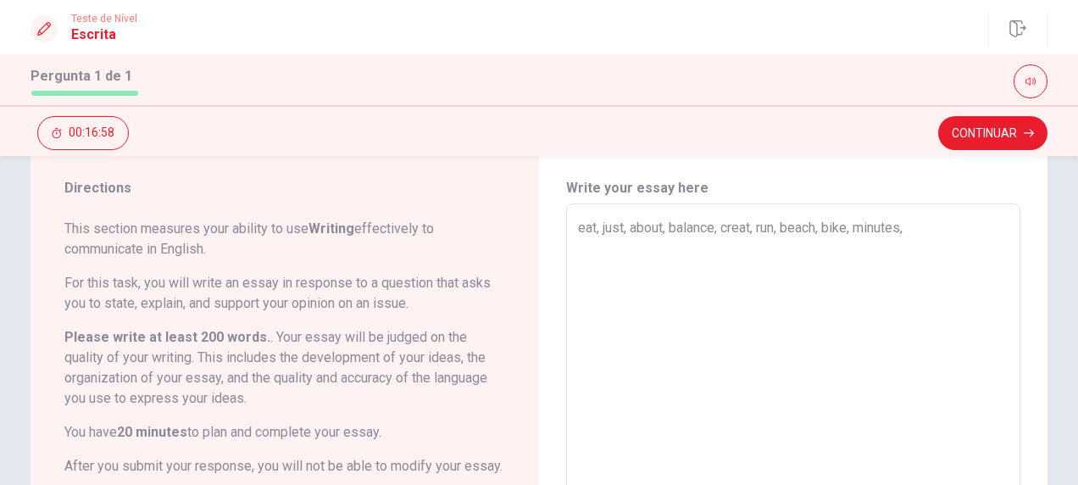
type textarea "x"
type textarea "eat, just, about, balance, creat, run, beach, bike, minutes,"
type textarea "x"
type textarea "eat, just, about, balance, creat, run, beach, bike, minutes, d"
type textarea "x"
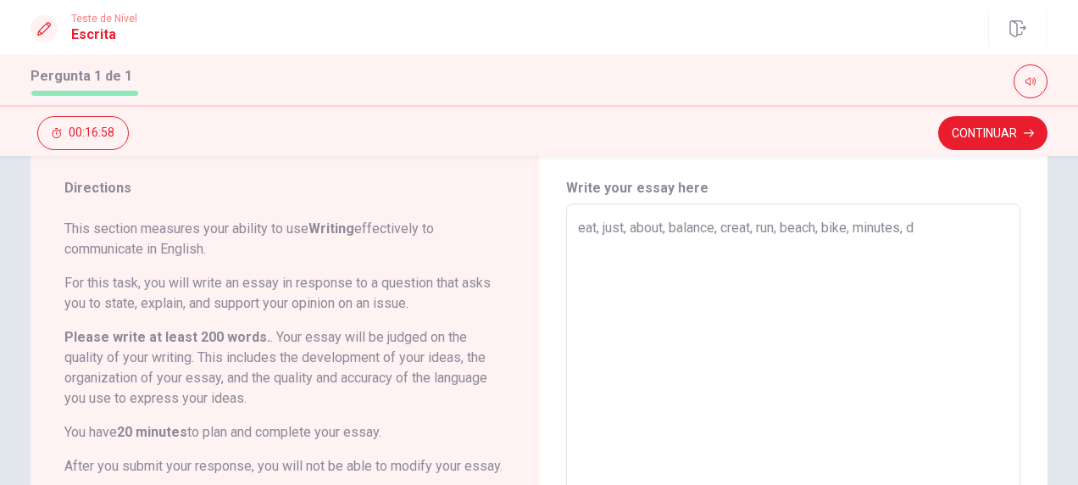
type textarea "eat, just, about, balance, creat, run, beach, bike, minutes, da"
type textarea "x"
type textarea "eat, just, about, balance, creat, run, beach, bike, minutes, day"
type textarea "x"
type textarea "eat, just, about, balance, creat, run, beach, bike, minutes, day,"
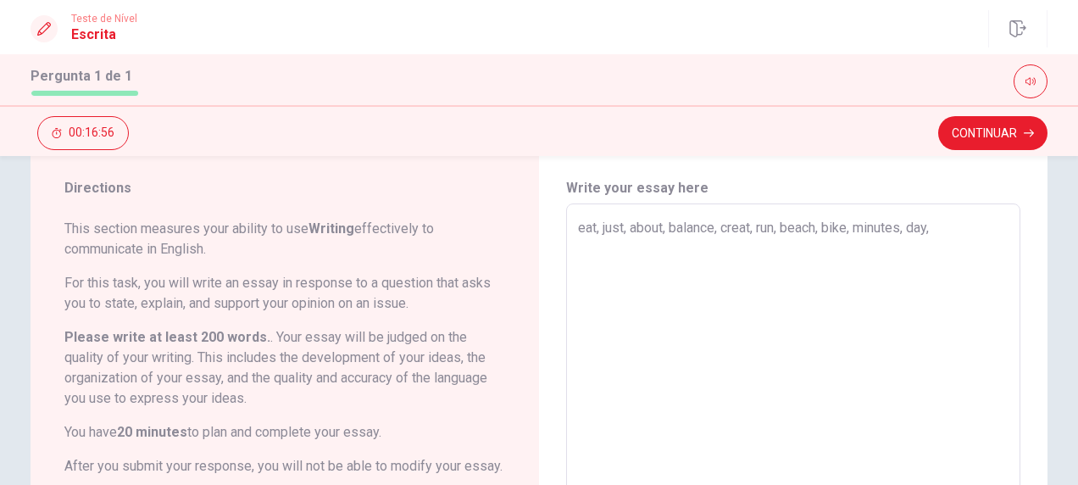
type textarea "x"
type textarea "eat, just, about, balance, creat, run, beach, bike, minutes, day,"
type textarea "x"
type textarea "eat, just, about, balance, creat, run, beach, bike, minutes, day, a"
type textarea "x"
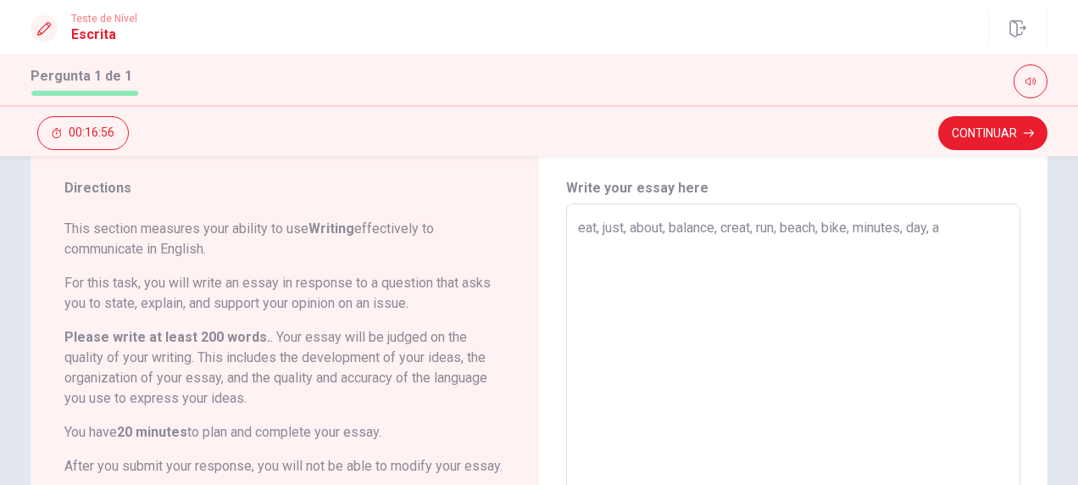
type textarea "eat, just, about, balance, creat, run, beach, bike, minutes, day, af"
type textarea "x"
type textarea "eat, just, about, balance, creat, run, beach, bike, minutes, day, afe"
type textarea "x"
type textarea "eat, just, about, balance, creat, run, beach, bike, minutes, day, afet"
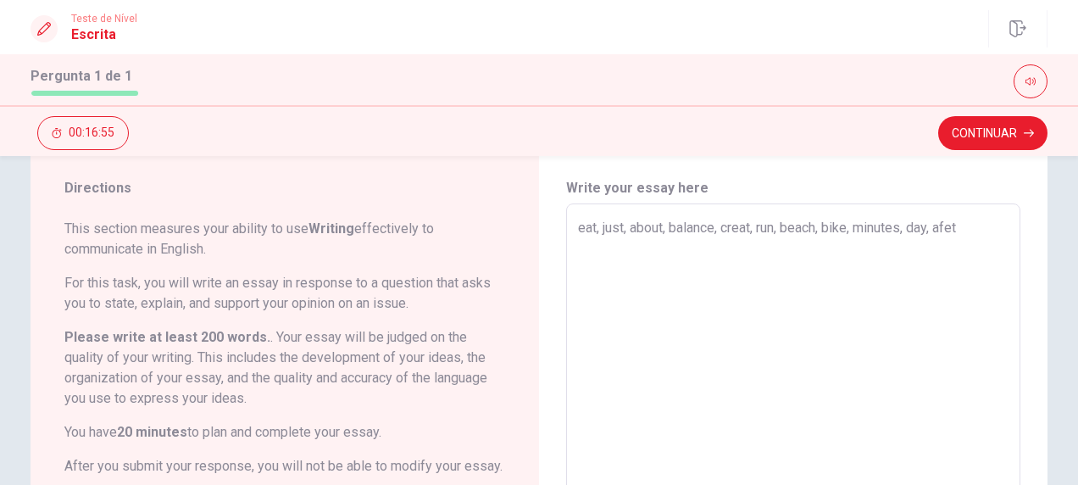
type textarea "x"
type textarea "eat, just, about, balance, creat, run, beach, bike, minutes, day, afete"
type textarea "x"
type textarea "eat, just, about, balance, creat, run, beach, bike, minutes, day, afeter"
type textarea "x"
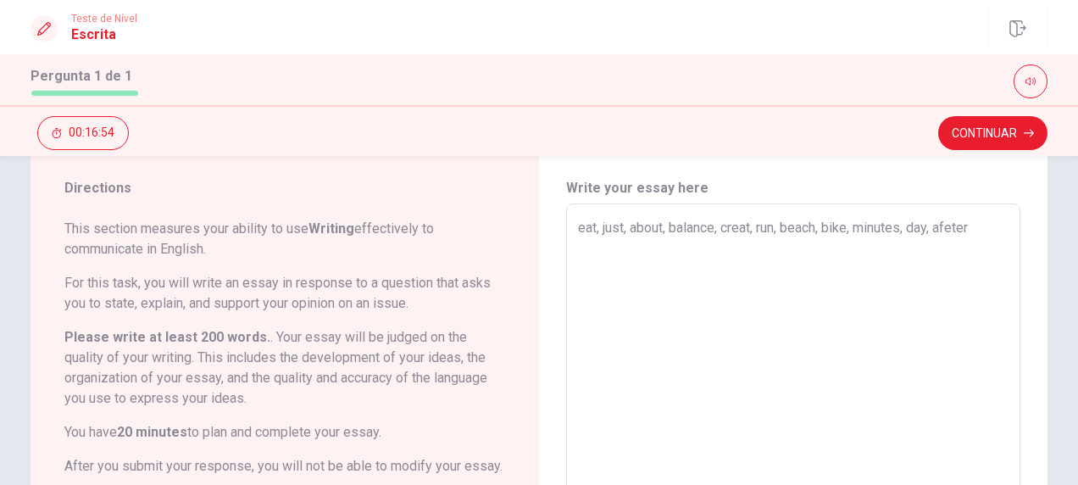
type textarea "eat, just, about, balance, creat, run, beach, bike, minutes, day, afete"
type textarea "x"
type textarea "eat, just, about, balance, creat, run, beach, bike, minutes, day, afet"
type textarea "x"
type textarea "eat, just, about, balance, creat, run, beach, bike, minutes, day, afe"
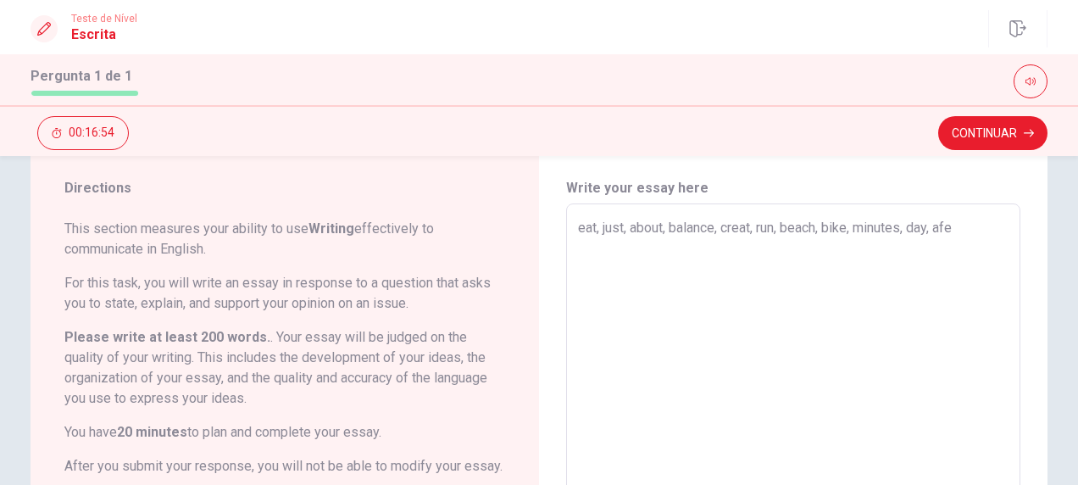
type textarea "x"
type textarea "eat, just, about, balance, creat, run, beach, bike, minutes, day, af"
type textarea "x"
type textarea "eat, just, about, balance, creat, run, beach, bike, minutes, day, aft"
type textarea "x"
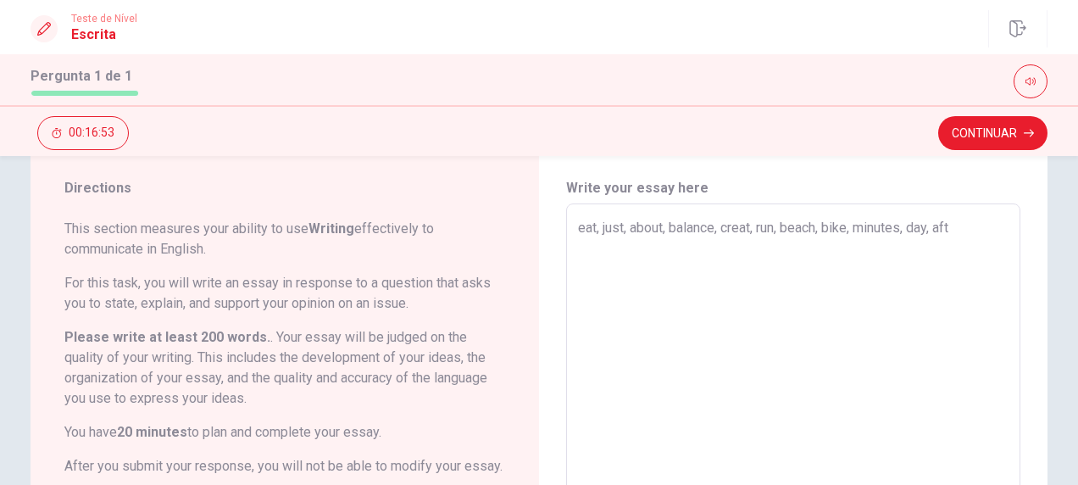
type textarea "eat, just, about, balance, creat, run, beach, bike, minutes, day, afte"
type textarea "x"
type textarea "eat, just, about, balance, creat, run, beach, bike, minutes, day, after"
type textarea "x"
type textarea "eat, just, about, balance, creat, run, beach, bike, minutes, day, aftern"
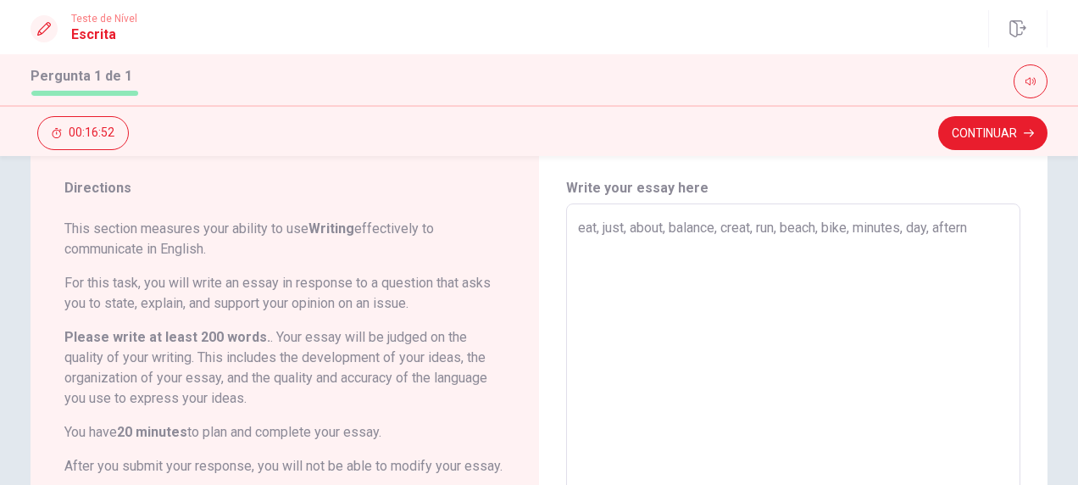
type textarea "x"
type textarea "eat, just, about, balance, creat, run, beach, bike, minutes, day, afterno"
type textarea "x"
type textarea "eat, just, about, balance, creat, run, beach, bike, minutes, day, afternoo"
type textarea "x"
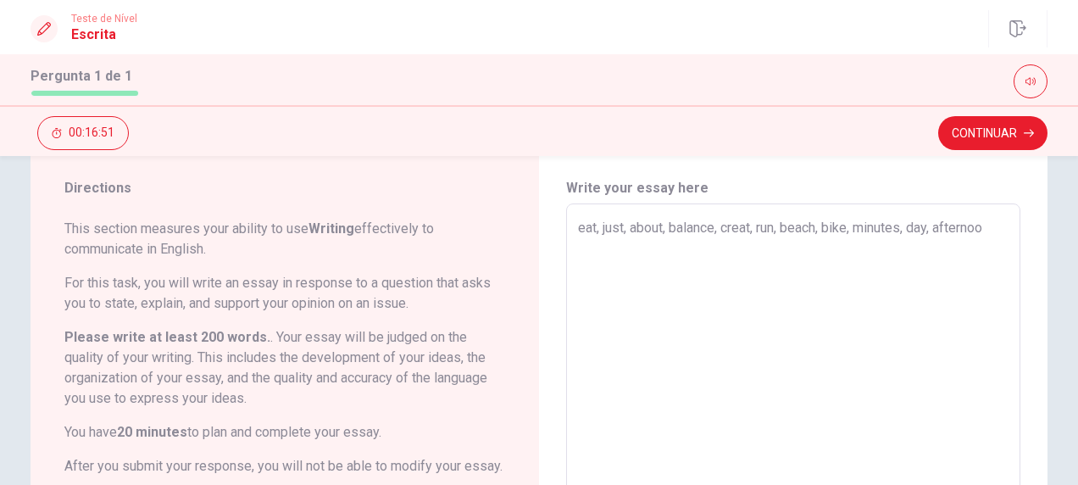
type textarea "eat, just, about, balance, creat, run, beach, bike, minutes, day, afternoon"
type textarea "x"
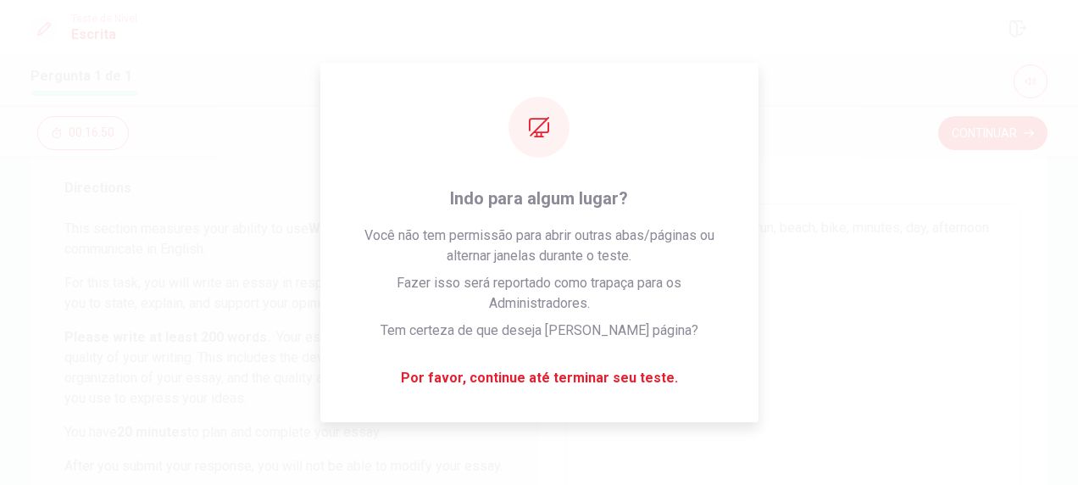
type textarea "eat, just, about, balance, creat, run, beach, bike, minutes, day, afternoon,"
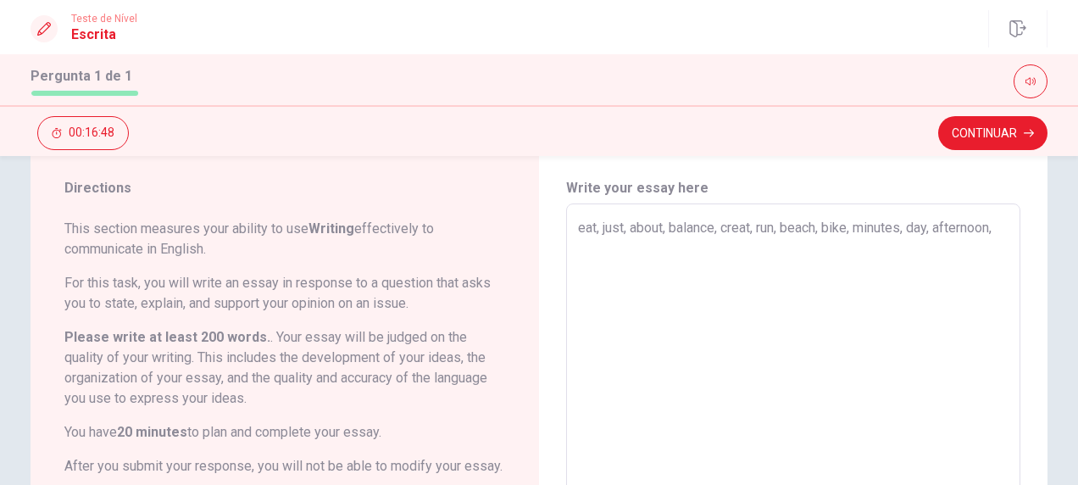
type textarea "x"
type textarea "eat, just, about, balance, creat, run, beach, bike, minutes, day, afternoon,"
type textarea "x"
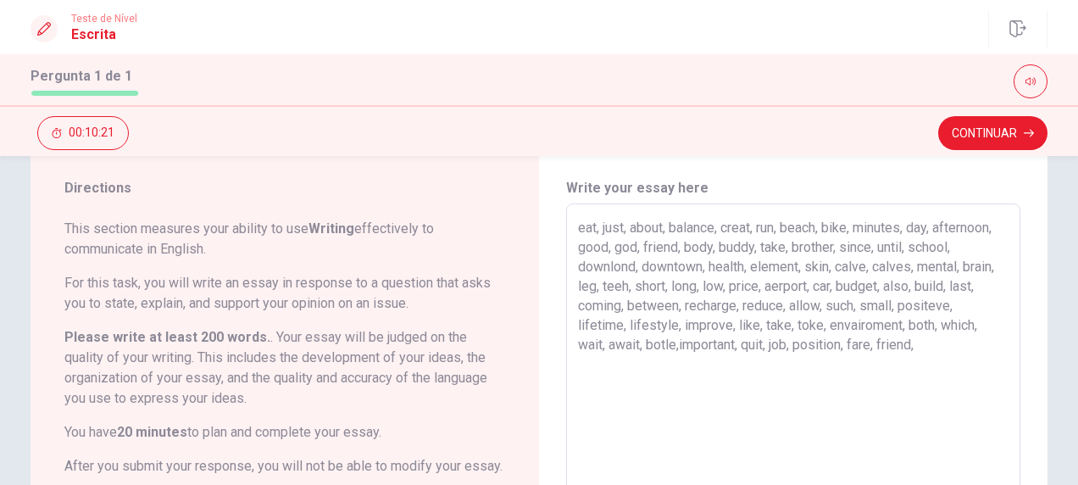
click at [790, 338] on textarea "eat, just, about, balance, creat, run, beach, bike, minutes, day, afternoon, go…" at bounding box center [793, 438] width 431 height 441
drag, startPoint x: 965, startPoint y: 339, endPoint x: 558, endPoint y: 222, distance: 423.4
click at [558, 222] on div "Write your essay here eat, just, about, balance, creat, run, beach, bike, minut…" at bounding box center [793, 438] width 509 height 589
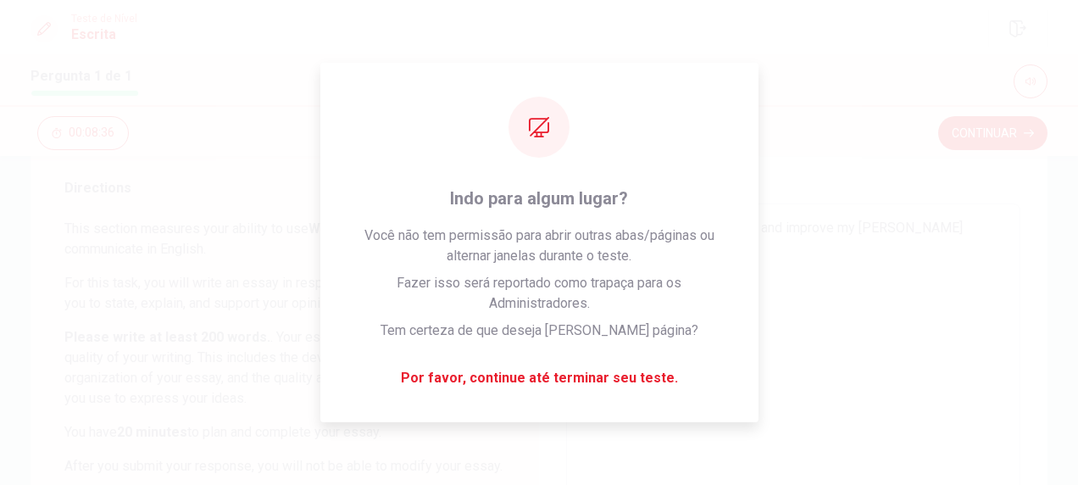
click at [872, 342] on textarea "I have been here 2018 to learn and improve my [PERSON_NAME]" at bounding box center [793, 438] width 431 height 441
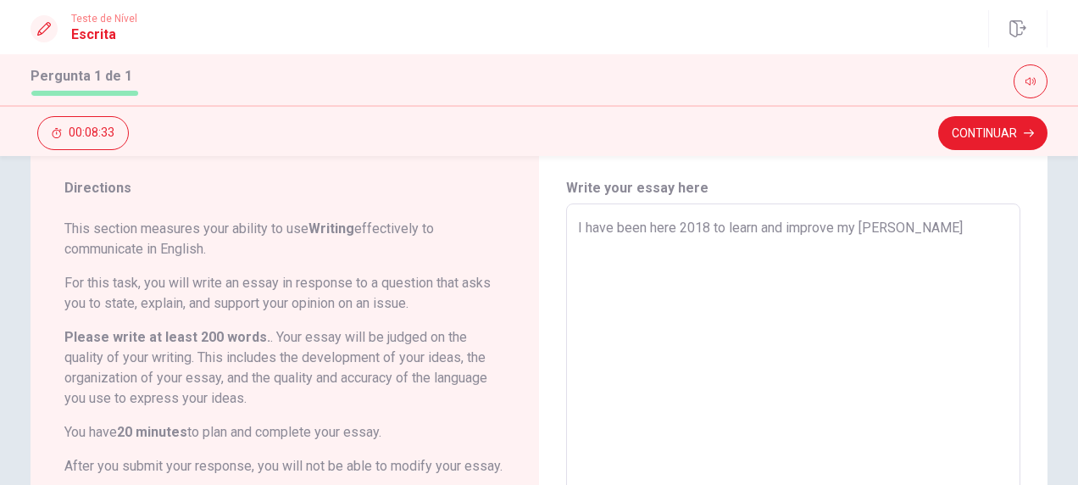
click at [918, 235] on textarea "I have been here 2018 to learn and improve my [PERSON_NAME]" at bounding box center [793, 438] width 431 height 441
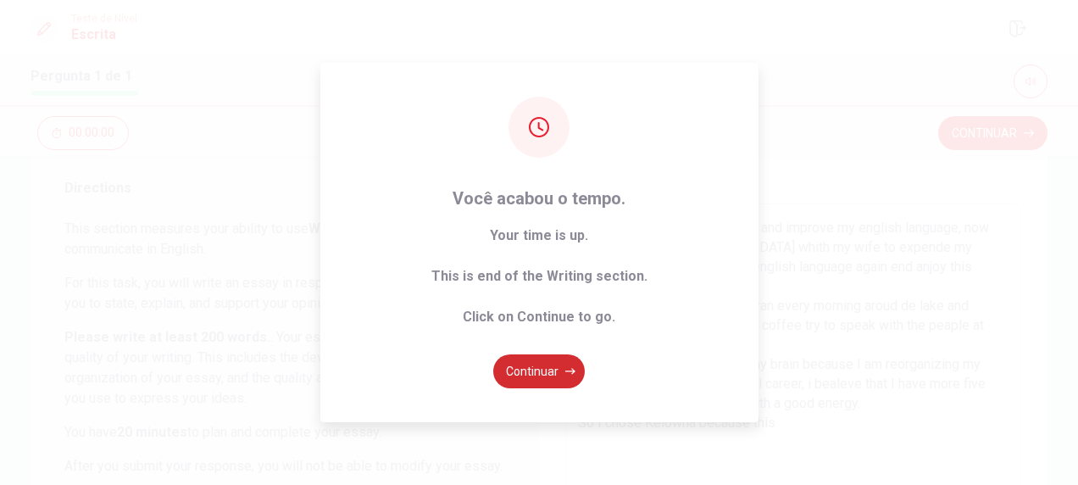
click at [542, 376] on button "Continuar" at bounding box center [539, 371] width 92 height 34
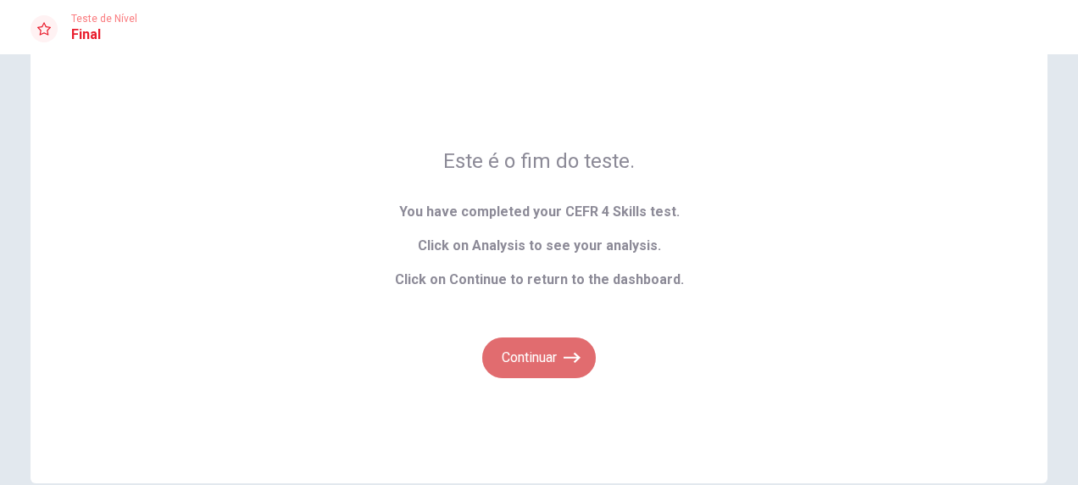
click at [529, 364] on button "Continuar" at bounding box center [539, 357] width 114 height 41
